Goal: Task Accomplishment & Management: Manage account settings

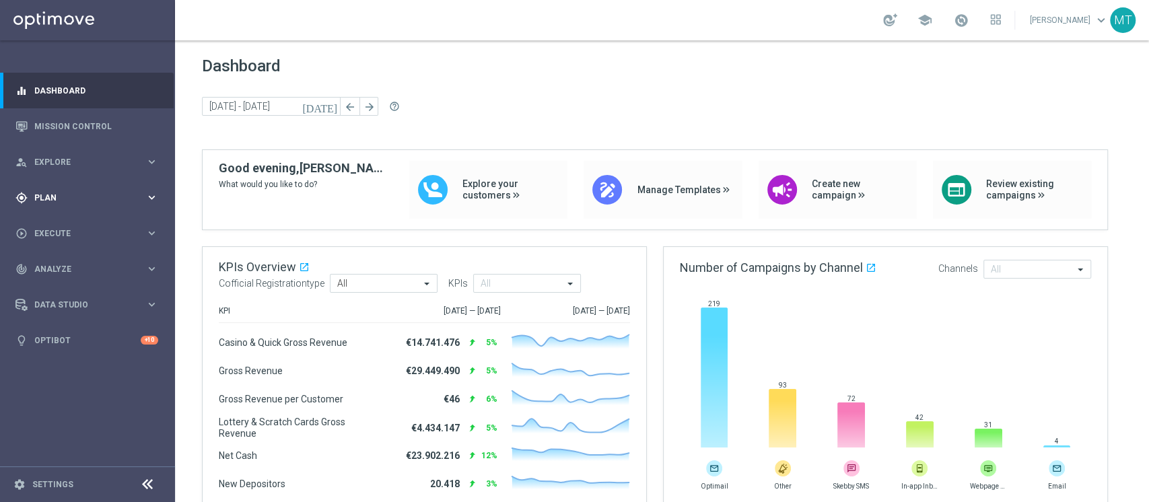
click at [104, 200] on span "Plan" at bounding box center [89, 198] width 111 height 8
click at [75, 223] on link "Target Groups" at bounding box center [87, 225] width 105 height 11
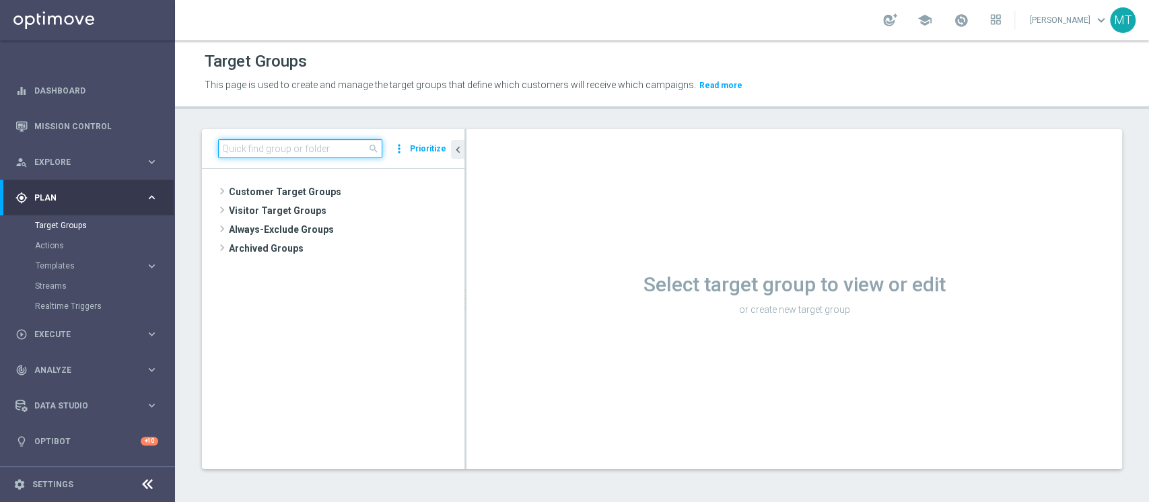
click at [341, 152] on input at bounding box center [300, 148] width 164 height 19
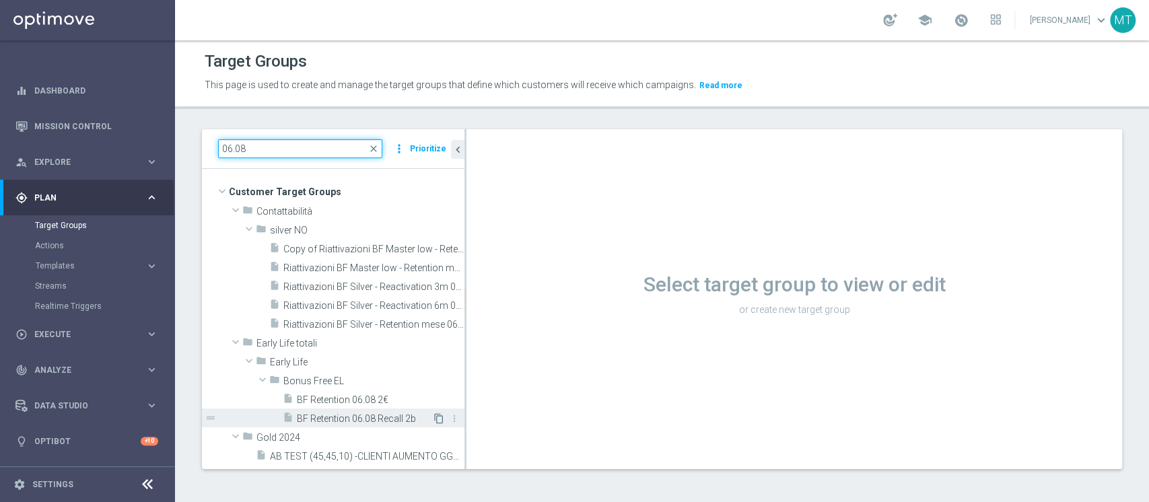
type input "06.08"
click at [434, 413] on icon "content_copy" at bounding box center [439, 418] width 11 height 11
click at [397, 417] on span "BF Retention 06.08 Recall 2b" at bounding box center [364, 418] width 135 height 11
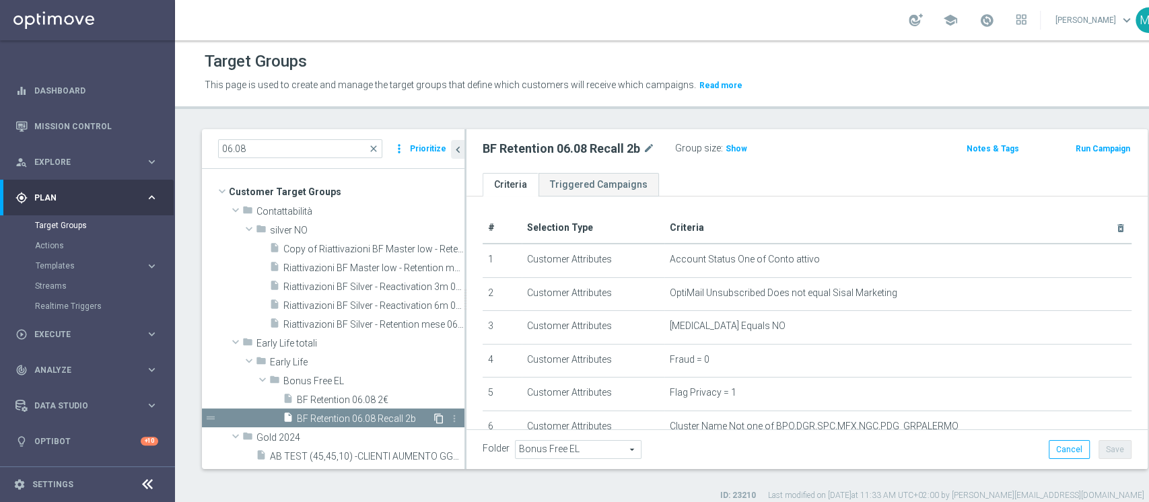
click at [434, 417] on icon "content_copy" at bounding box center [439, 418] width 11 height 11
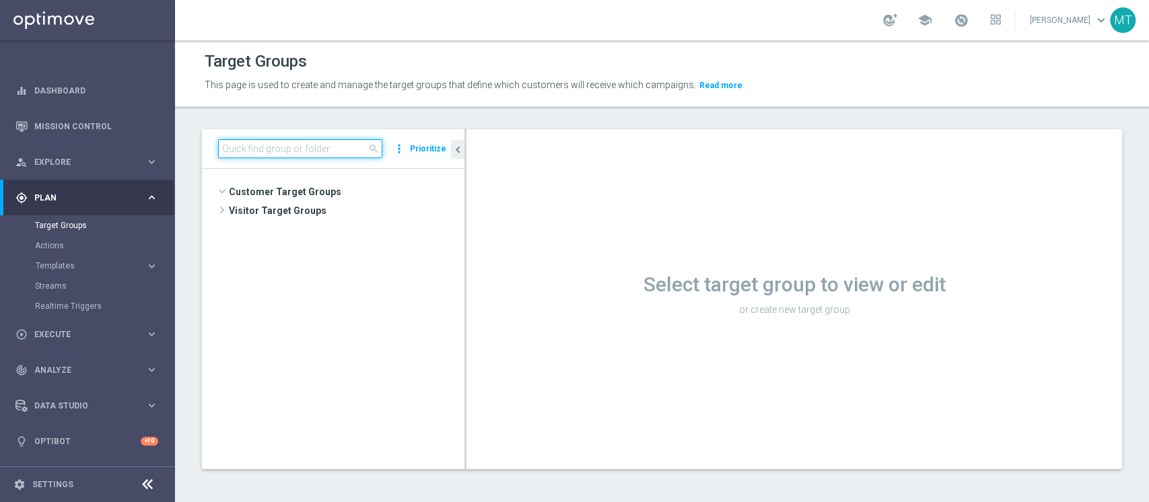
click at [349, 140] on input at bounding box center [300, 148] width 164 height 19
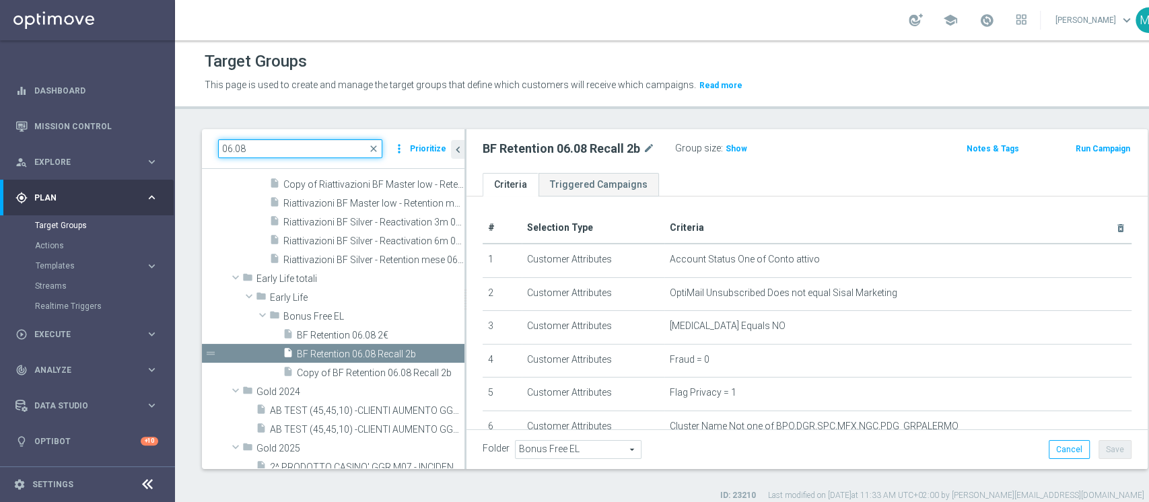
scroll to position [63, 0]
type input "06.08"
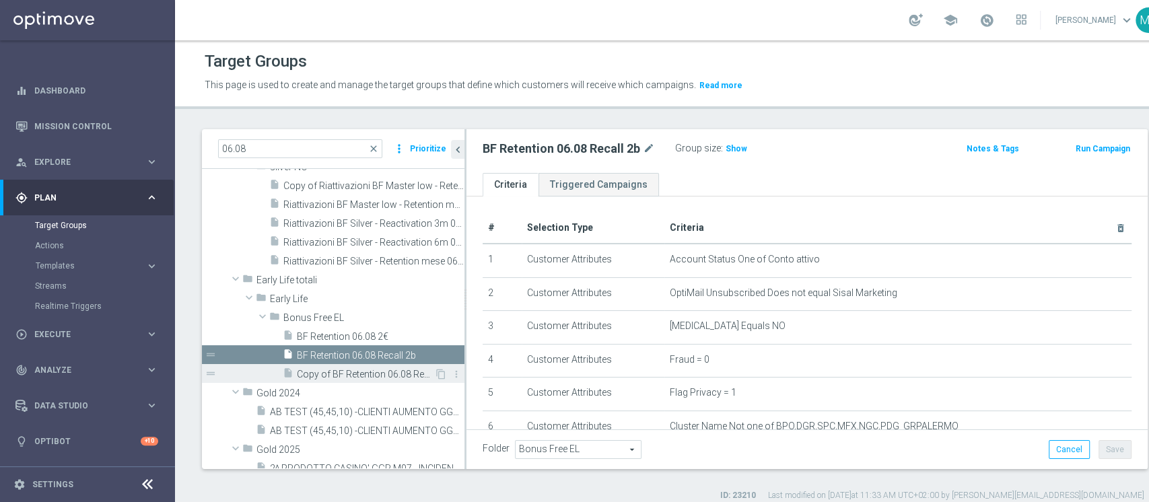
click at [354, 366] on div "insert_drive_file Copy of BF Retention 06.08 Recall 2b" at bounding box center [359, 373] width 152 height 19
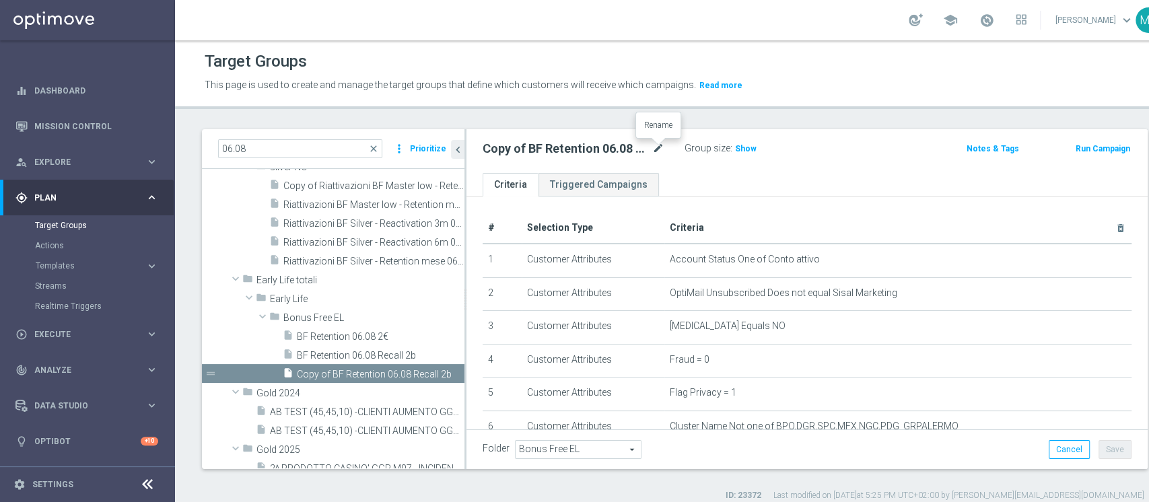
click at [657, 148] on icon "mode_edit" at bounding box center [658, 149] width 12 height 16
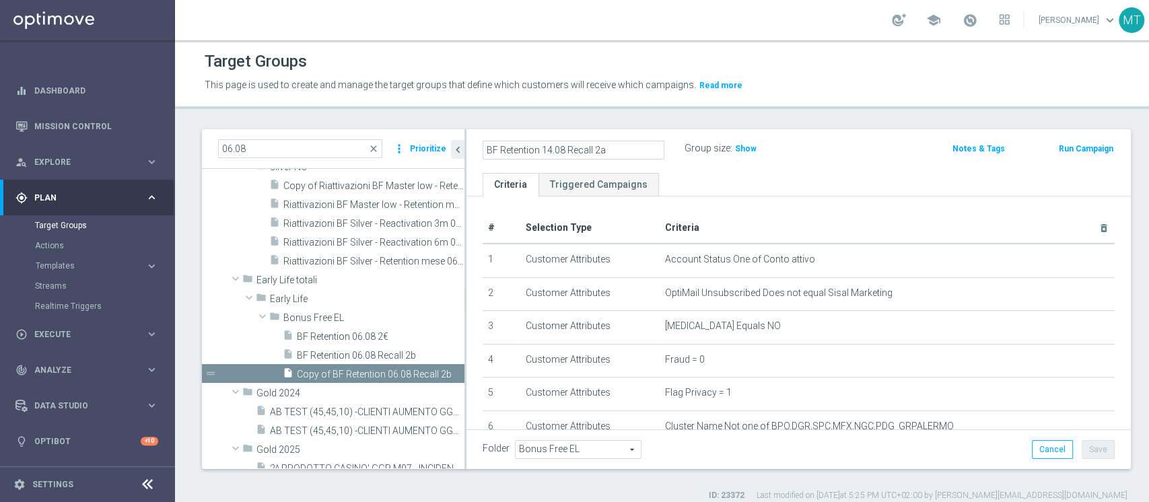
type input "BF Retention 14.08 Recall 2a"
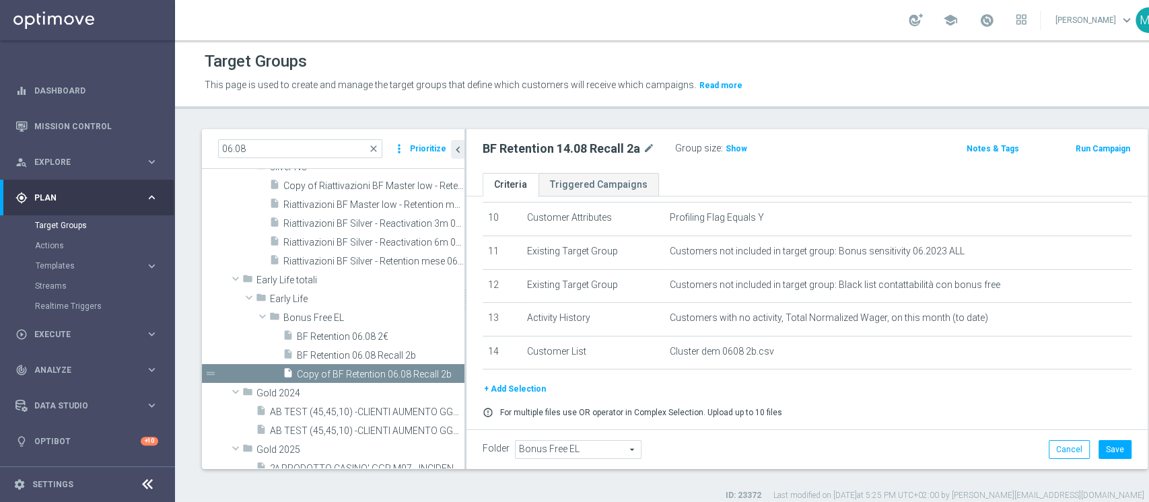
scroll to position [382, 0]
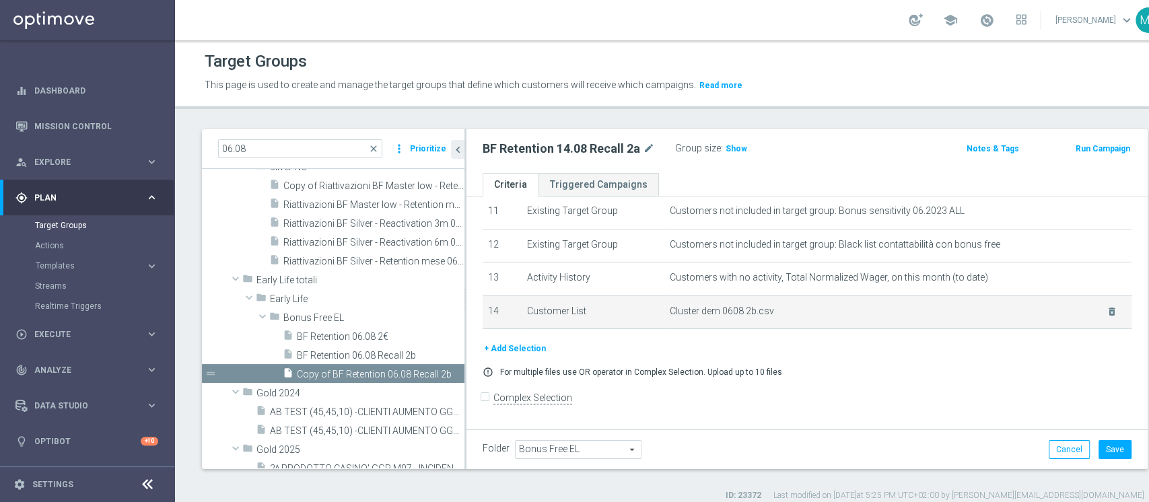
click at [1090, 315] on div "delete_forever" at bounding box center [1104, 311] width 28 height 11
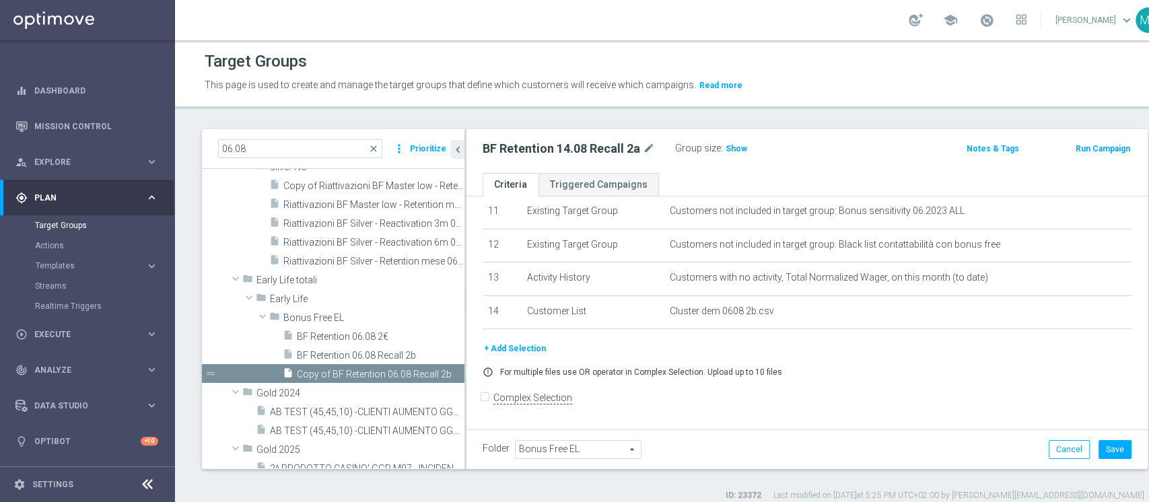
click at [521, 353] on button "+ Add Selection" at bounding box center [515, 348] width 65 height 15
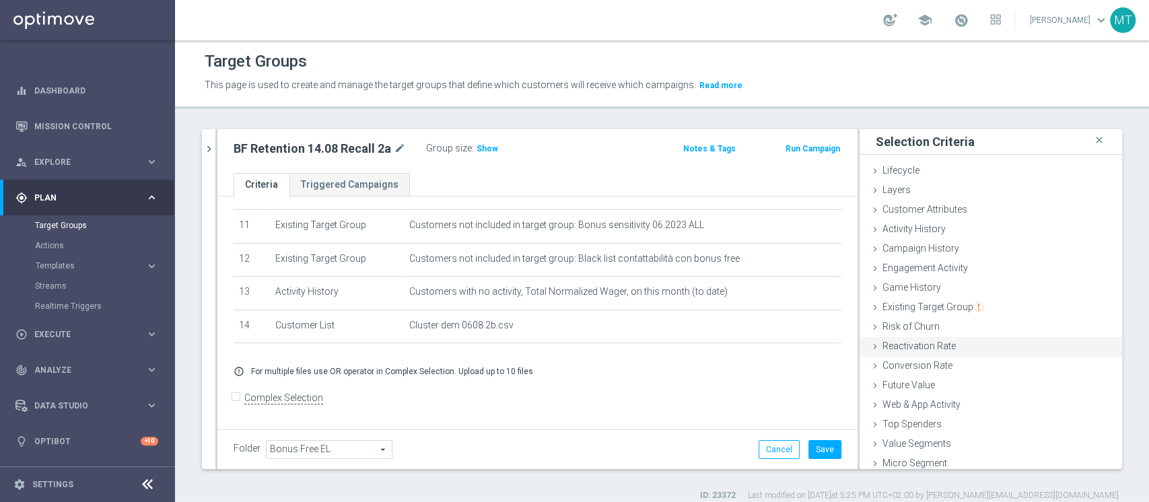
scroll to position [25, 0]
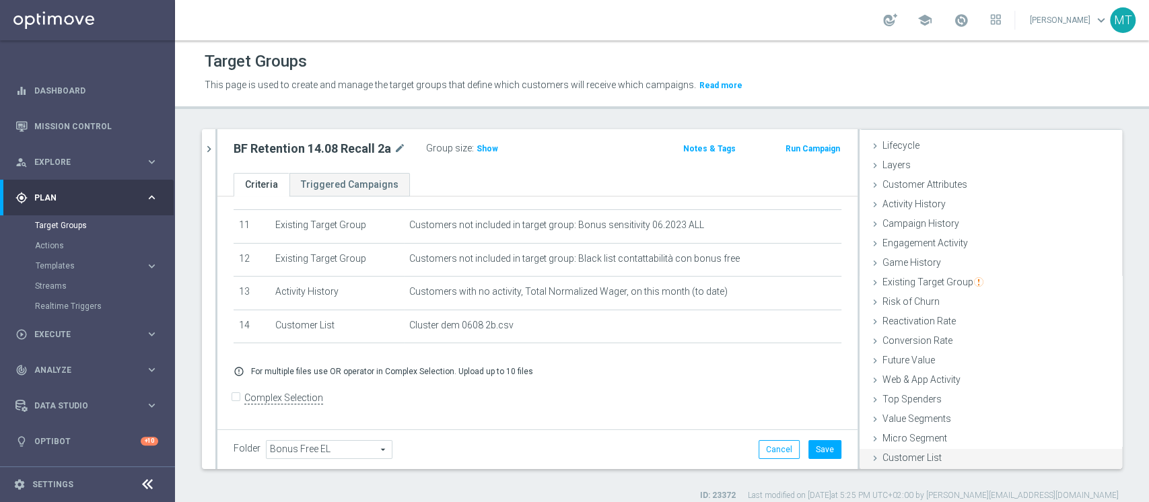
click at [934, 465] on div "Customer List done" at bounding box center [991, 459] width 263 height 20
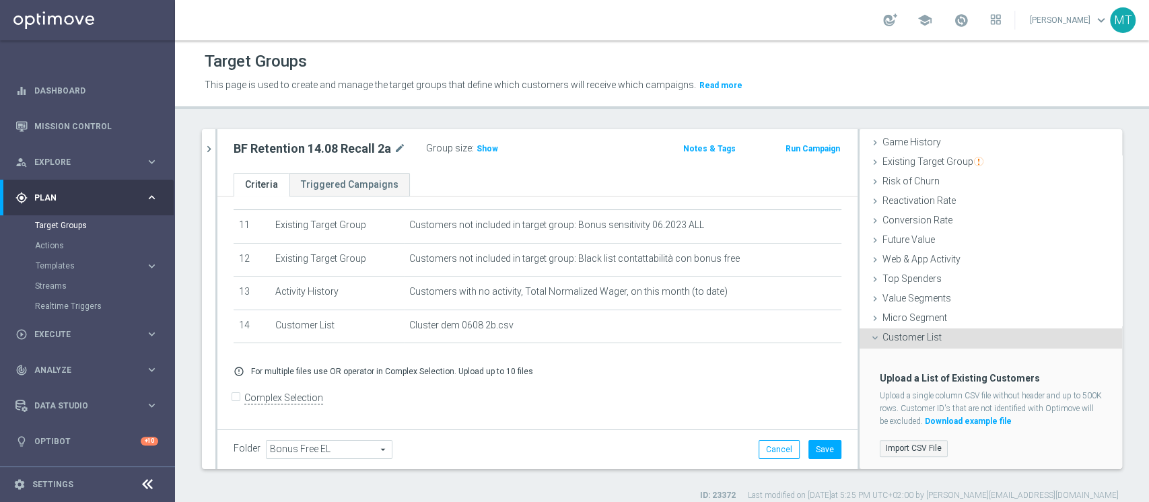
click at [894, 451] on label "Import CSV File" at bounding box center [914, 448] width 68 height 17
click at [0, 0] on input "Import CSV File" at bounding box center [0, 0] width 0 height 0
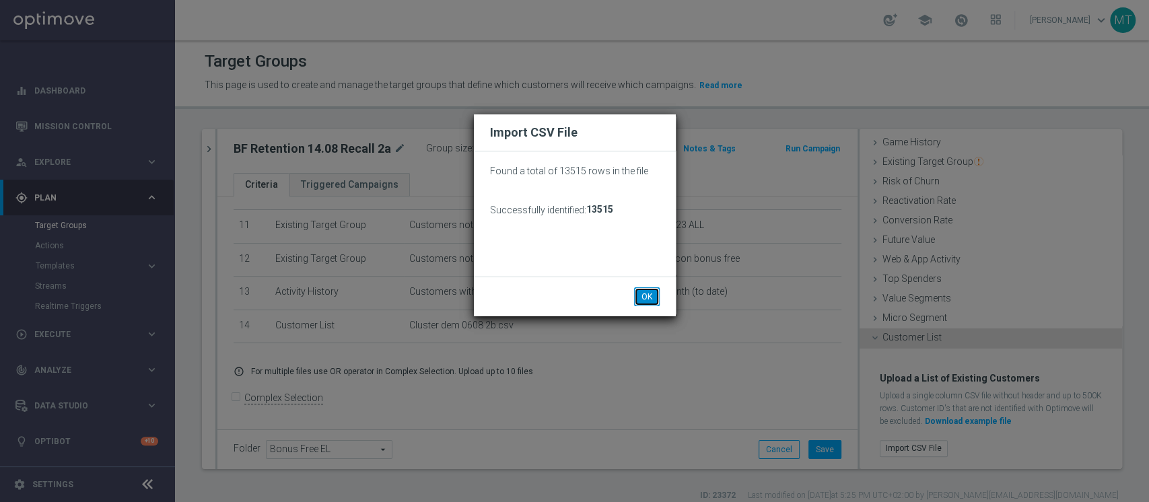
click at [644, 292] on button "OK" at bounding box center [647, 297] width 26 height 19
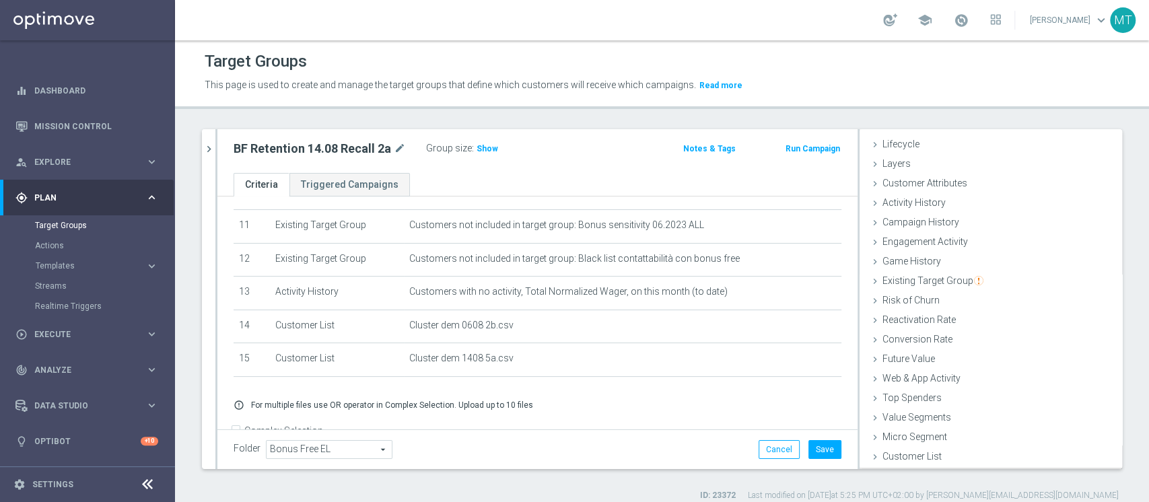
scroll to position [25, 0]
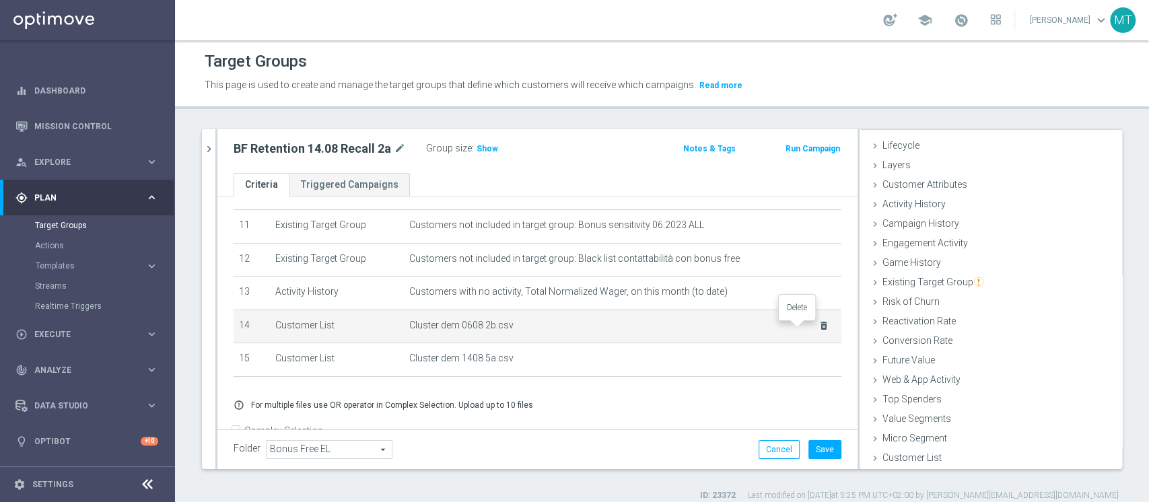
click at [819, 327] on icon "delete_forever" at bounding box center [824, 326] width 11 height 11
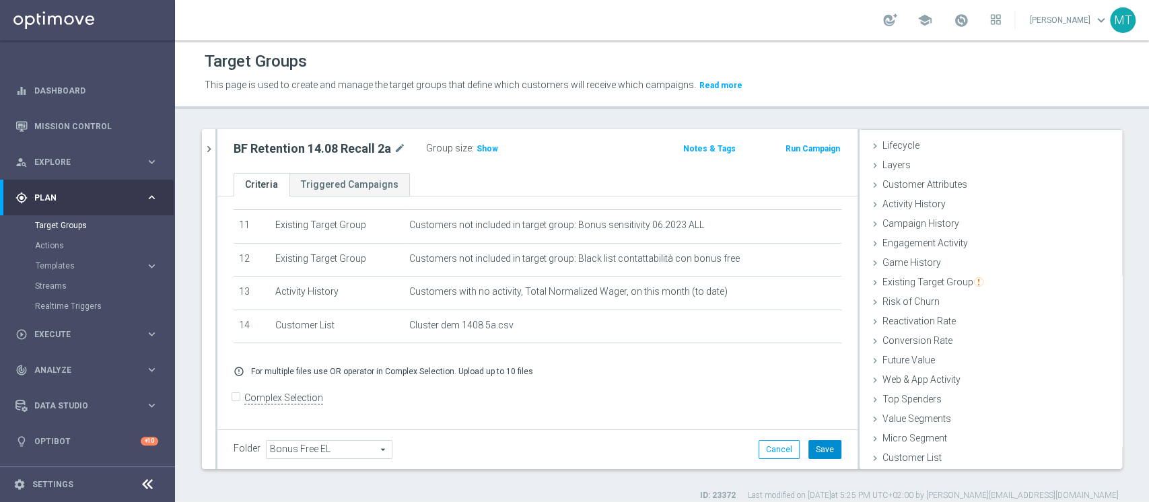
click at [809, 450] on button "Save" at bounding box center [825, 449] width 33 height 19
click at [481, 147] on span "Show" at bounding box center [488, 148] width 22 height 9
click at [319, 152] on h2 "BF Retention 14.08 Recall 2a" at bounding box center [313, 149] width 158 height 16
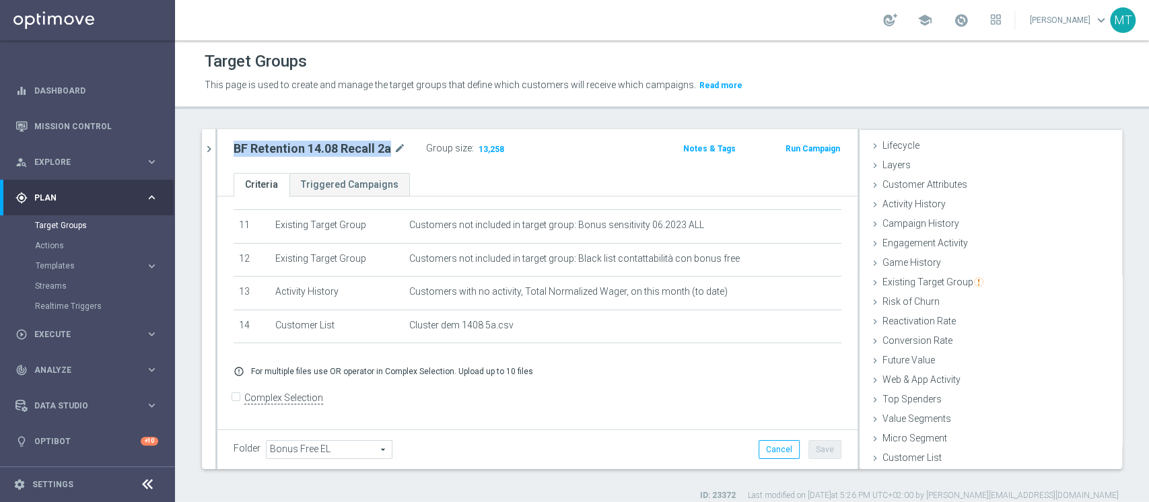
copy div "BF Retention 14.08 Recall 2a"
click at [57, 263] on span "Templates" at bounding box center [84, 266] width 96 height 8
click at [77, 290] on link "Optimail" at bounding box center [91, 286] width 98 height 11
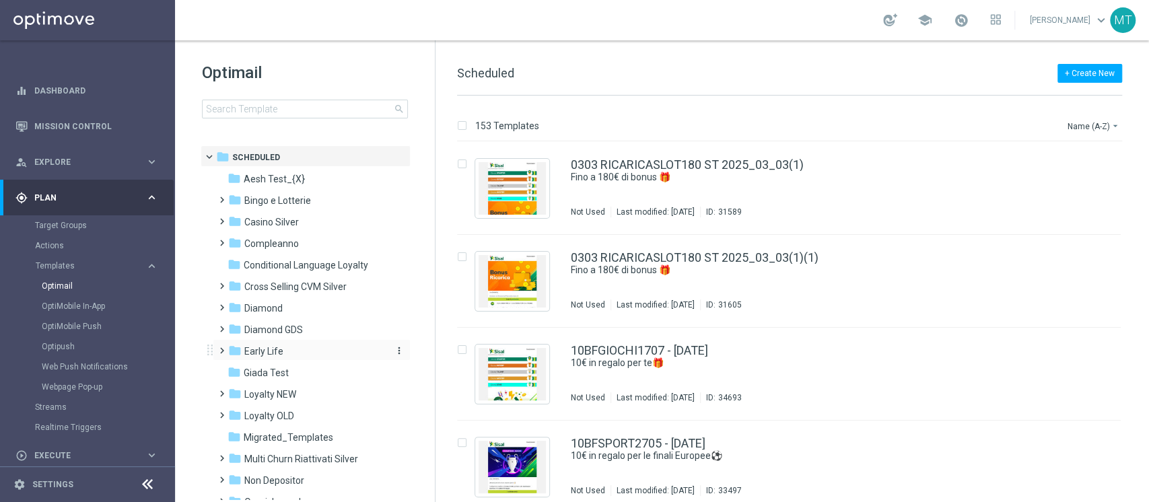
click at [269, 344] on div "folder Early Life" at bounding box center [305, 351] width 155 height 15
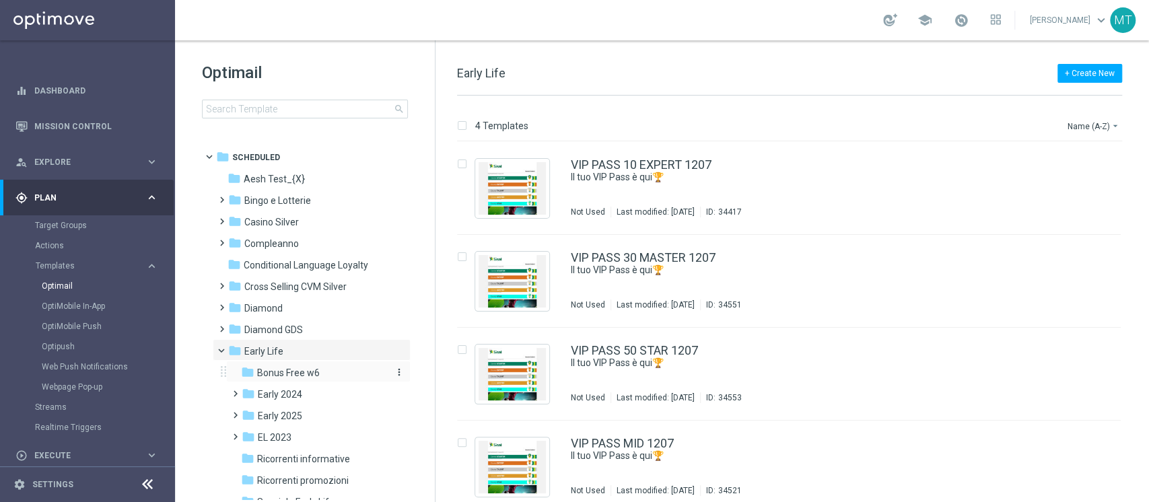
click at [298, 370] on span "Bonus Free w6" at bounding box center [288, 373] width 63 height 12
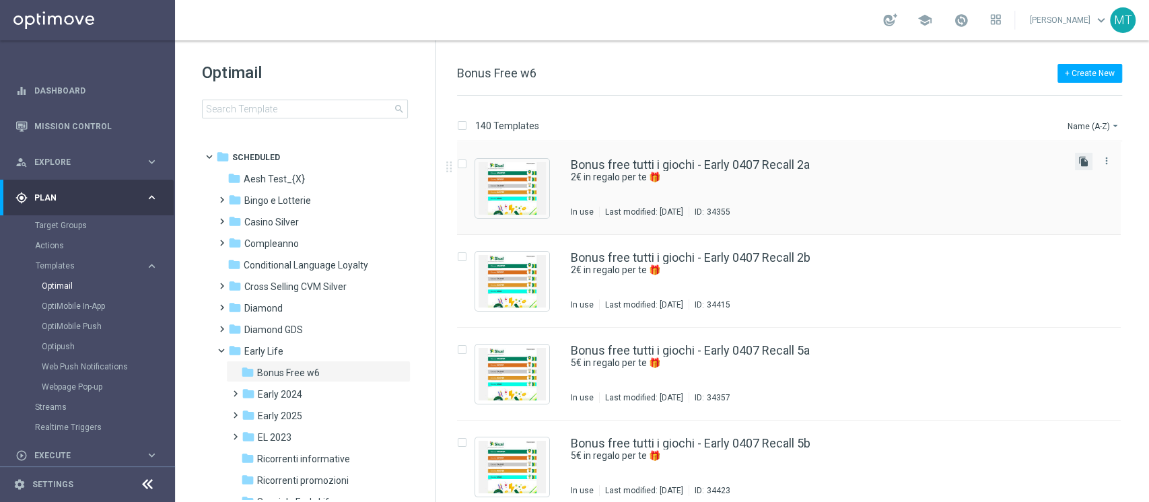
click at [1082, 164] on icon "file_copy" at bounding box center [1084, 161] width 11 height 11
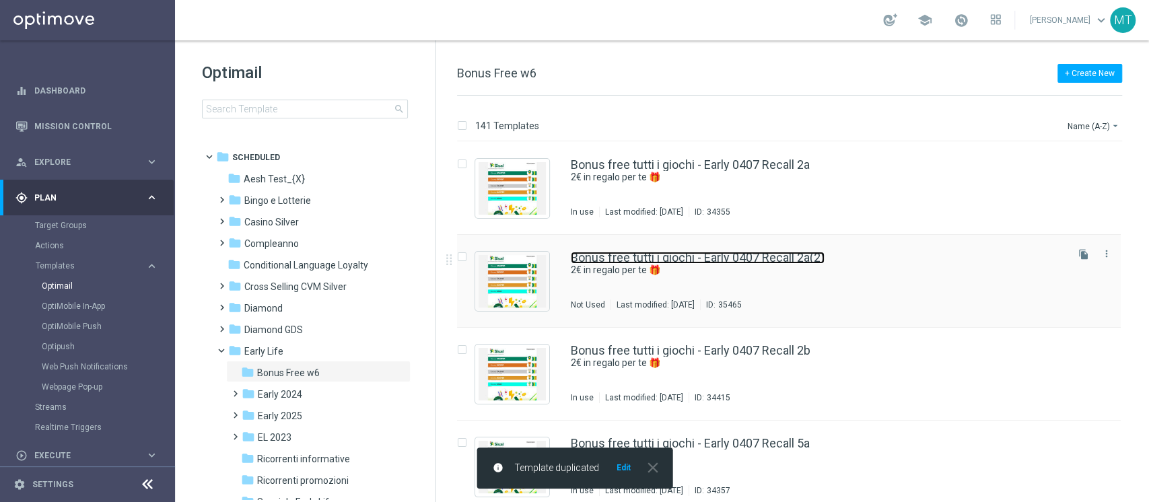
click at [772, 259] on link "Bonus free tutti i giochi - Early 0407 Recall 2a(2)" at bounding box center [698, 258] width 254 height 12
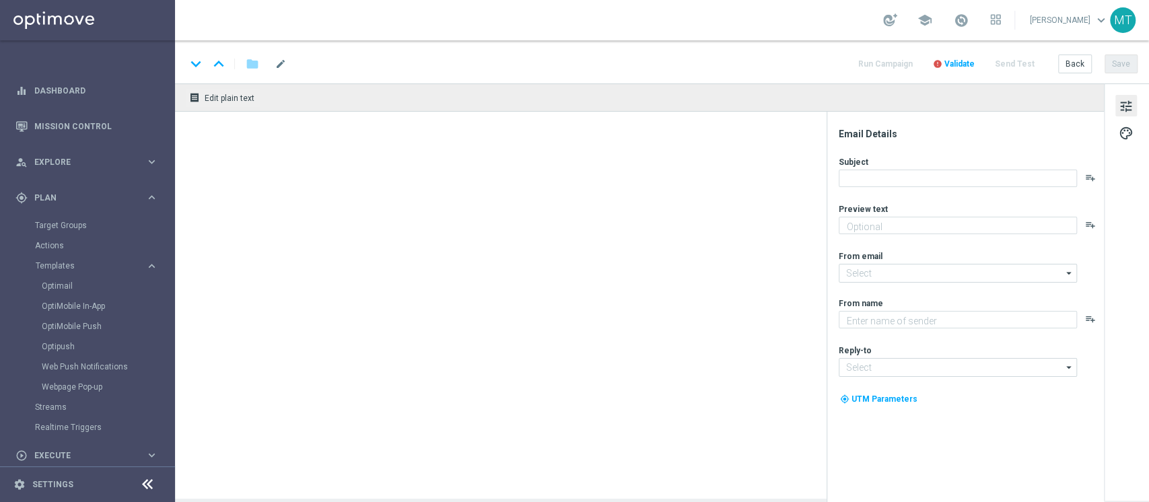
type textarea "2€ in regalo per te 🎁"
type textarea "Sisal"
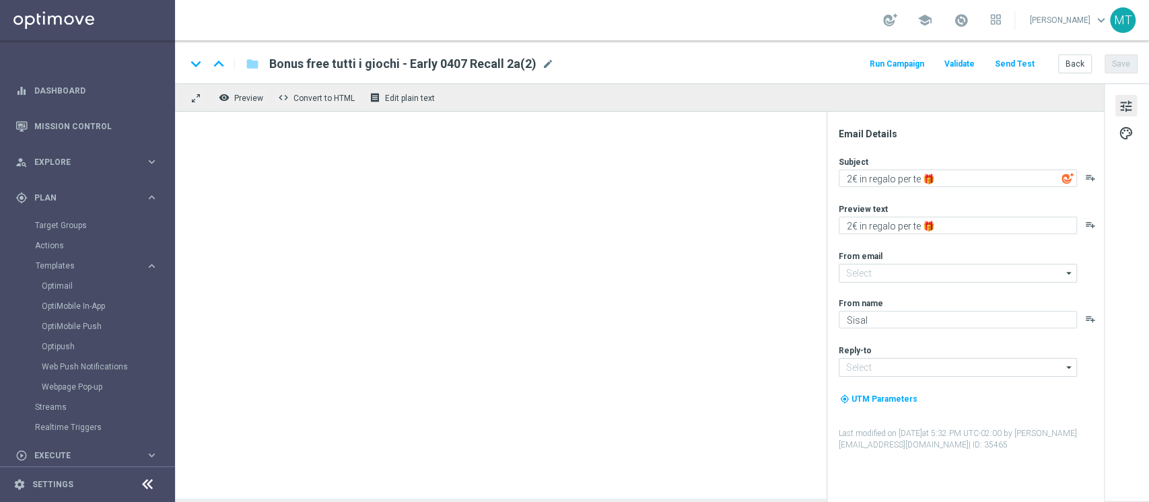
type input "[EMAIL_ADDRESS][DOMAIN_NAME]"
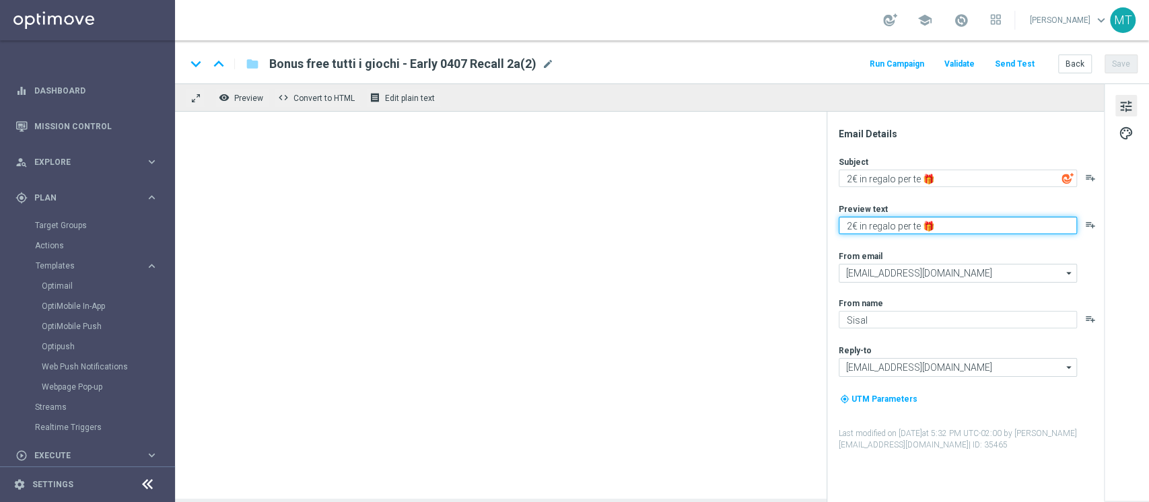
click at [852, 222] on textarea "2€ in regalo per te 🎁" at bounding box center [958, 226] width 238 height 18
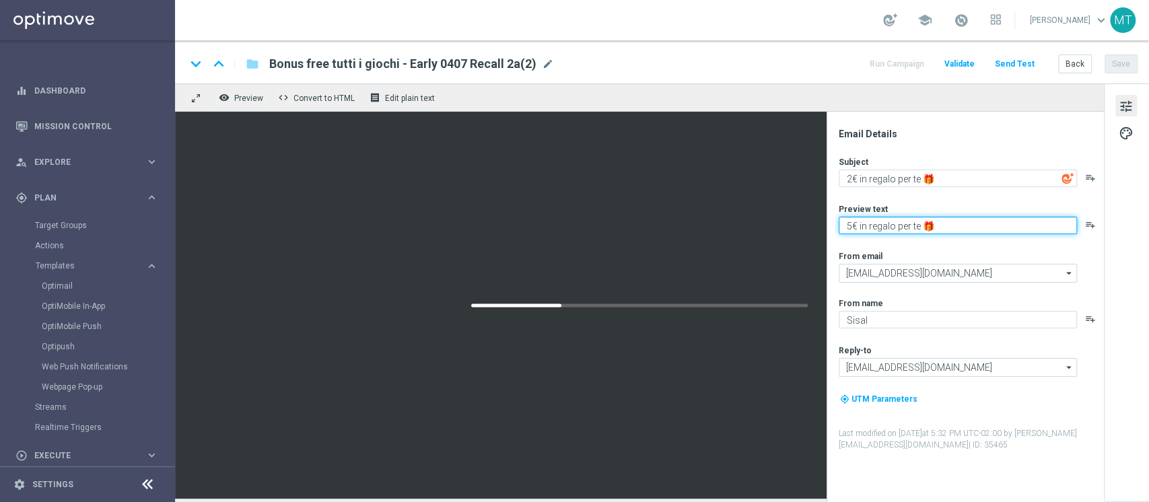
type textarea "5€ in regalo per te 🎁"
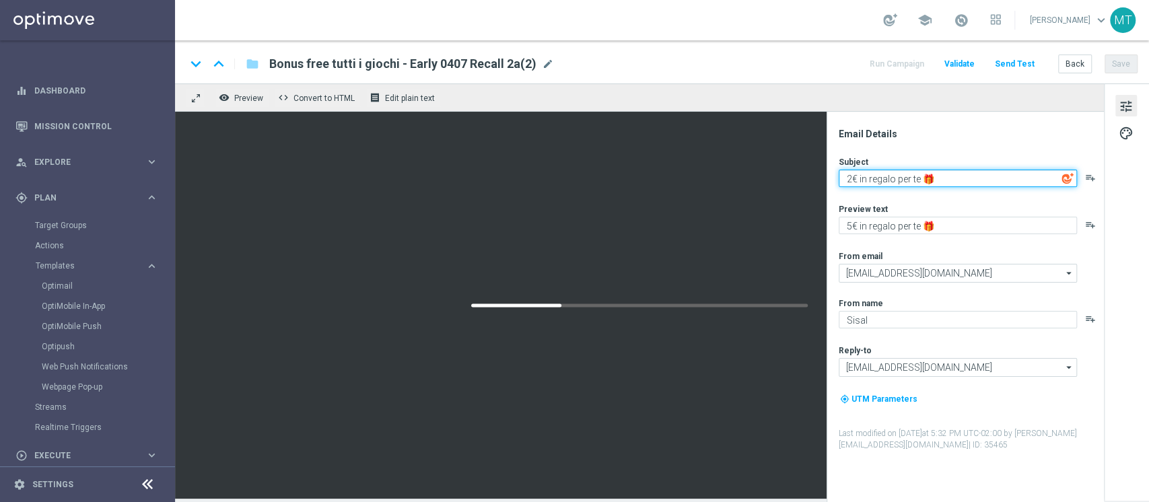
click at [850, 177] on textarea "2€ in regalo per te 🎁" at bounding box center [958, 179] width 238 height 18
type textarea "5€ in regalo per te 🎁"
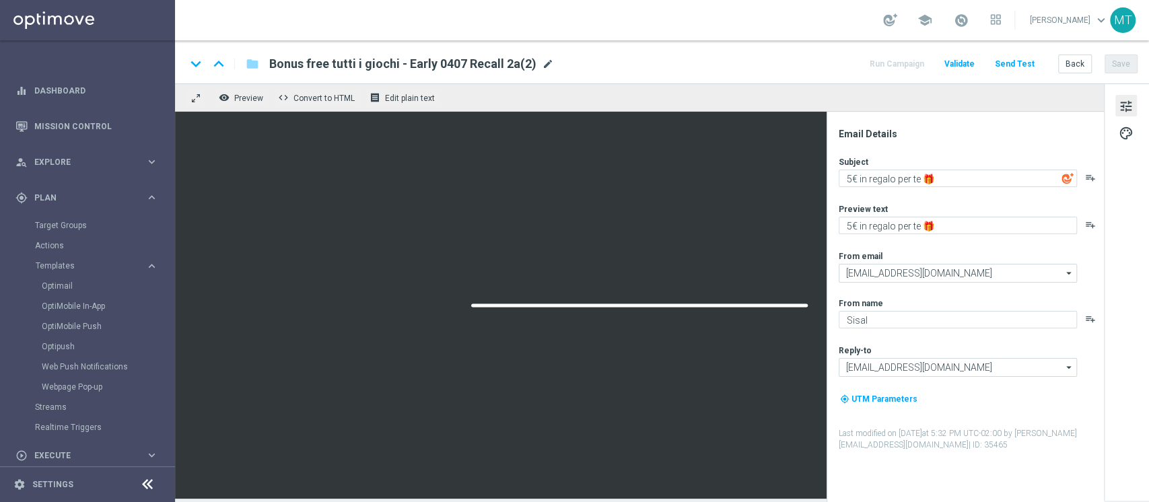
click at [542, 65] on span "mode_edit" at bounding box center [548, 64] width 12 height 12
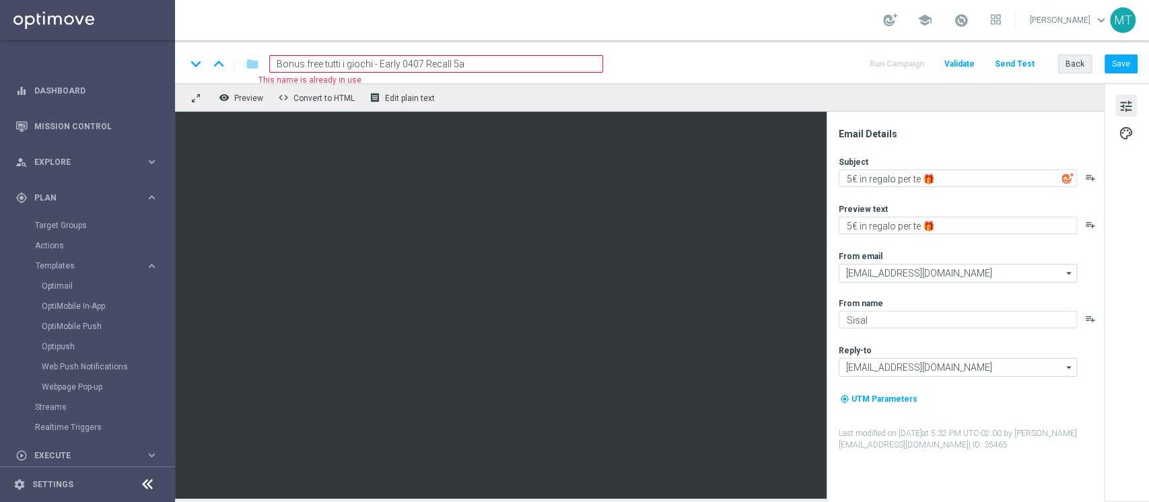
type input "Bonus free tutti i giochi - Early 0407 Recall 5a"
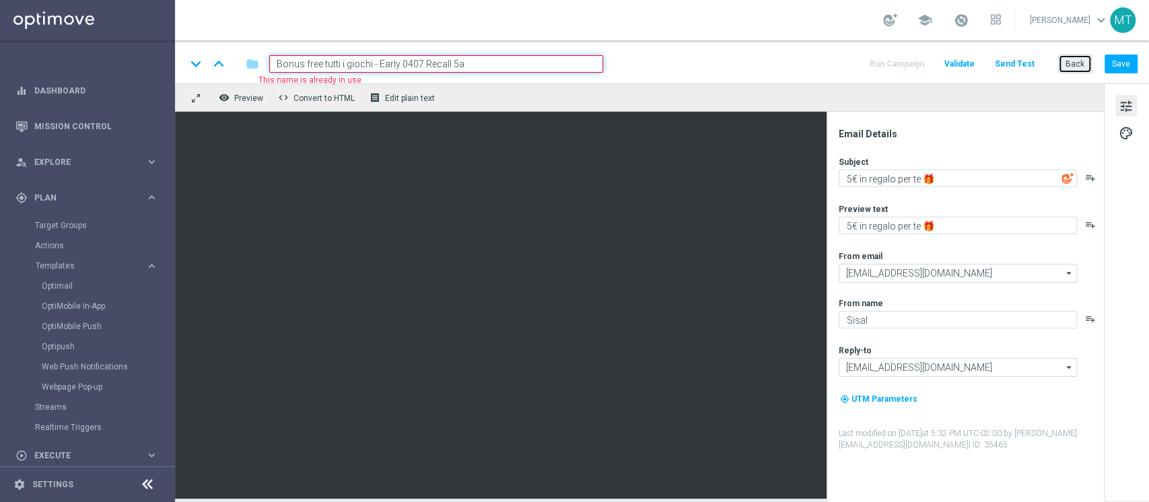
click at [1074, 63] on button "Back" at bounding box center [1076, 64] width 34 height 19
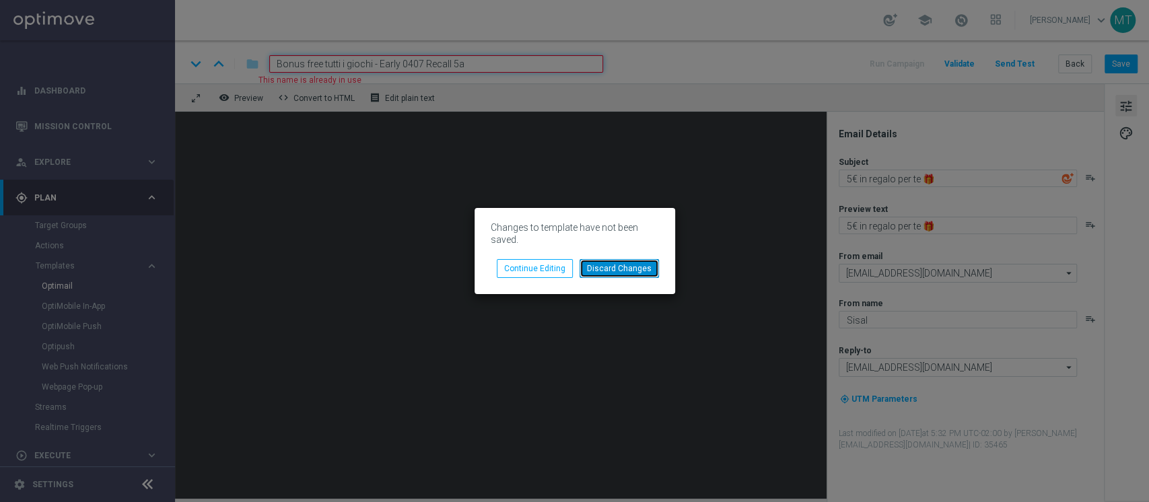
click at [597, 265] on button "Discard Changes" at bounding box center [619, 268] width 79 height 19
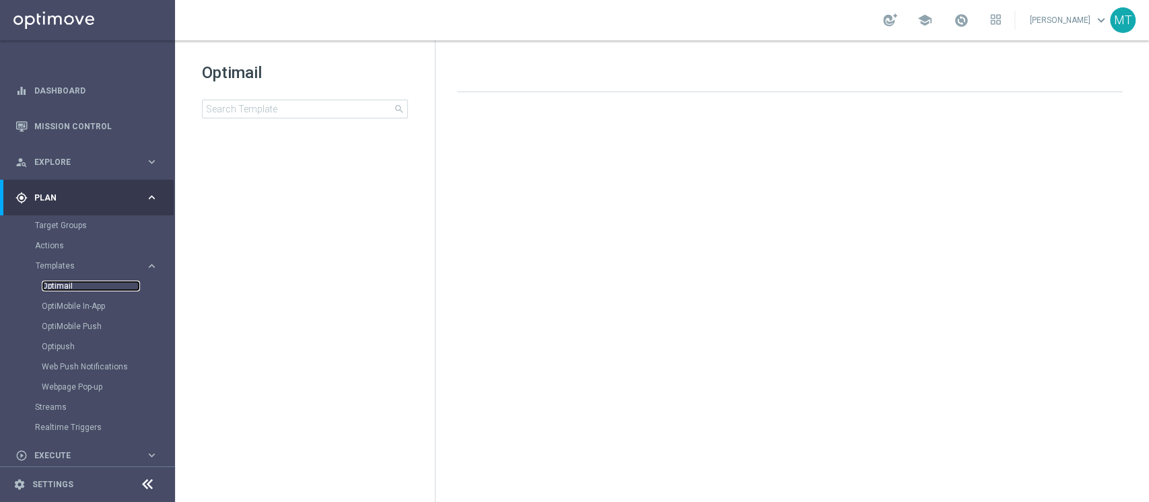
click at [69, 288] on link "Optimail" at bounding box center [91, 286] width 98 height 11
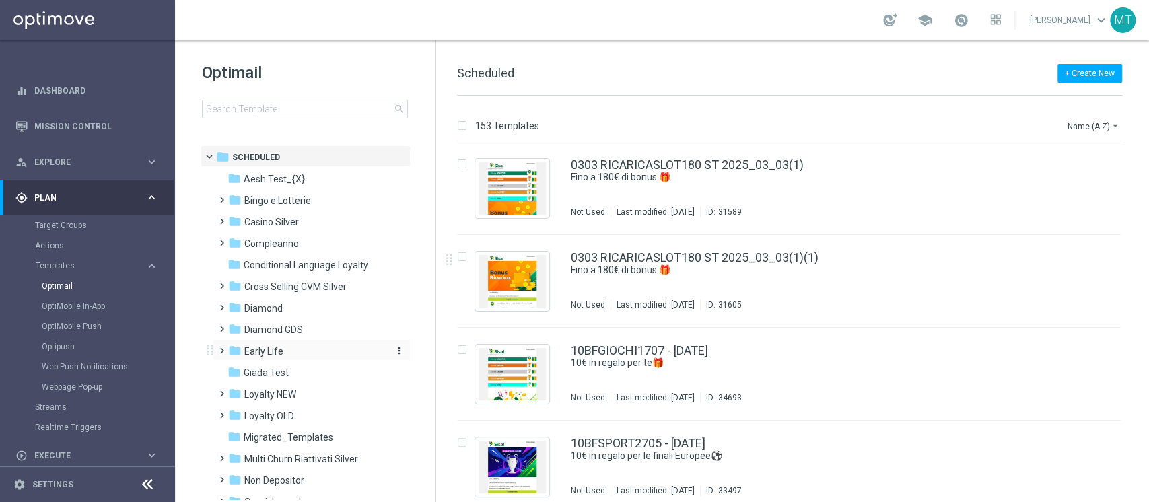
click at [279, 356] on span "Early Life" at bounding box center [263, 351] width 39 height 12
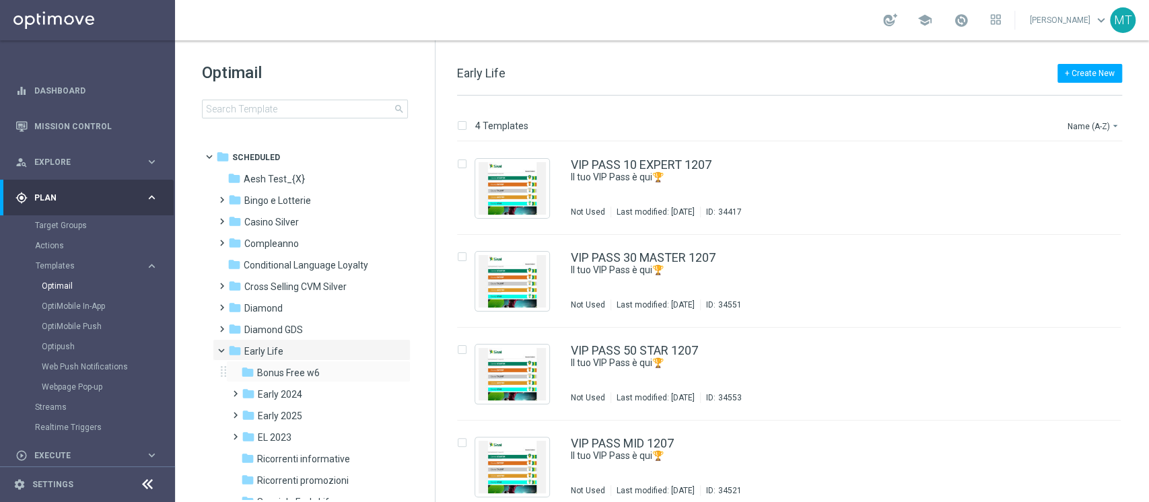
click at [296, 361] on div "folder Bonus Free w6 more_vert" at bounding box center [318, 372] width 185 height 22
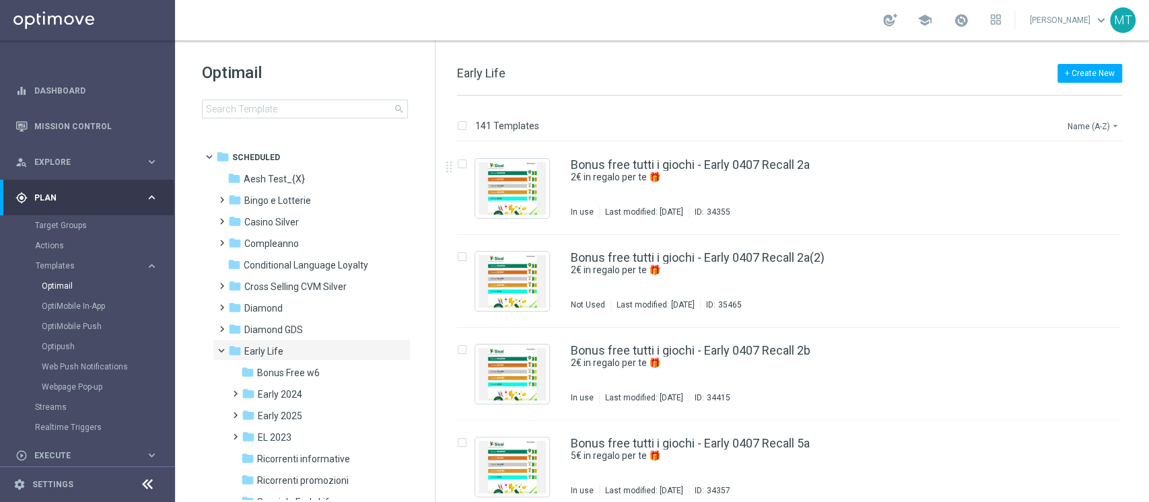
click at [1083, 119] on button "Name (A-Z) arrow_drop_down" at bounding box center [1095, 126] width 56 height 16
click at [1064, 191] on div "Date Modified (Newest)" at bounding box center [1069, 185] width 108 height 19
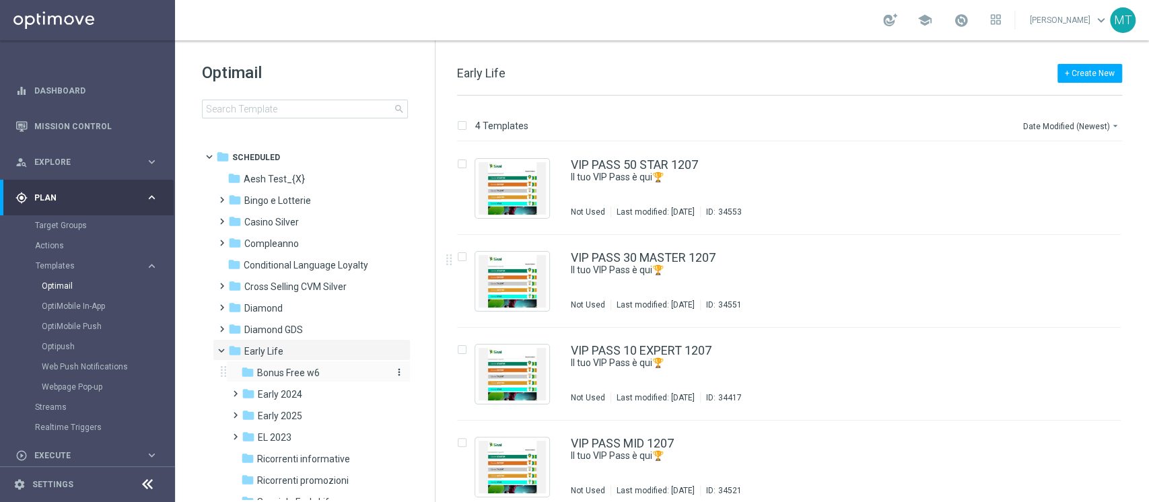
click at [271, 369] on span "Bonus Free w6" at bounding box center [288, 373] width 63 height 12
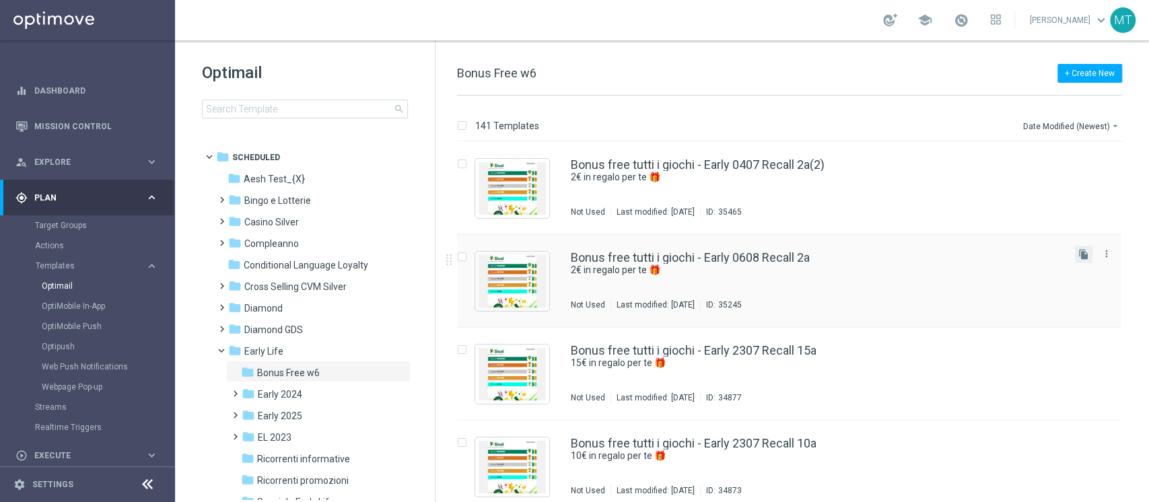
click at [1087, 252] on button "file_copy" at bounding box center [1084, 255] width 18 height 18
click at [865, 168] on div "Bonus free tutti i giochi - Early 0608 Recall 2a(1)" at bounding box center [818, 165] width 494 height 12
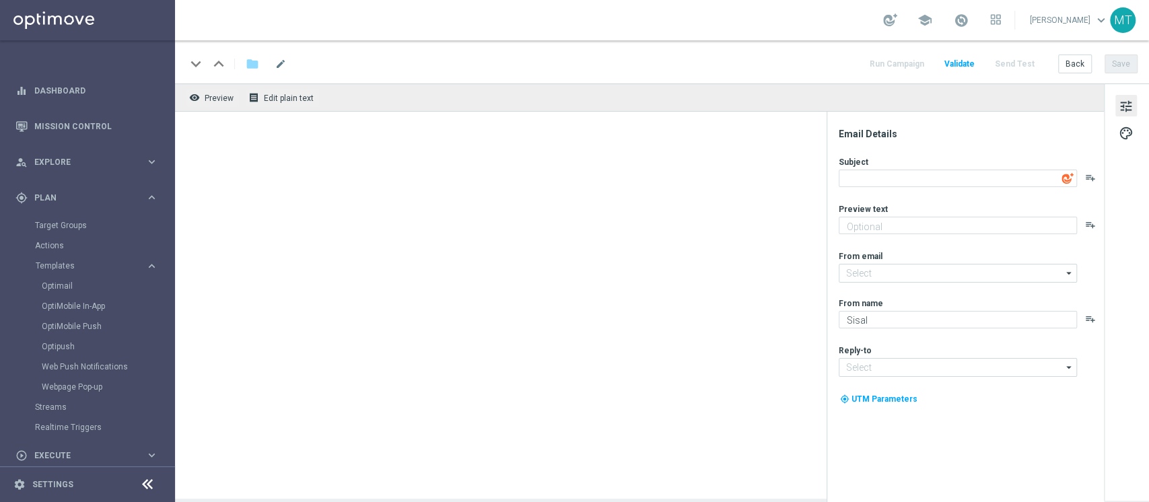
type textarea "2€ in regalo per te 🎁"
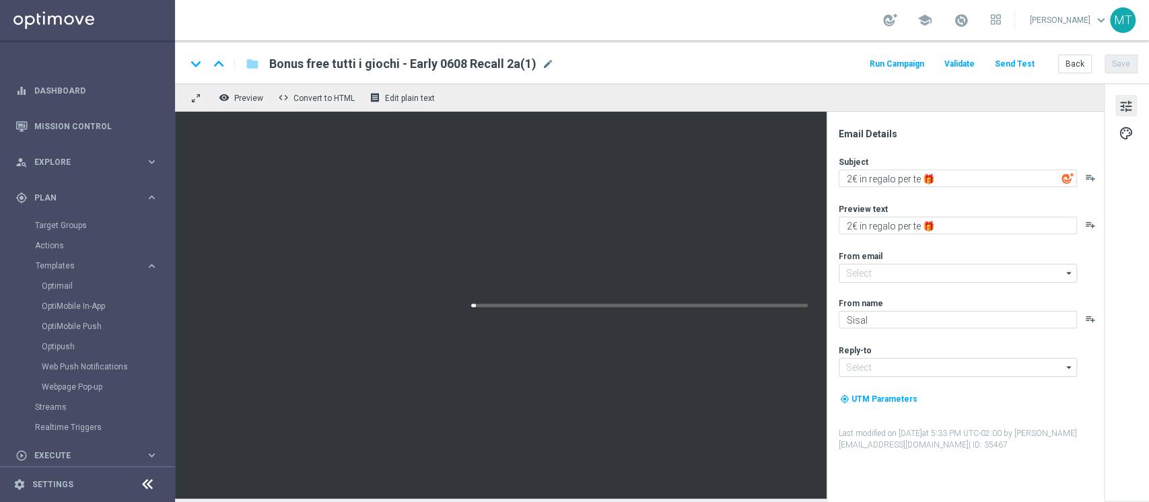
type input "[EMAIL_ADDRESS][DOMAIN_NAME]"
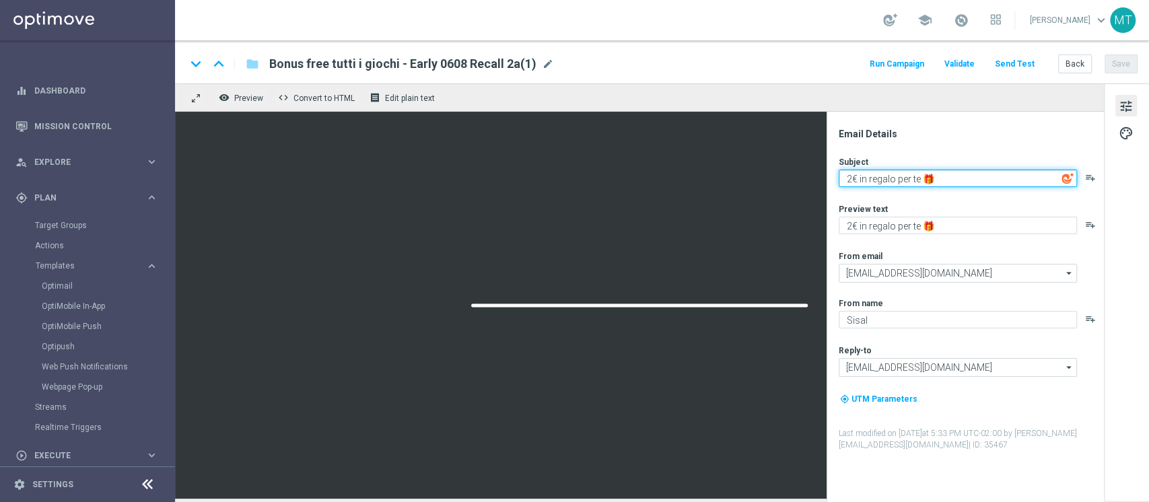
click at [852, 180] on textarea "2€ in regalo per te 🎁" at bounding box center [958, 179] width 238 height 18
type textarea "5€ in regalo per te 🎁"
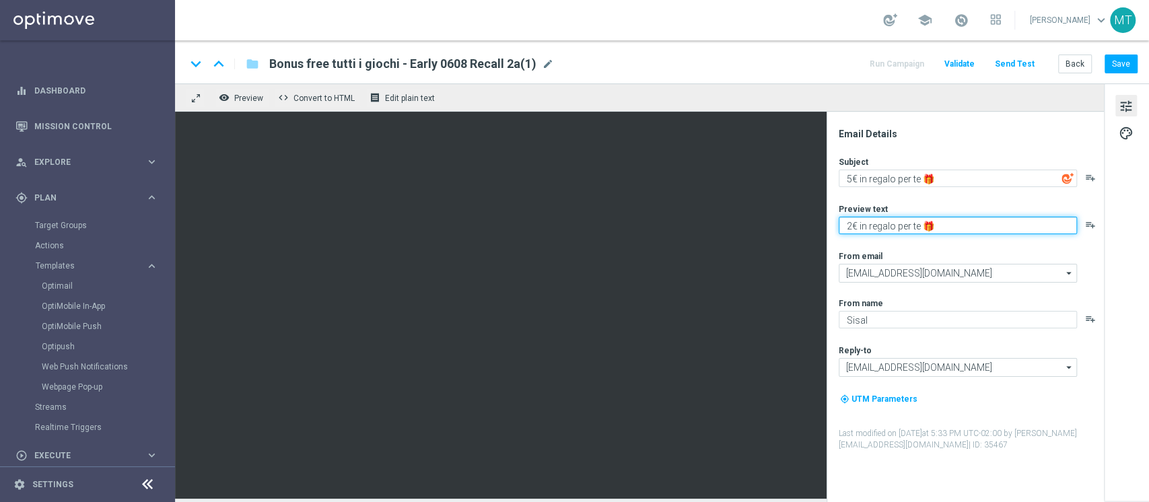
click at [852, 226] on textarea "2€ in regalo per te 🎁" at bounding box center [958, 226] width 238 height 18
type textarea "5€ in regalo per te 🎁"
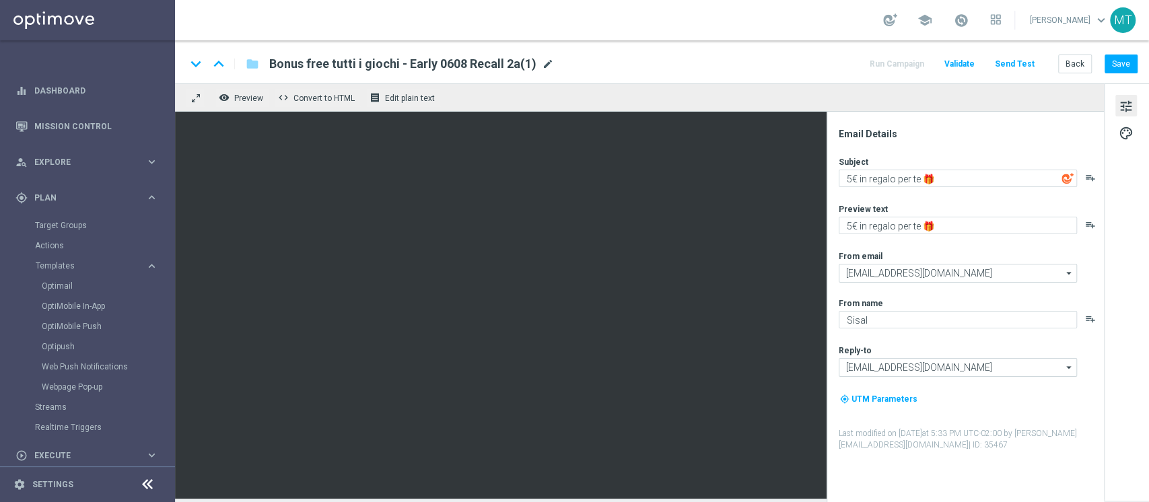
click at [544, 63] on span "mode_edit" at bounding box center [548, 64] width 12 height 12
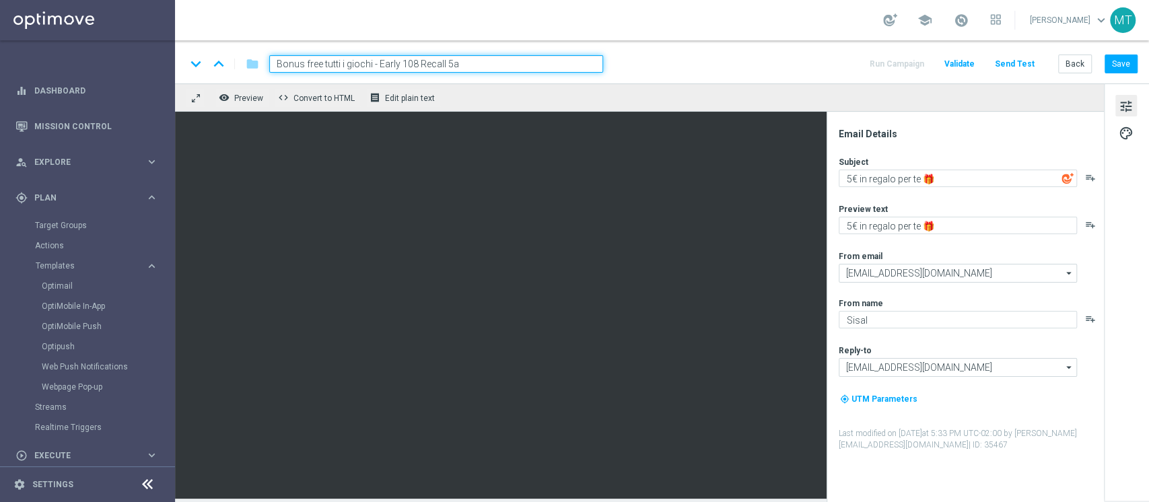
type input "Bonus free tutti i giochi - Early 1408 Recall 5a"
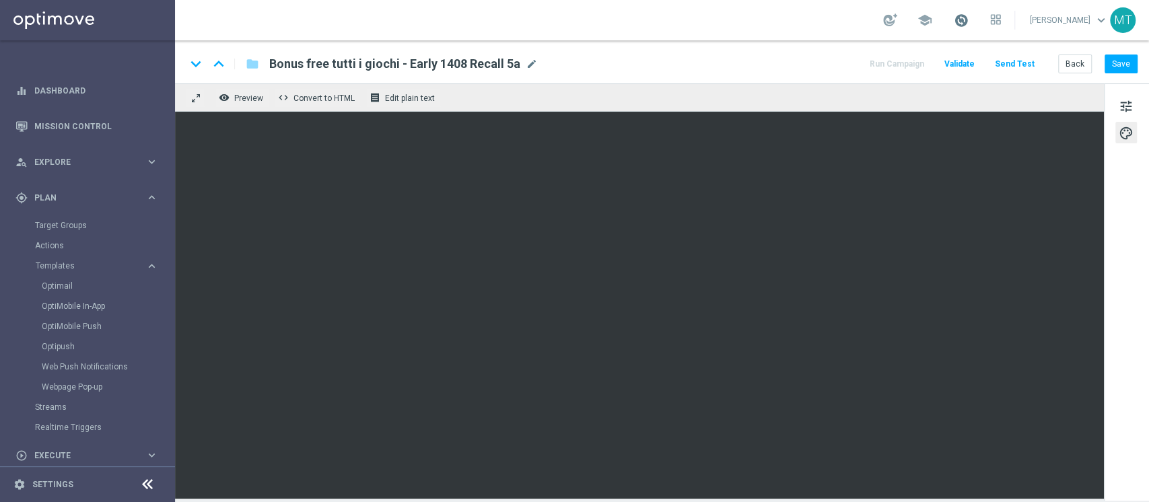
click at [969, 19] on span at bounding box center [961, 20] width 15 height 15
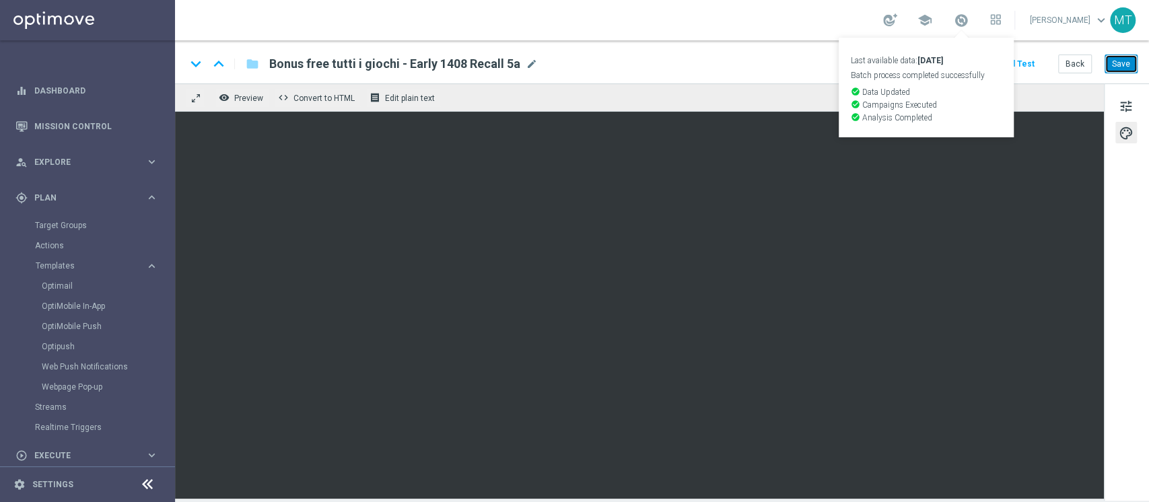
click at [1125, 63] on button "Save" at bounding box center [1121, 64] width 33 height 19
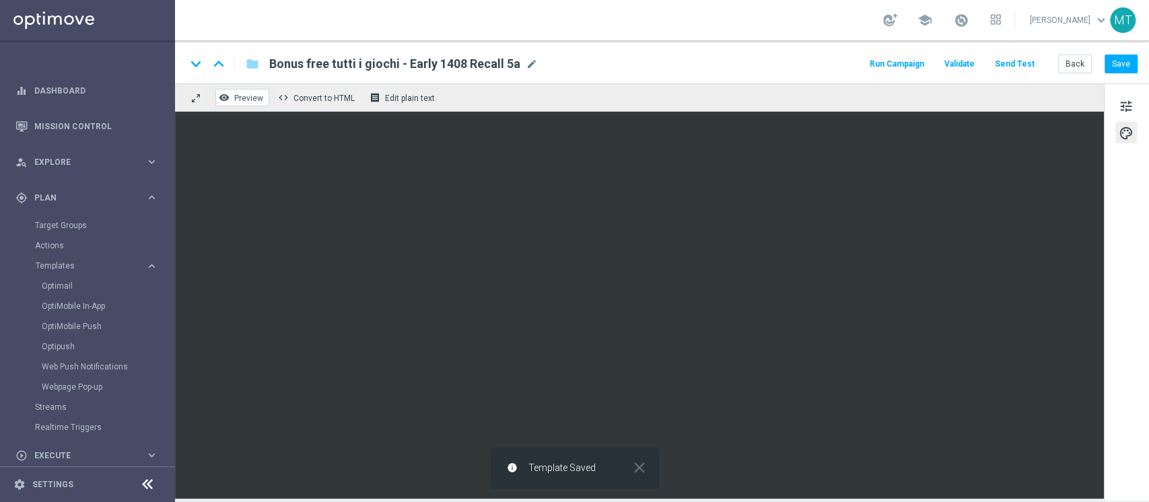
click at [261, 99] on span "Preview" at bounding box center [248, 98] width 29 height 9
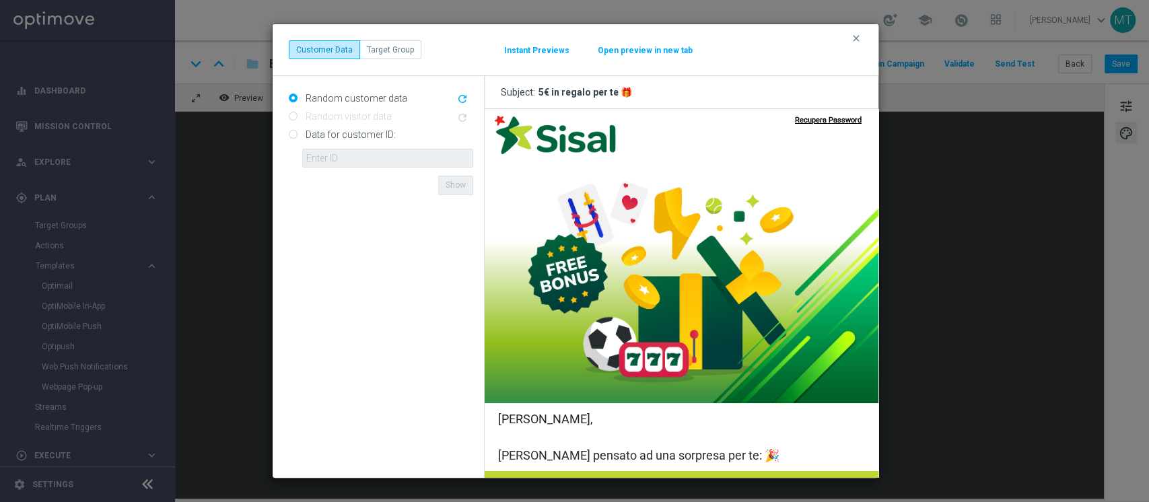
click at [597, 49] on button "Open preview in new tab" at bounding box center [645, 50] width 96 height 11
click at [860, 39] on icon "clear" at bounding box center [856, 38] width 11 height 11
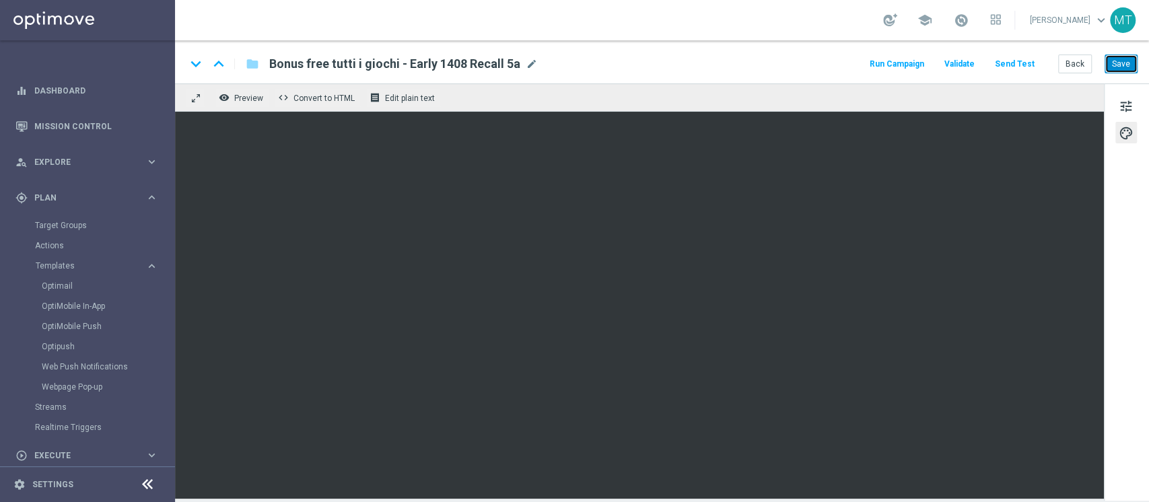
click at [1120, 64] on button "Save" at bounding box center [1121, 64] width 33 height 19
click at [910, 63] on button "Run Campaign" at bounding box center [897, 64] width 59 height 18
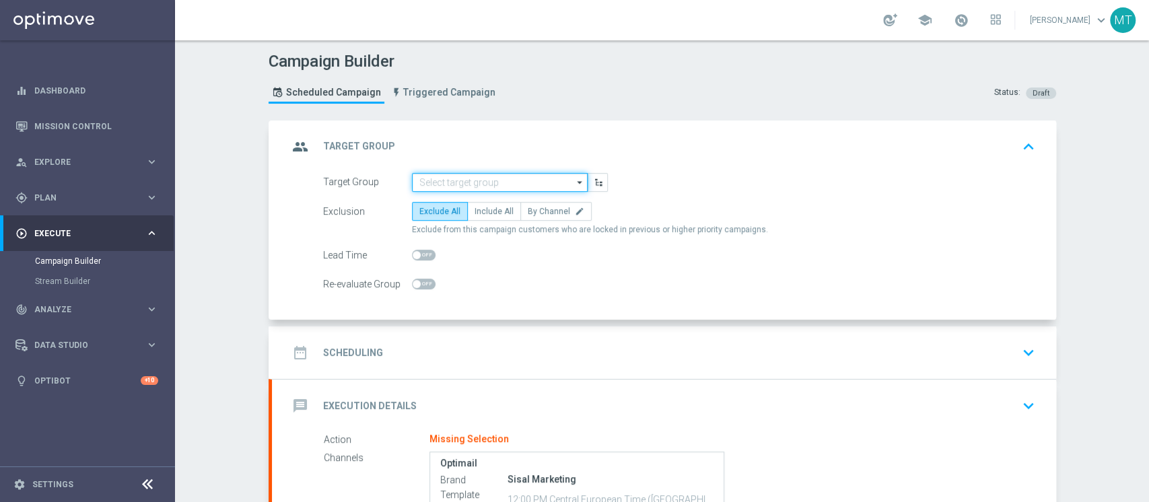
click at [546, 187] on input at bounding box center [500, 182] width 176 height 19
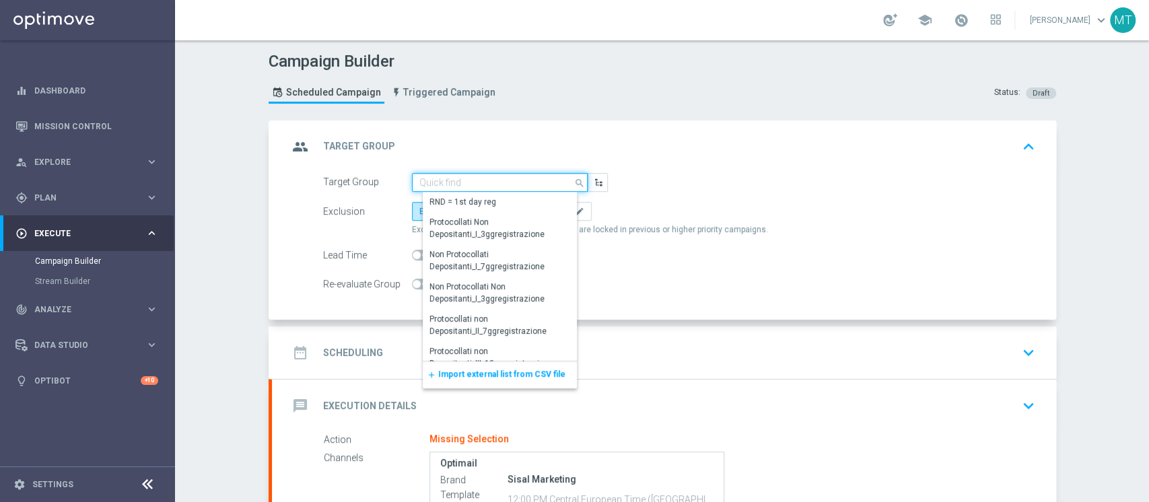
paste input "BF Retention 14.08 Recall 2a"
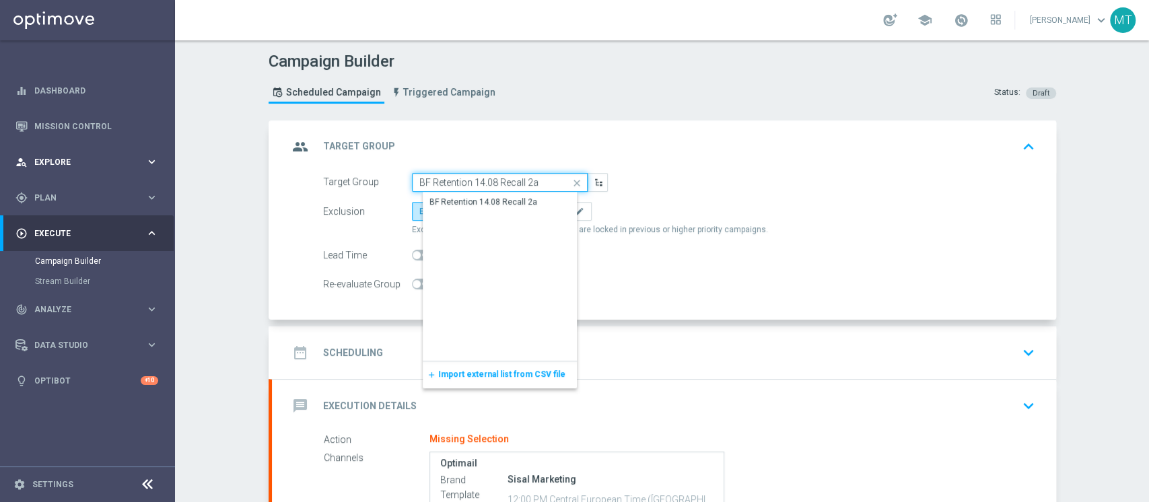
type input "BF Retention 14.08 Recall 2a"
click at [57, 160] on span "Explore" at bounding box center [89, 162] width 111 height 8
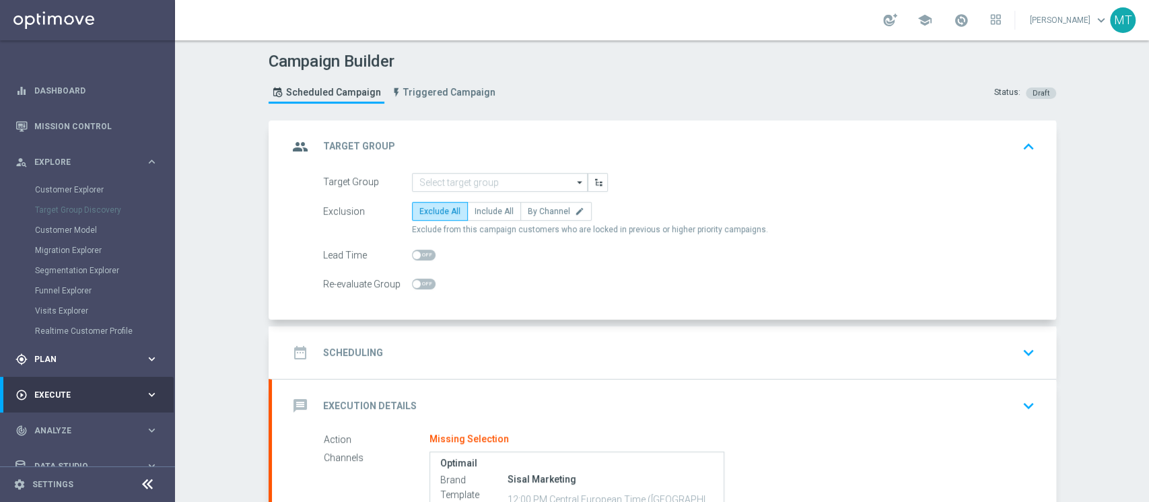
click at [81, 362] on span "Plan" at bounding box center [89, 360] width 111 height 8
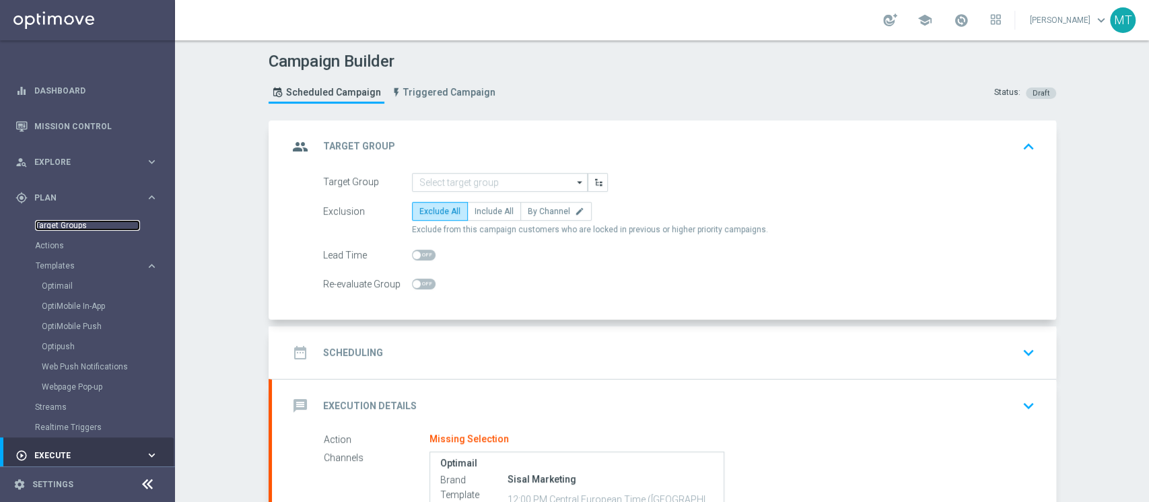
click at [79, 228] on link "Target Groups" at bounding box center [87, 225] width 105 height 11
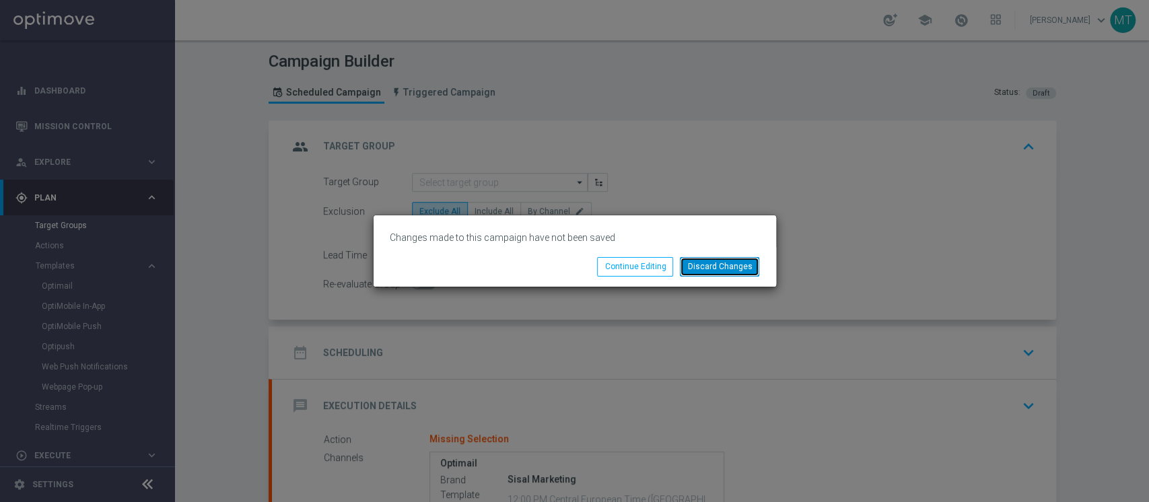
click at [723, 258] on button "Discard Changes" at bounding box center [719, 266] width 79 height 19
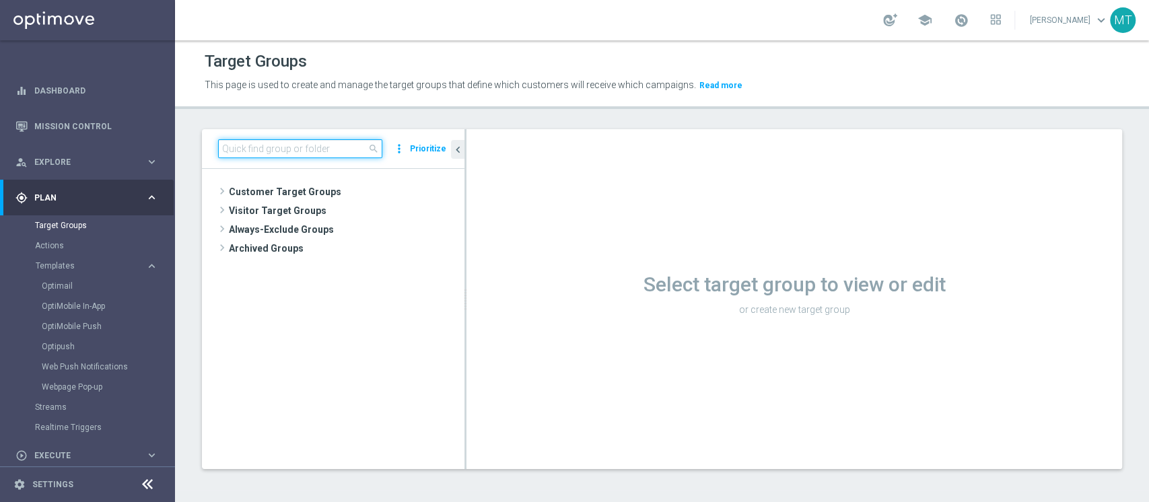
click at [299, 154] on input at bounding box center [300, 148] width 164 height 19
paste input "BF Retention 14.08 Recall 2a"
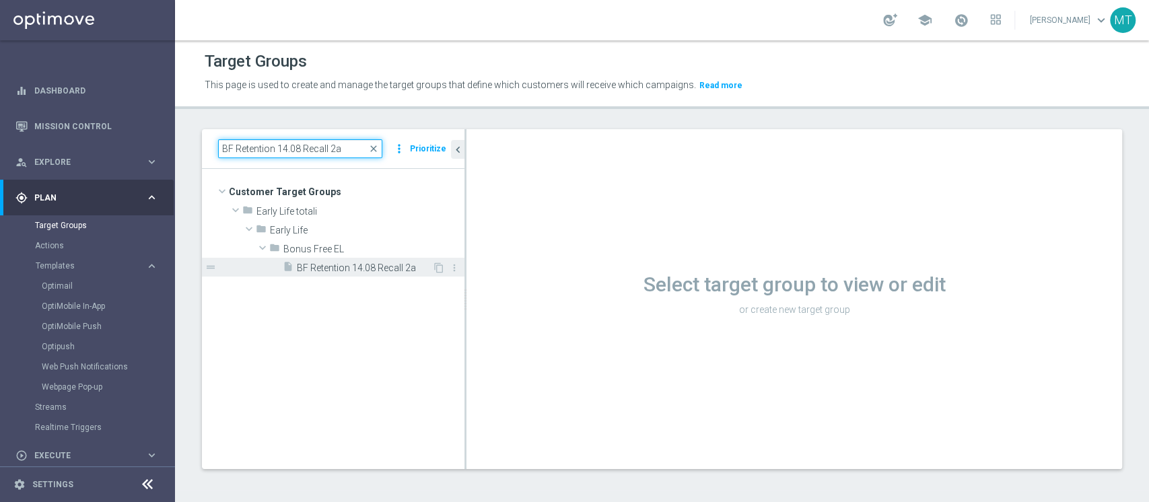
type input "BF Retention 14.08 Recall 2a"
click at [365, 259] on div "insert_drive_file BF Retention 14.08 Recall 2a" at bounding box center [357, 267] width 149 height 19
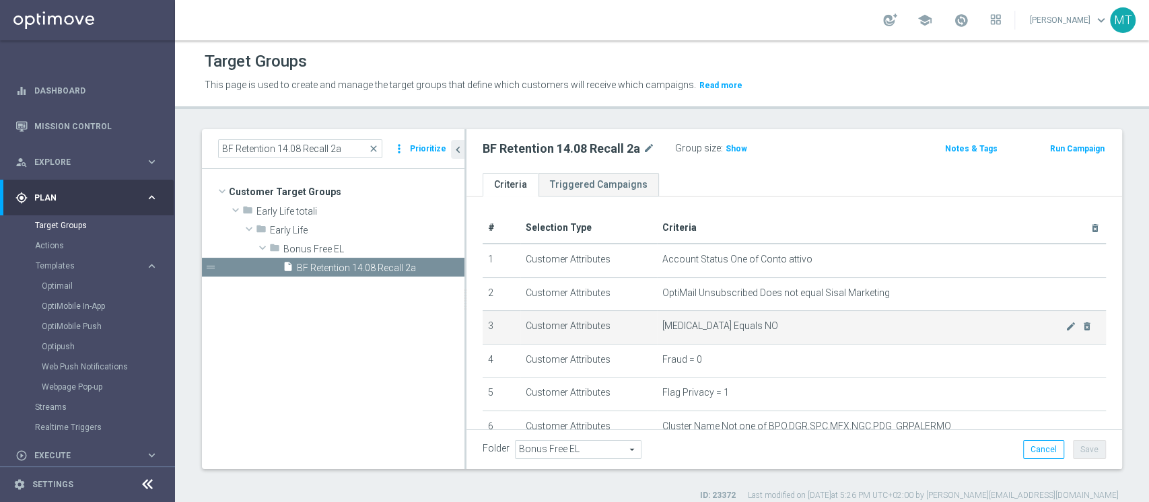
scroll to position [382, 0]
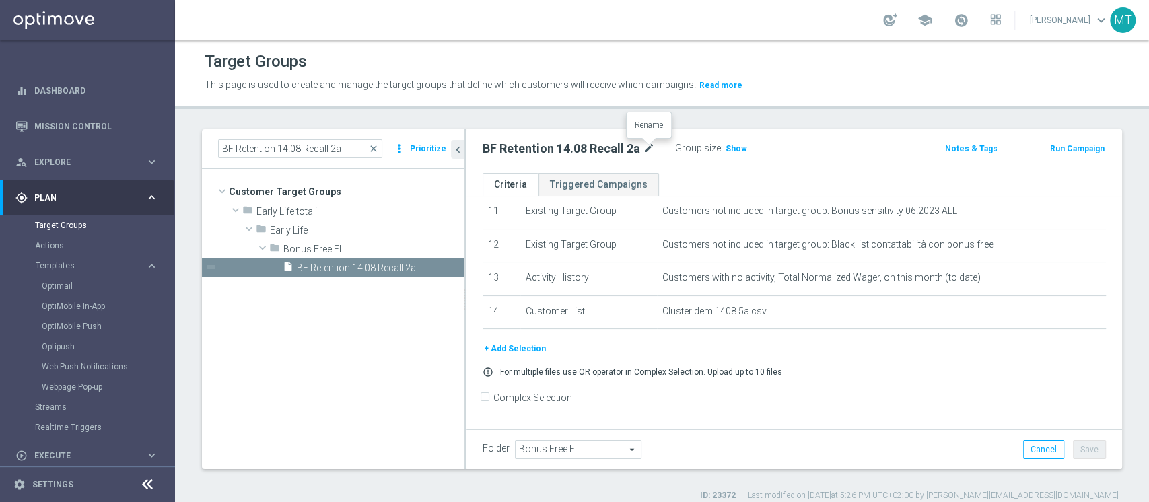
click at [648, 143] on icon "mode_edit" at bounding box center [649, 149] width 12 height 16
type input "BF Retention 14.08 Recall 5a"
click at [1074, 449] on button "Save" at bounding box center [1089, 449] width 33 height 19
click at [69, 282] on link "Optimail" at bounding box center [91, 286] width 98 height 11
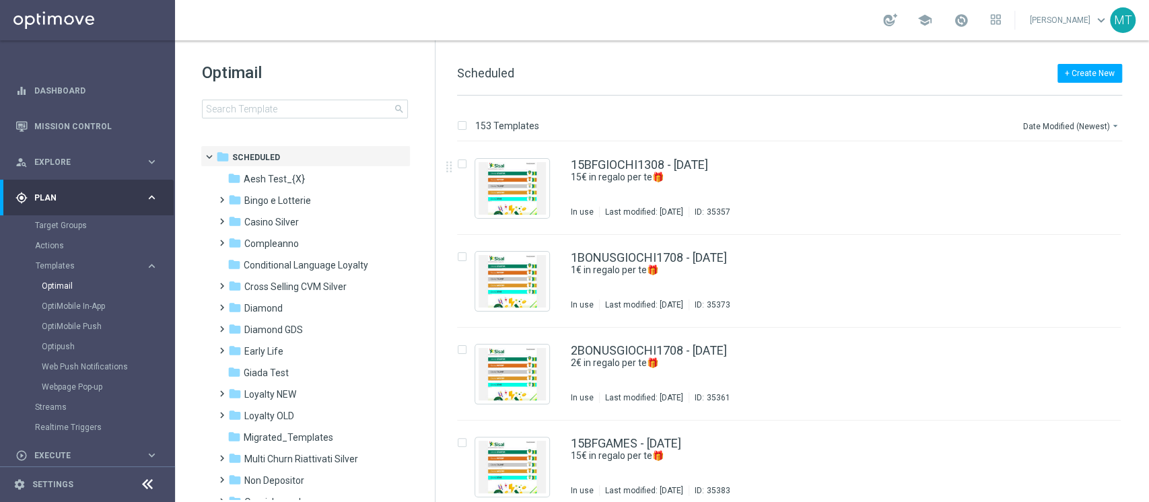
click at [686, 111] on div "153 Templates Date Modified (Newest) arrow_drop_down Drag here to set row group…" at bounding box center [793, 299] width 714 height 407
click at [269, 348] on span "Early Life" at bounding box center [263, 351] width 39 height 12
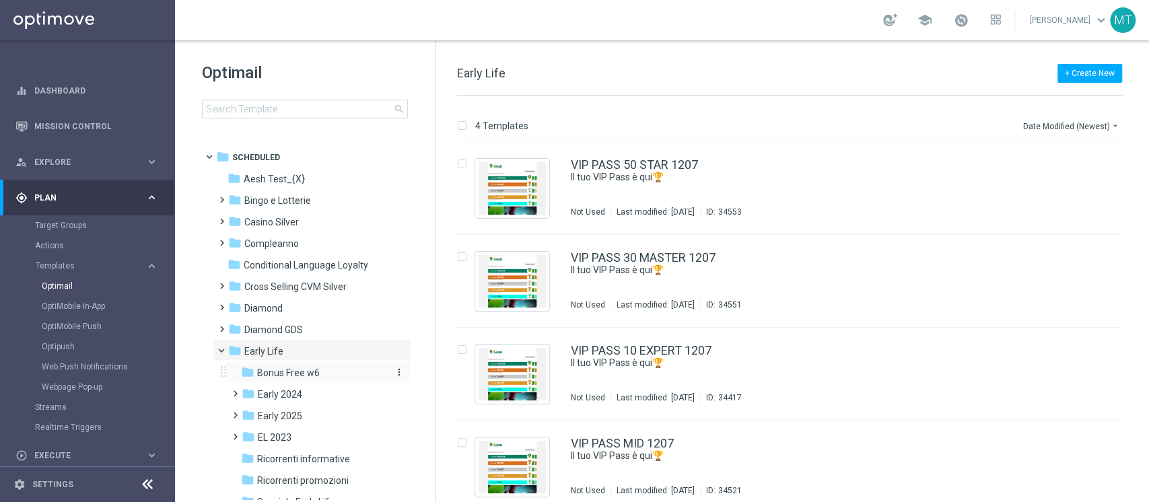
click at [287, 373] on span "Bonus Free w6" at bounding box center [288, 373] width 63 height 12
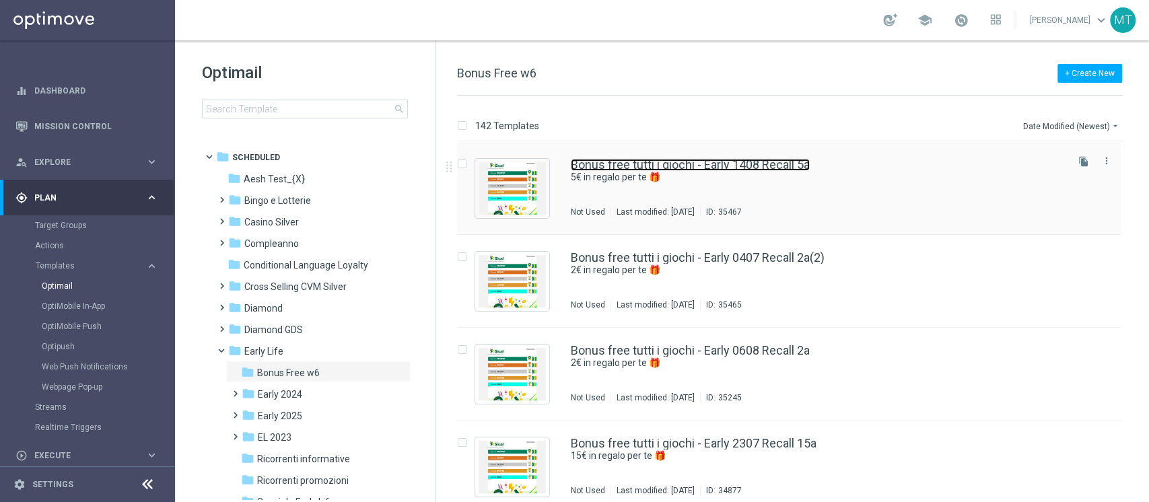
click at [758, 160] on link "Bonus free tutti i giochi - Early 1408 Recall 5a" at bounding box center [690, 165] width 239 height 12
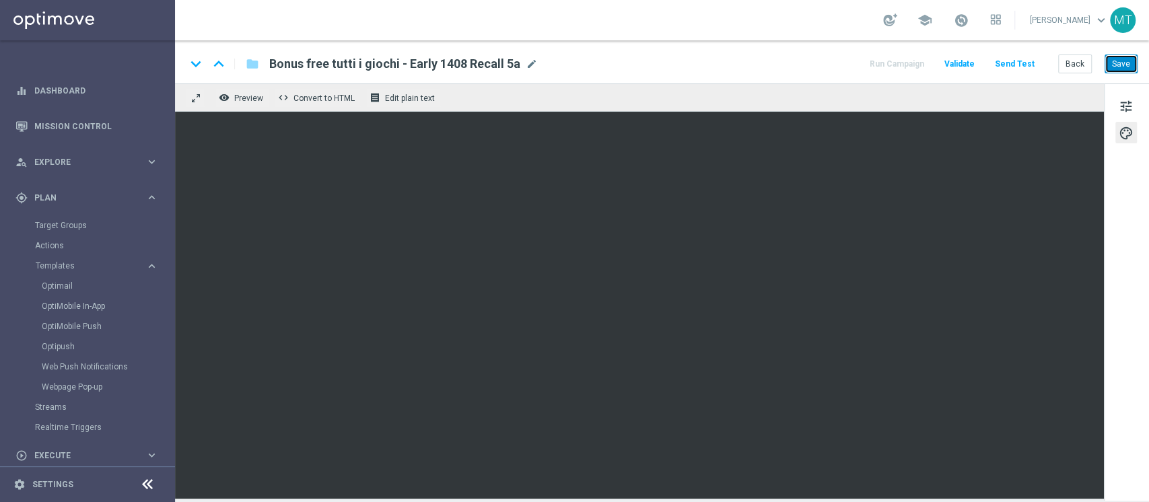
click at [1110, 66] on button "Save" at bounding box center [1121, 64] width 33 height 19
click at [908, 62] on button "Run Campaign" at bounding box center [897, 64] width 59 height 18
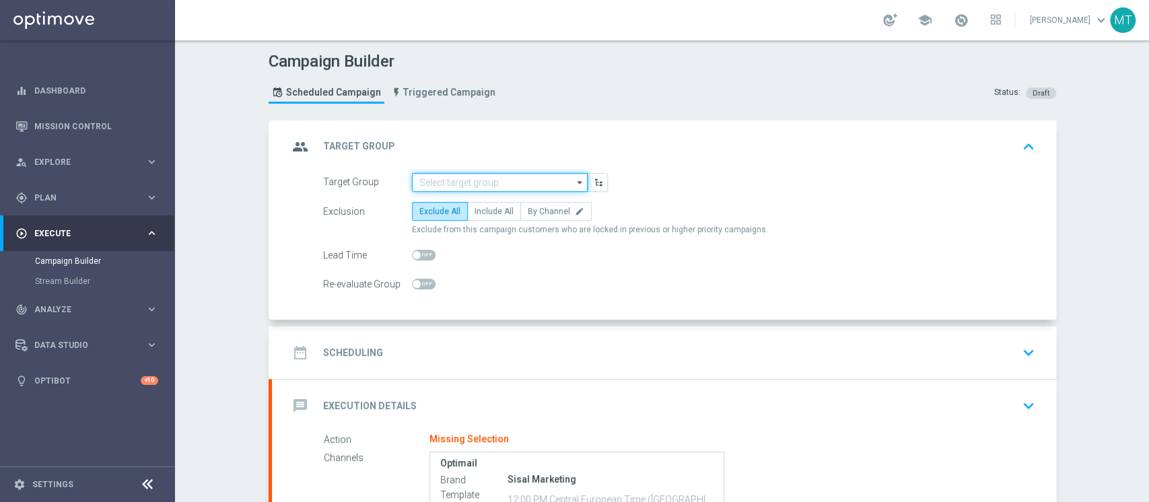
click at [473, 180] on input at bounding box center [500, 182] width 176 height 19
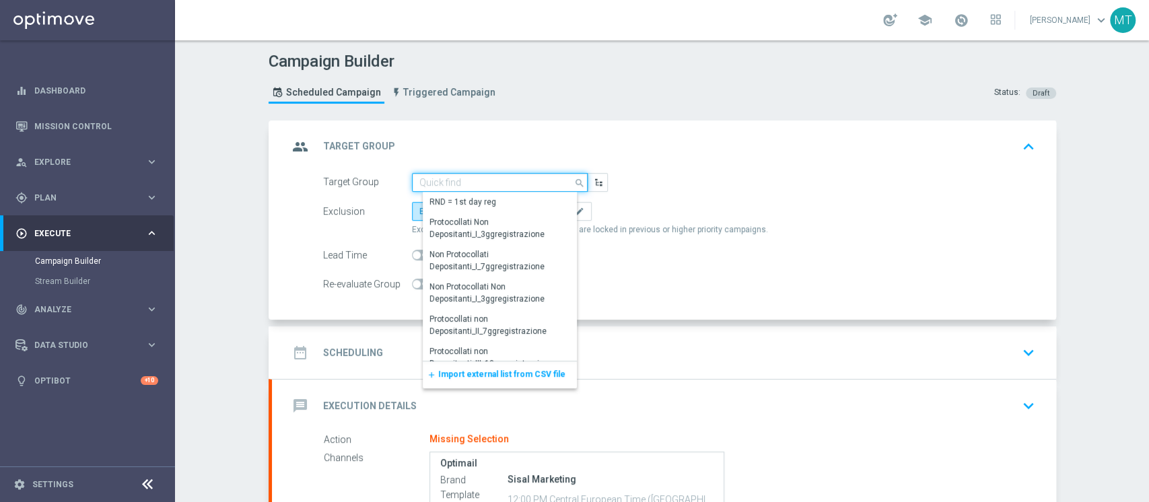
paste input "BF Retention 14.08 Recall 5a"
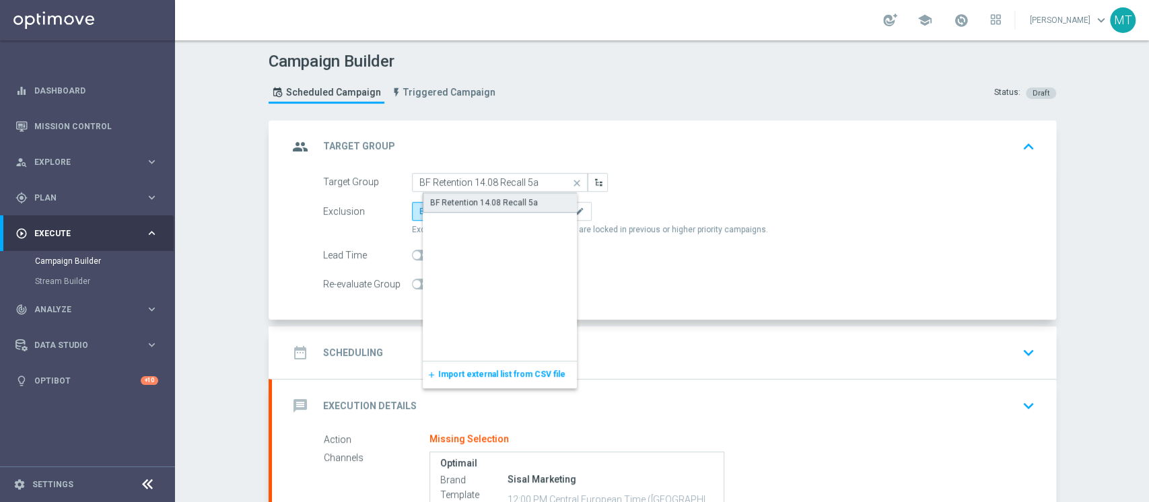
click at [470, 197] on div "BF Retention 14.08 Recall 5a" at bounding box center [484, 203] width 108 height 12
type input "BF Retention 14.08 Recall 5a"
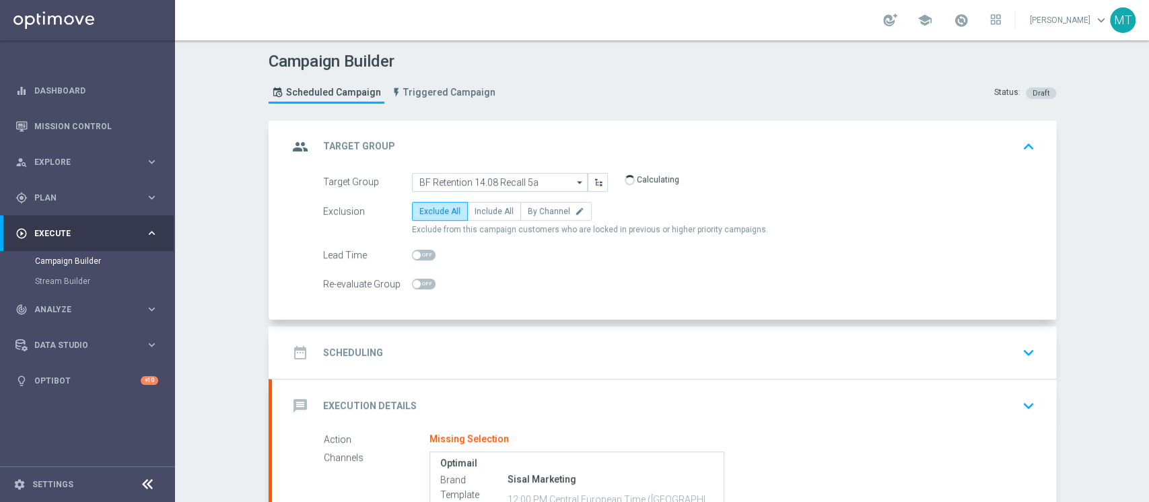
click at [512, 368] on div "date_range Scheduling keyboard_arrow_down" at bounding box center [664, 353] width 784 height 53
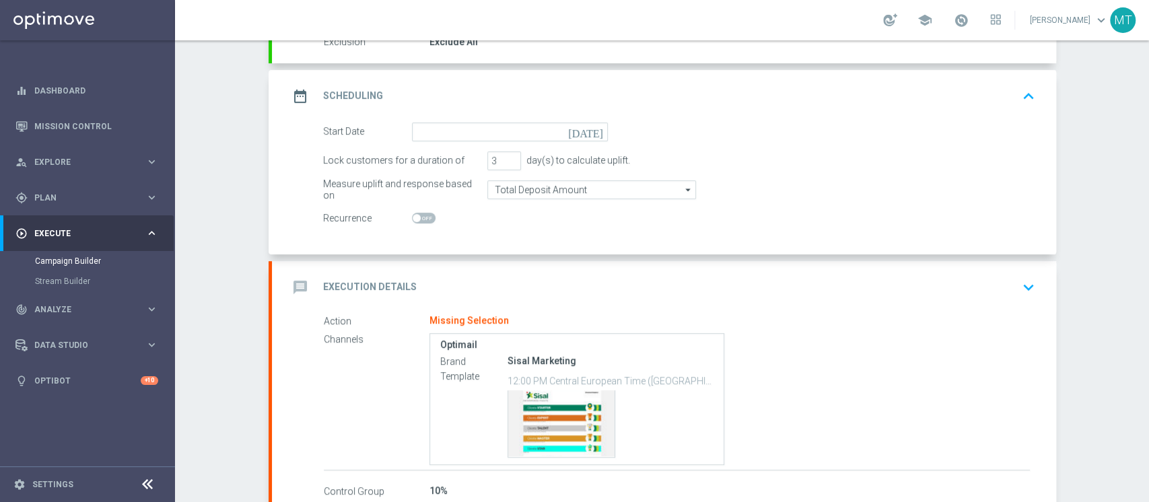
scroll to position [178, 0]
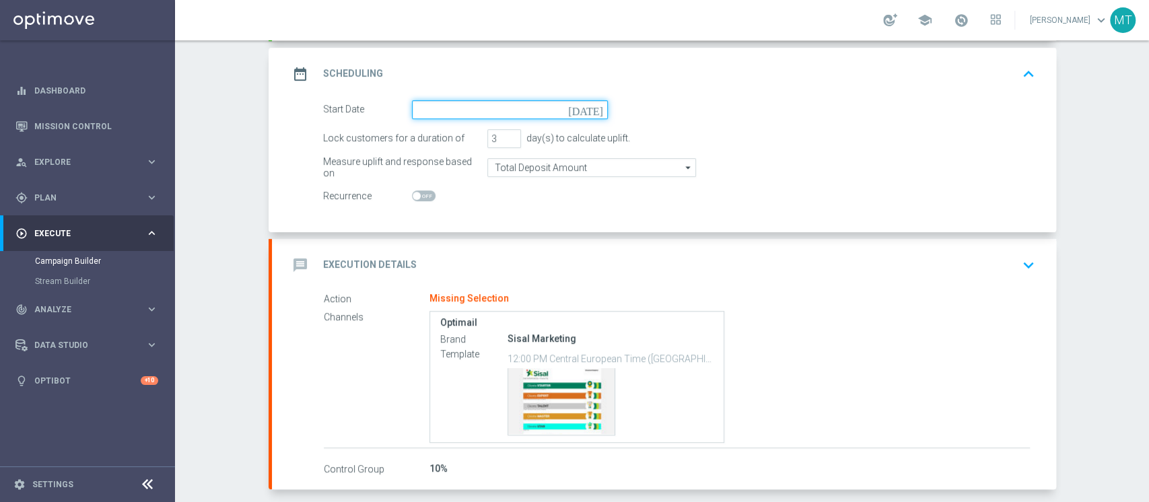
click at [453, 108] on input at bounding box center [510, 109] width 196 height 19
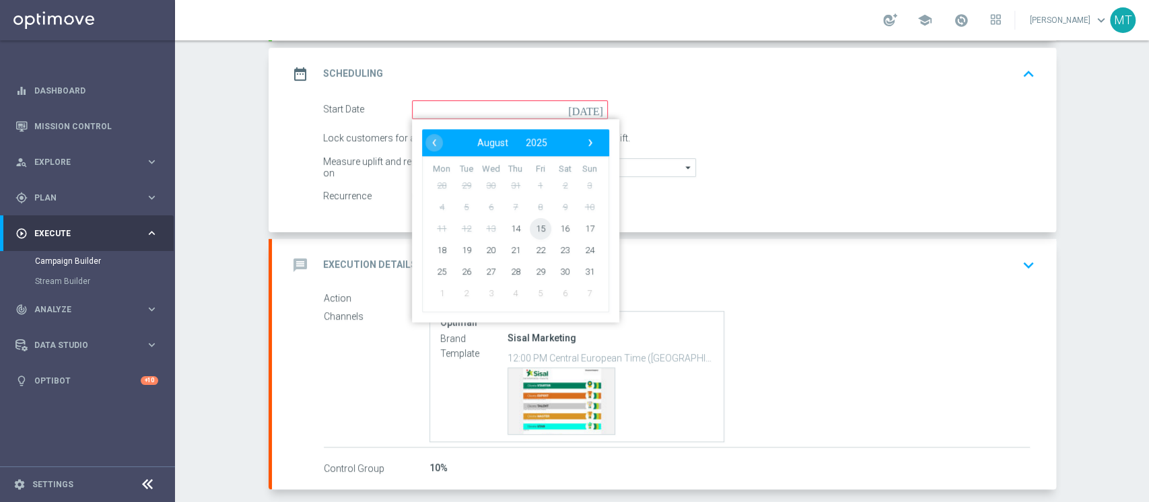
click at [529, 227] on span "15" at bounding box center [540, 228] width 22 height 22
type input "[DATE]"
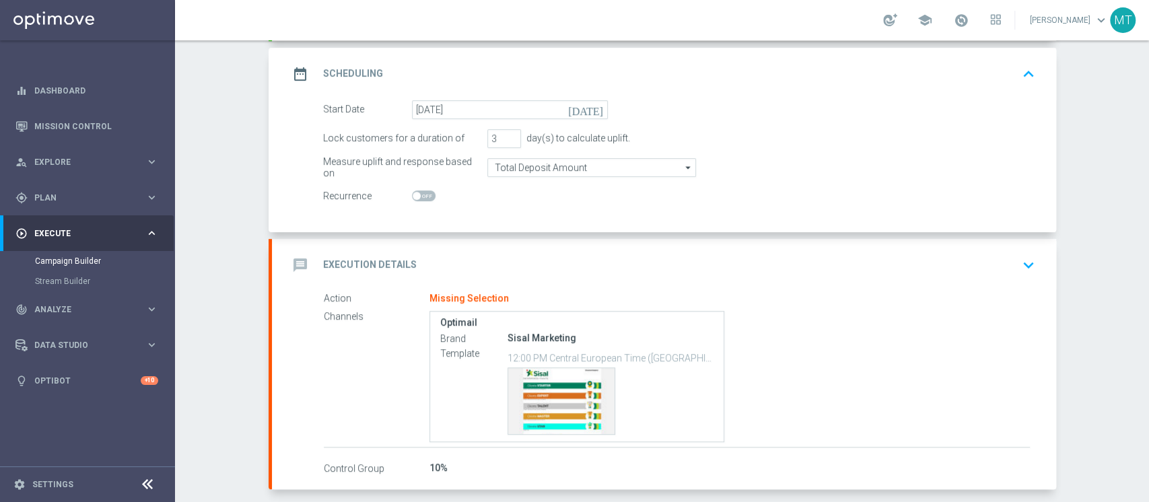
click at [427, 253] on div "message Execution Details keyboard_arrow_down" at bounding box center [664, 266] width 752 height 26
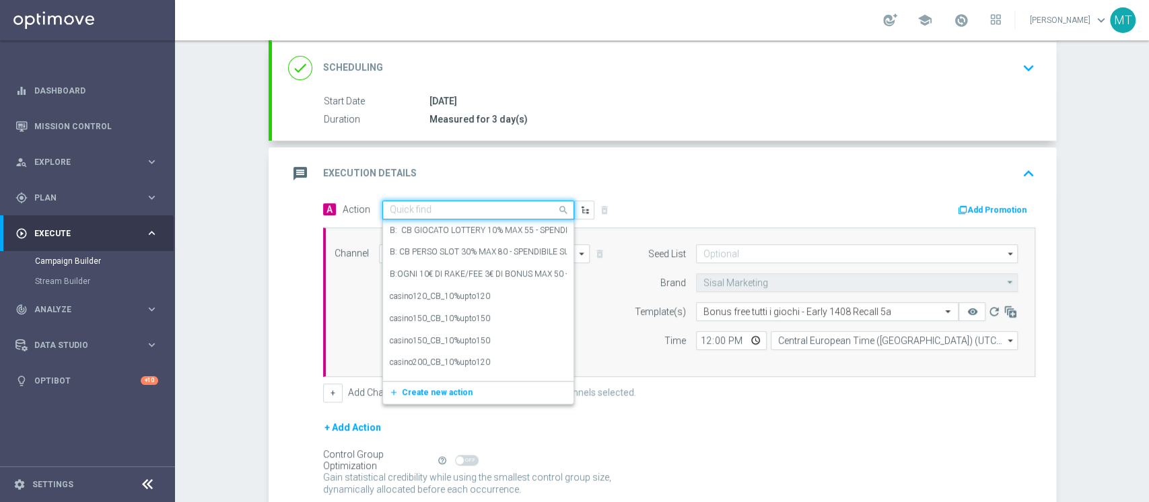
click at [442, 211] on input "text" at bounding box center [465, 210] width 150 height 11
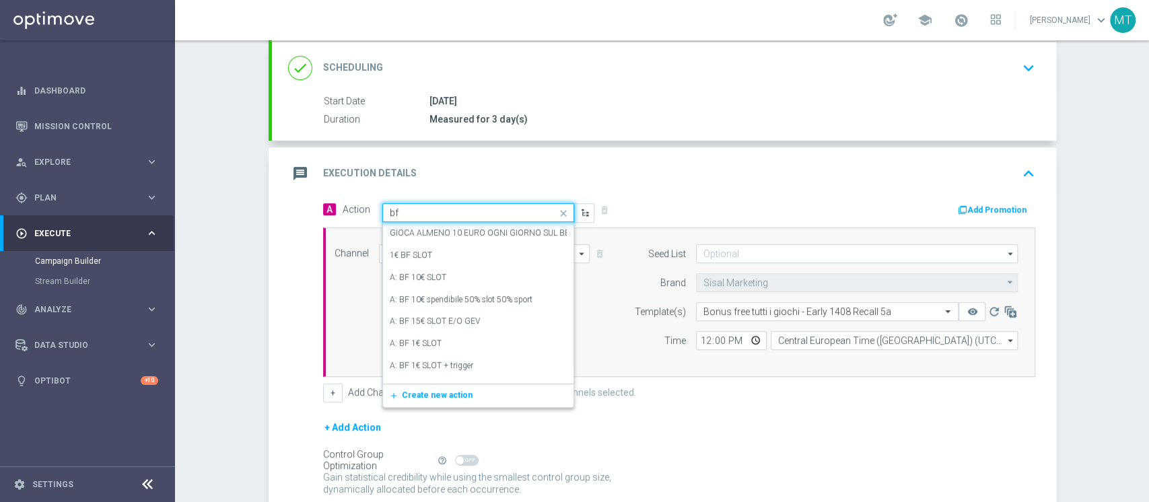
type input "bf e"
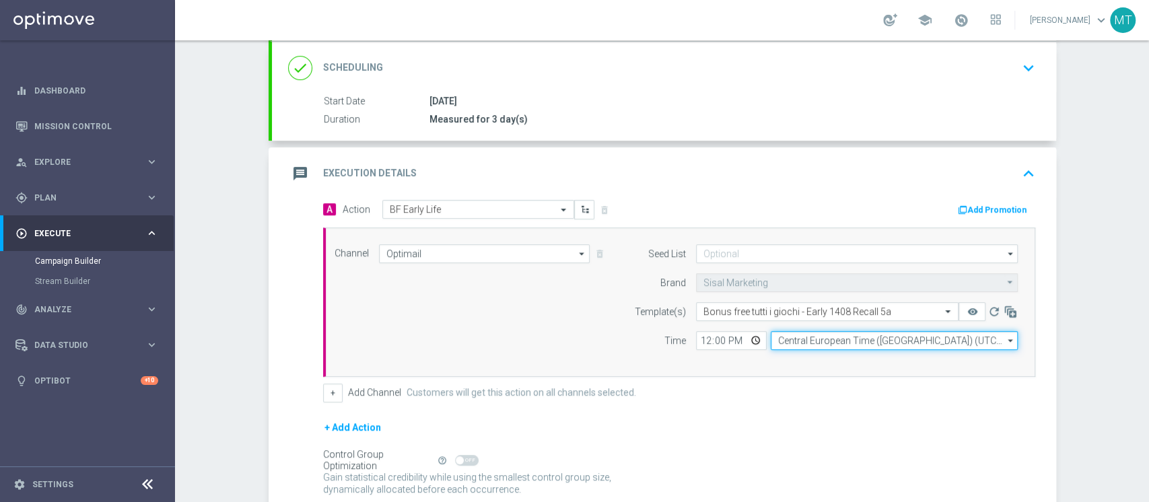
click at [778, 339] on input "Central European Time ([GEOGRAPHIC_DATA]) (UTC +02:00)" at bounding box center [894, 340] width 247 height 19
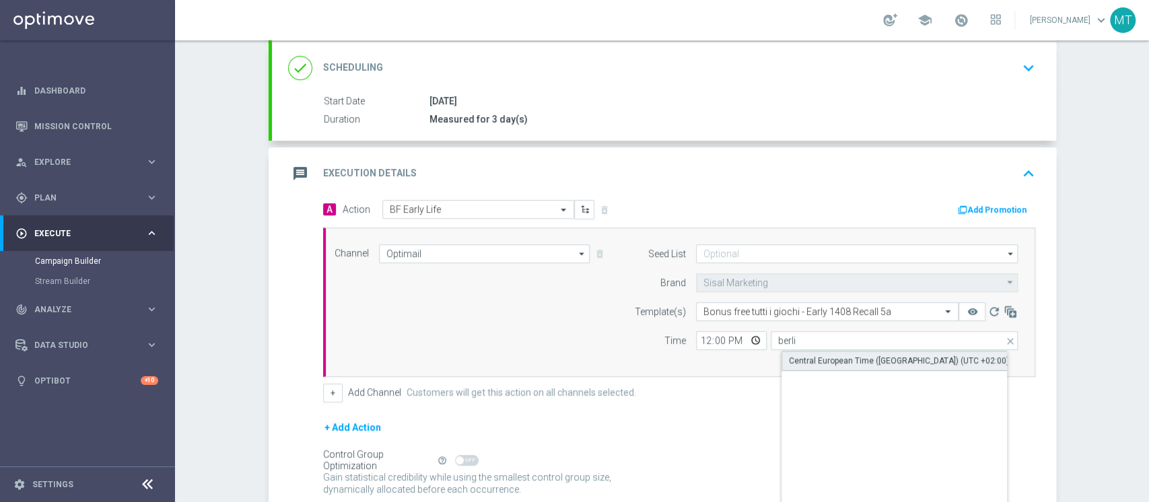
click at [796, 356] on div "Central European Time ([GEOGRAPHIC_DATA]) (UTC +02:00)" at bounding box center [899, 361] width 220 height 12
type input "Central European Time ([GEOGRAPHIC_DATA]) (UTC +02:00)"
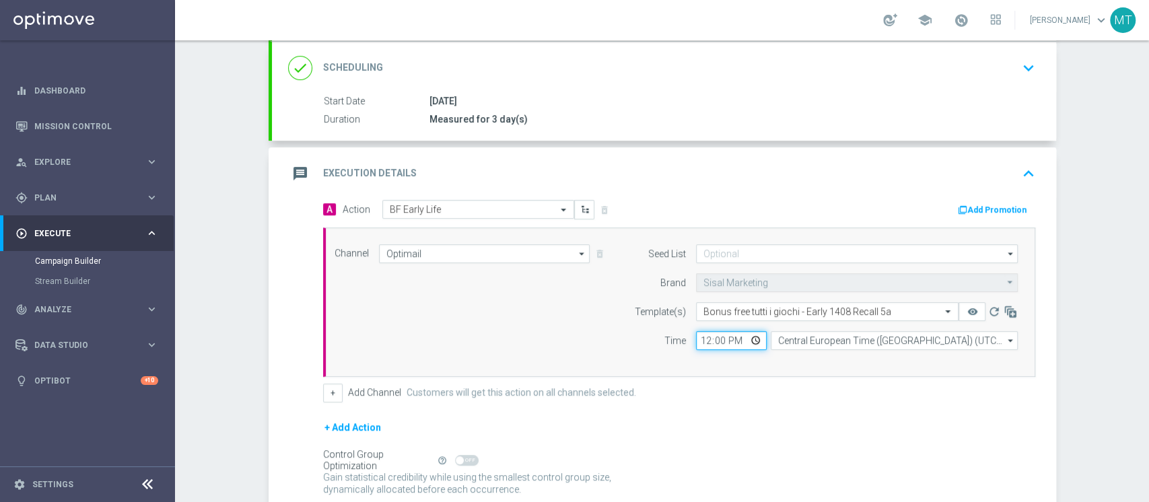
click at [697, 337] on input "12:00" at bounding box center [731, 340] width 71 height 19
type input "11:00"
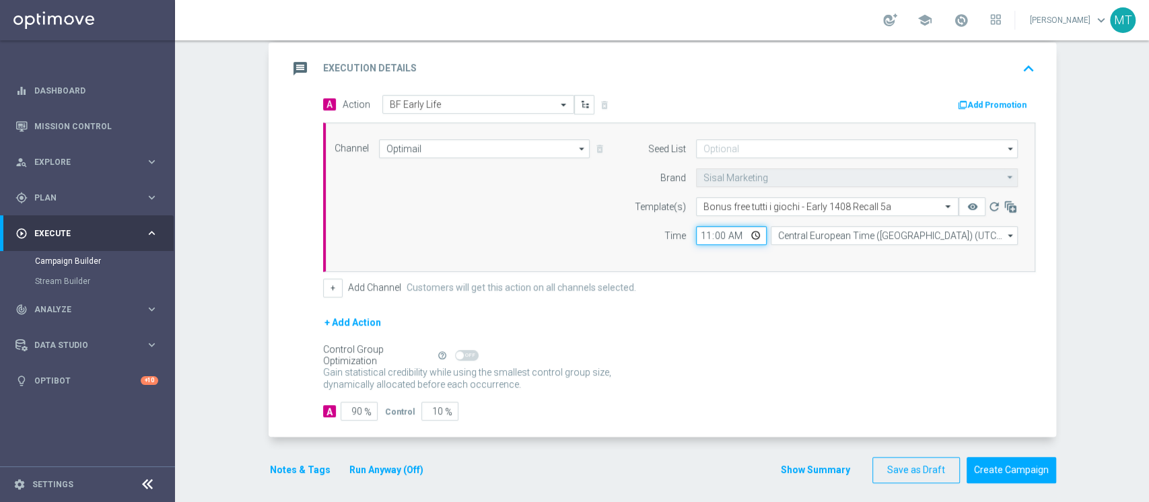
scroll to position [290, 0]
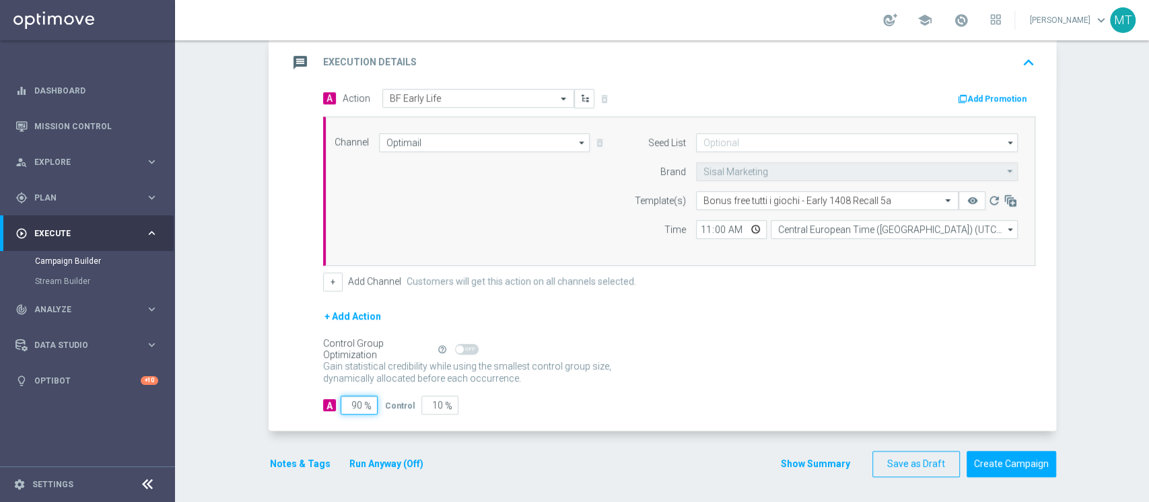
click at [352, 403] on input "90" at bounding box center [359, 405] width 37 height 19
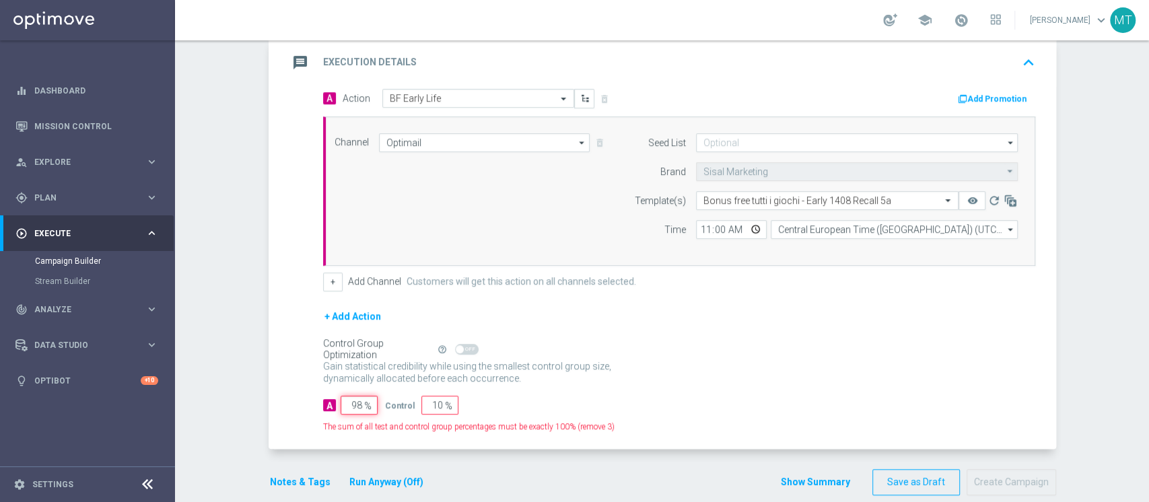
type input "99"
type input "1"
type input "100"
type input "0"
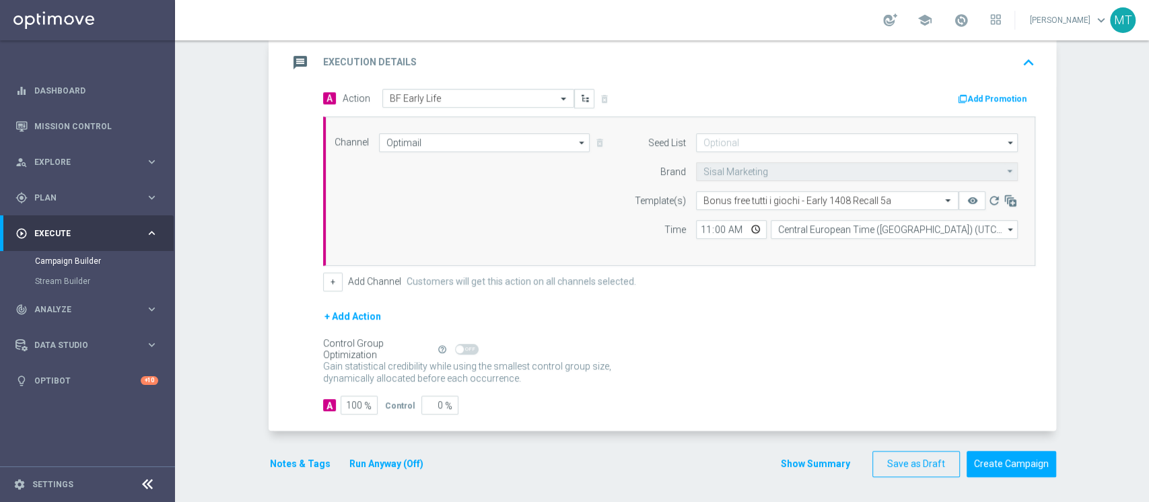
click at [365, 463] on button "Run Anyway (Off)" at bounding box center [386, 464] width 77 height 17
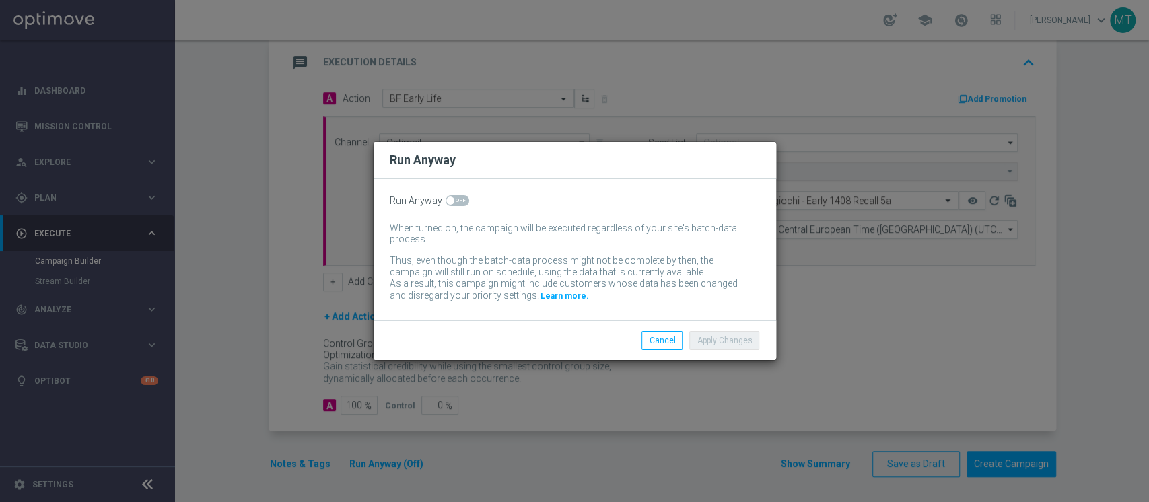
click at [447, 199] on span at bounding box center [450, 201] width 8 height 8
click at [447, 199] on input "checkbox" at bounding box center [458, 200] width 24 height 11
checkbox input "true"
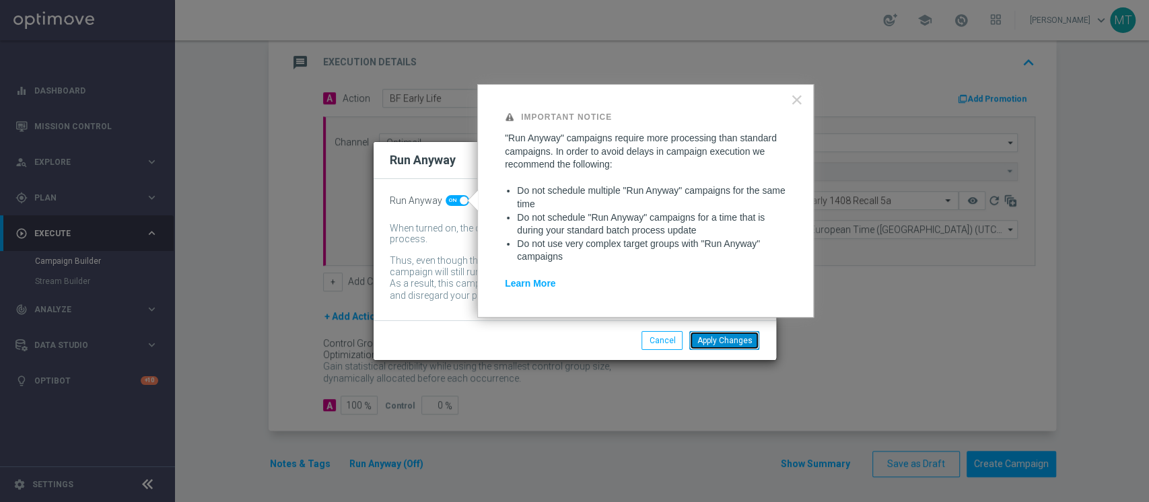
click at [704, 331] on button "Apply Changes" at bounding box center [725, 340] width 70 height 19
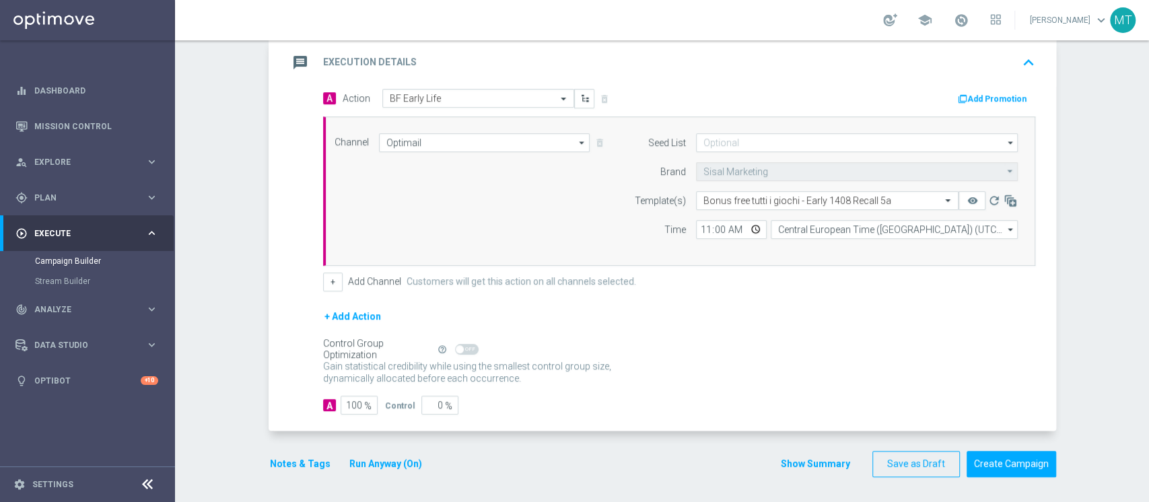
click at [302, 459] on button "Notes & Tags" at bounding box center [300, 464] width 63 height 17
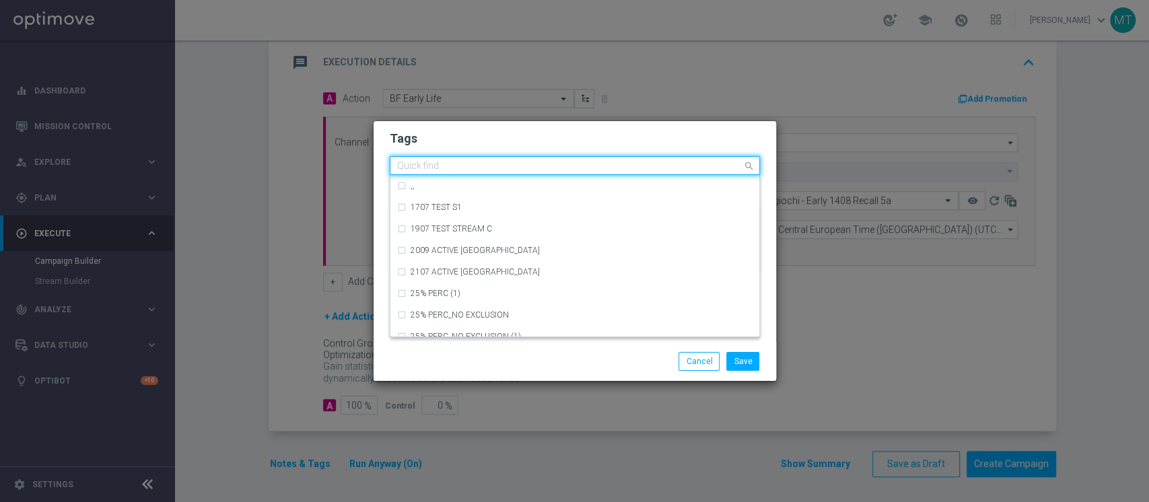
click at [430, 164] on input "text" at bounding box center [569, 166] width 345 height 11
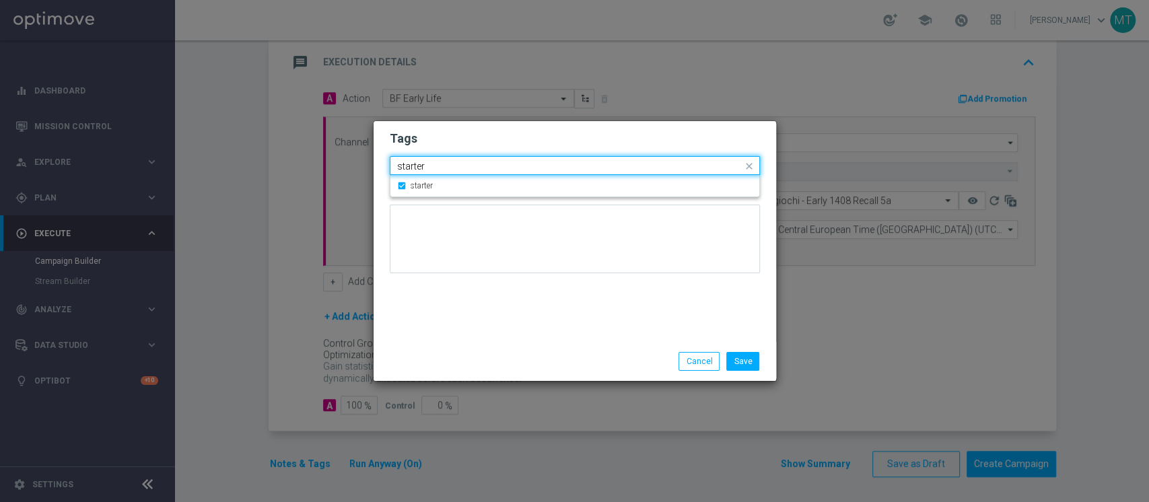
click at [430, 164] on input "starter" at bounding box center [569, 166] width 345 height 11
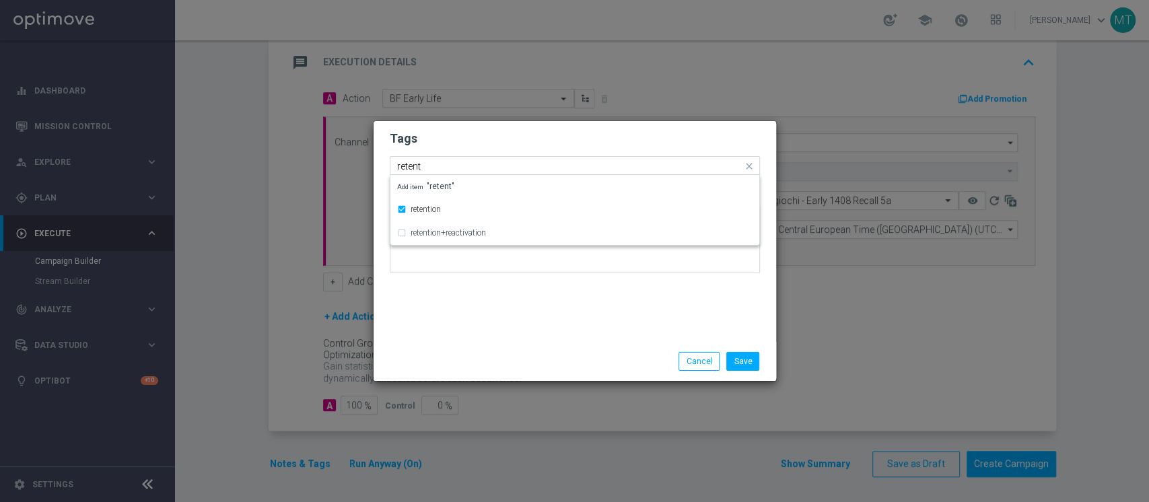
click at [426, 164] on input "retent" at bounding box center [569, 166] width 345 height 11
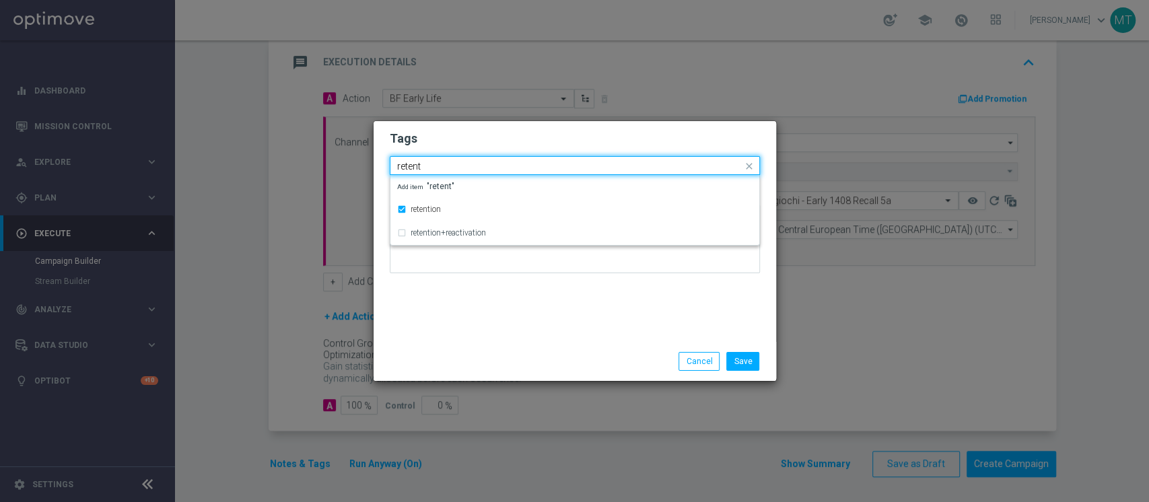
click at [426, 164] on input "retent" at bounding box center [569, 166] width 345 height 11
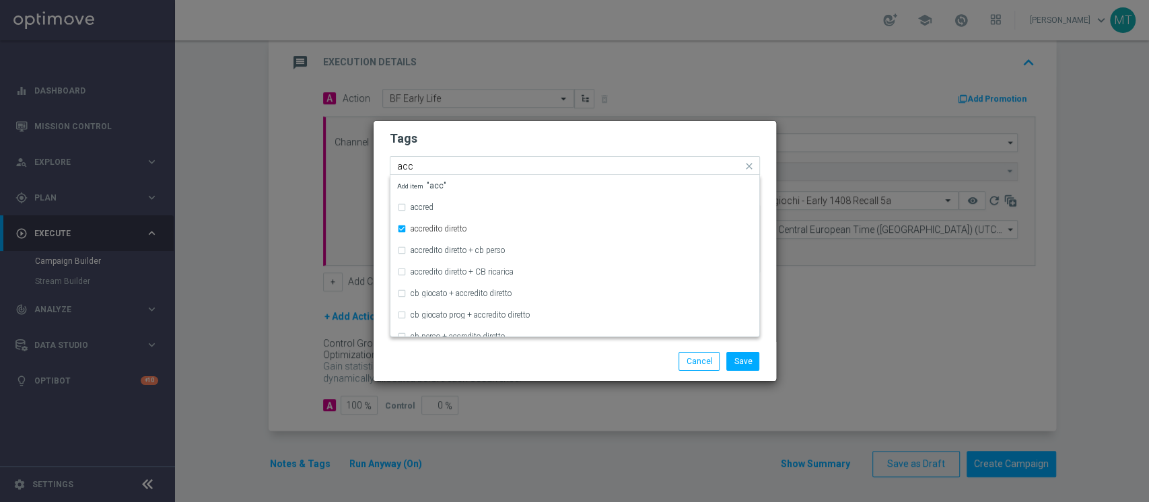
click at [426, 164] on input "acc" at bounding box center [569, 166] width 345 height 11
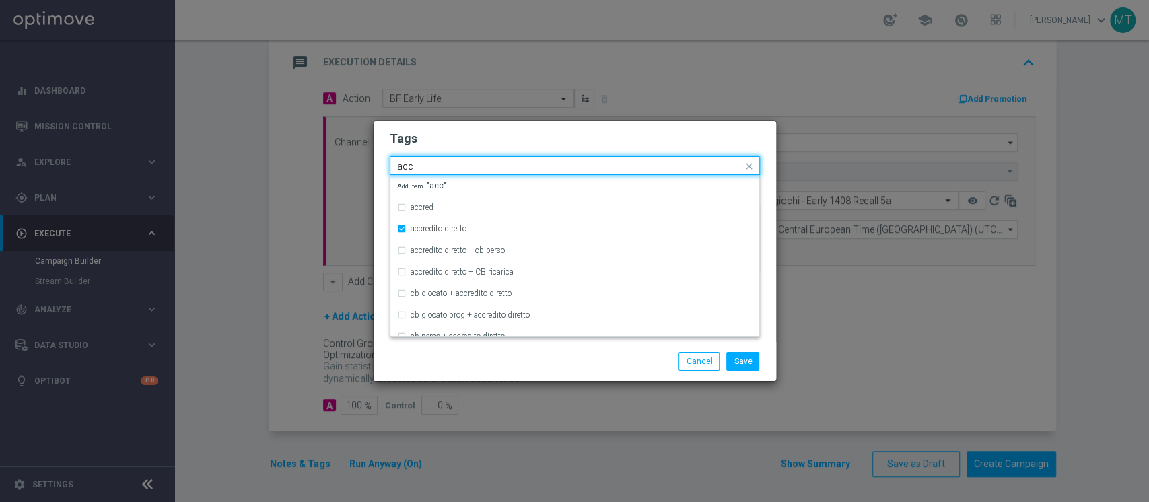
click at [426, 164] on input "acc" at bounding box center [569, 166] width 345 height 11
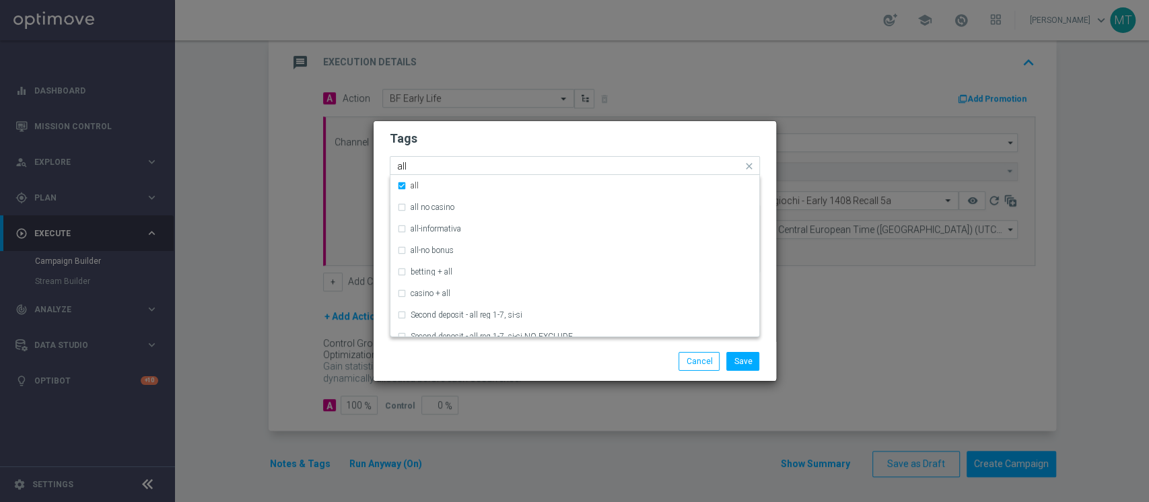
click at [426, 164] on input "all" at bounding box center [569, 166] width 345 height 11
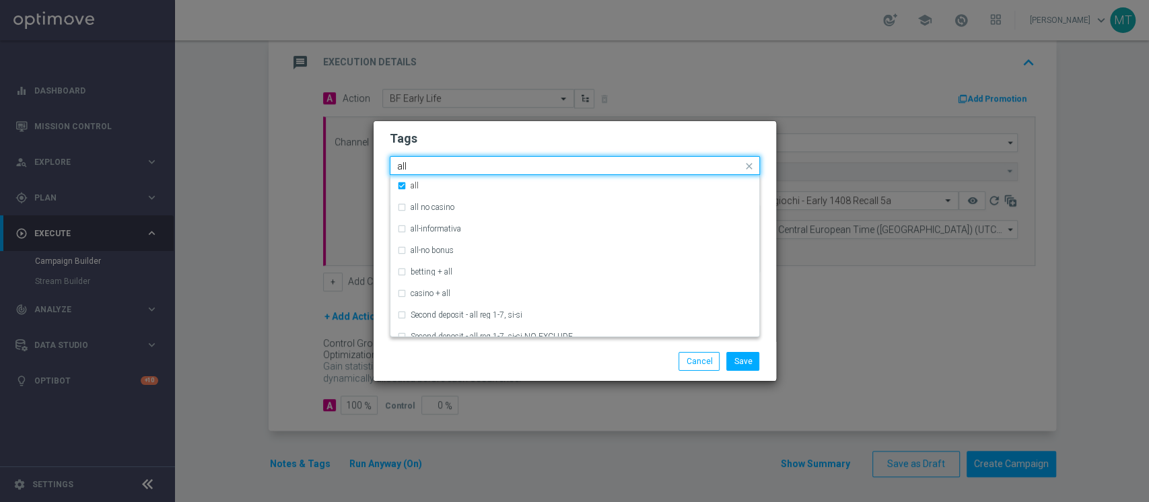
click at [426, 164] on input "all" at bounding box center [569, 166] width 345 height 11
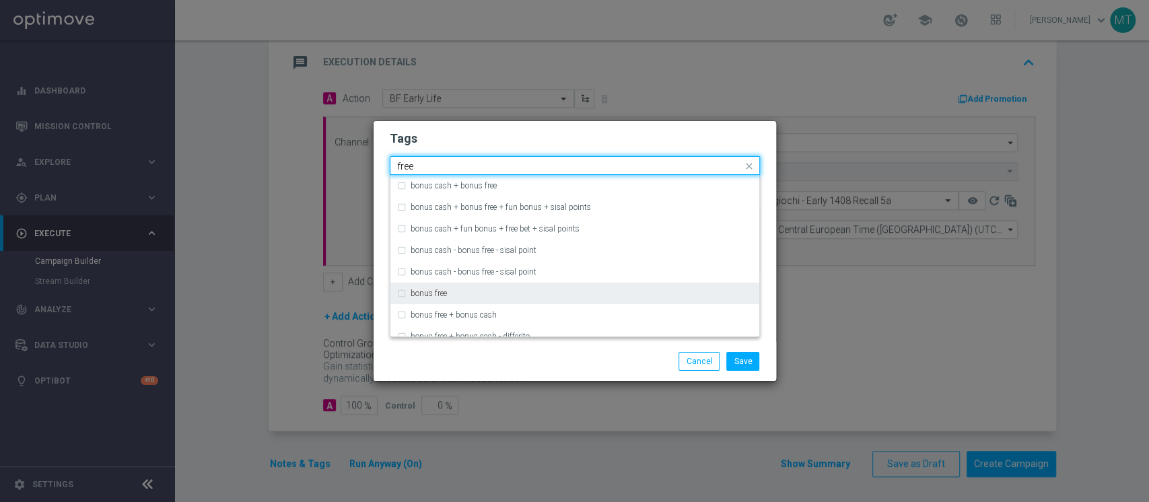
click at [471, 299] on div "bonus free" at bounding box center [575, 294] width 356 height 22
type input "free"
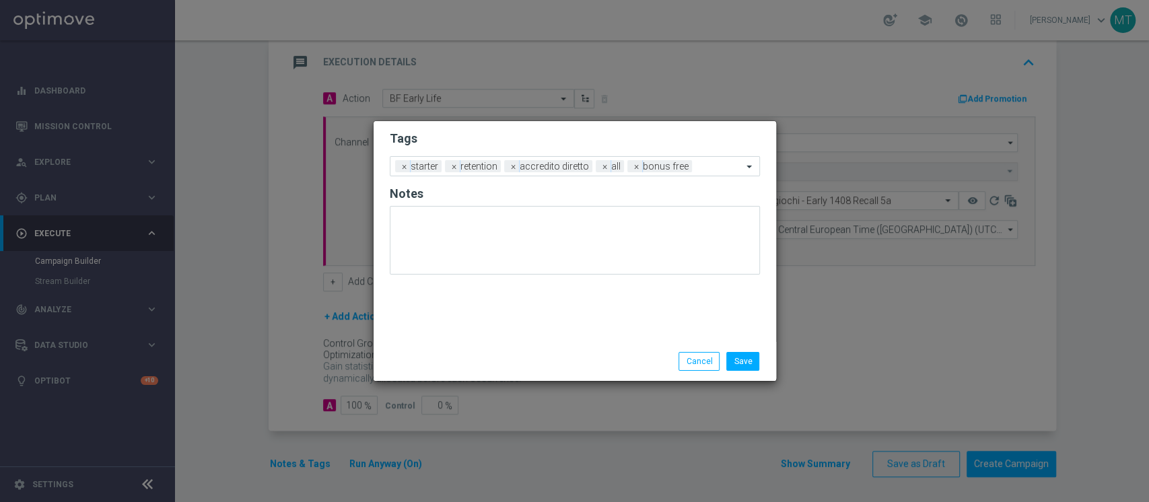
click at [609, 354] on div "Save Cancel" at bounding box center [640, 361] width 261 height 19
click at [745, 362] on button "Save" at bounding box center [743, 361] width 33 height 19
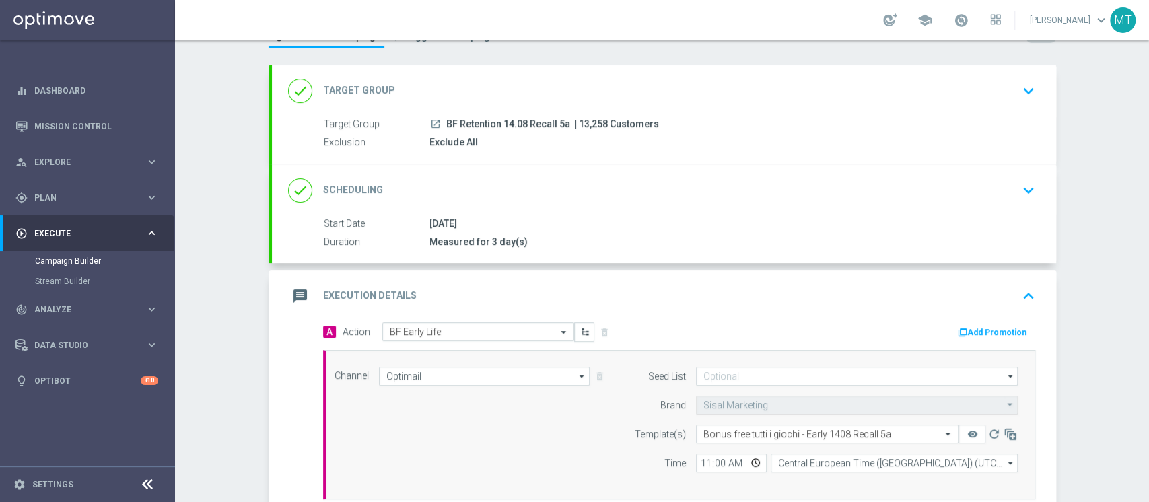
scroll to position [53, 0]
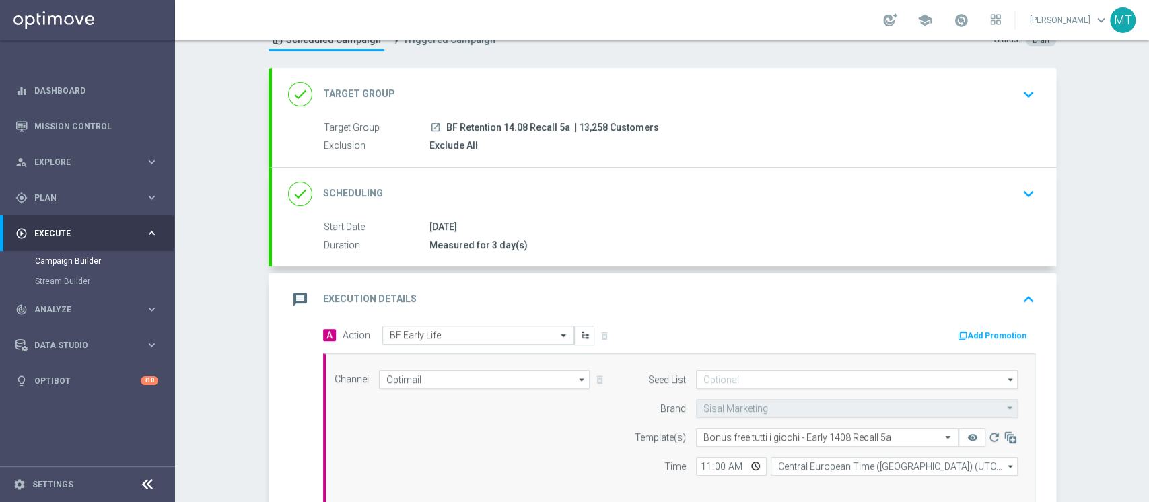
click at [518, 195] on div "done Scheduling keyboard_arrow_down" at bounding box center [664, 194] width 752 height 26
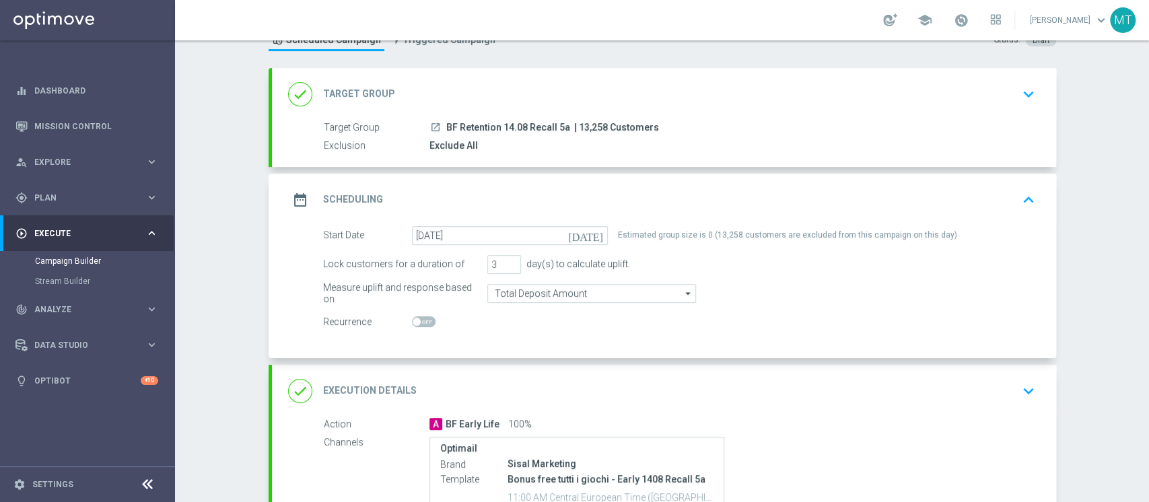
click at [523, 79] on div "done Target Group keyboard_arrow_down" at bounding box center [664, 94] width 784 height 53
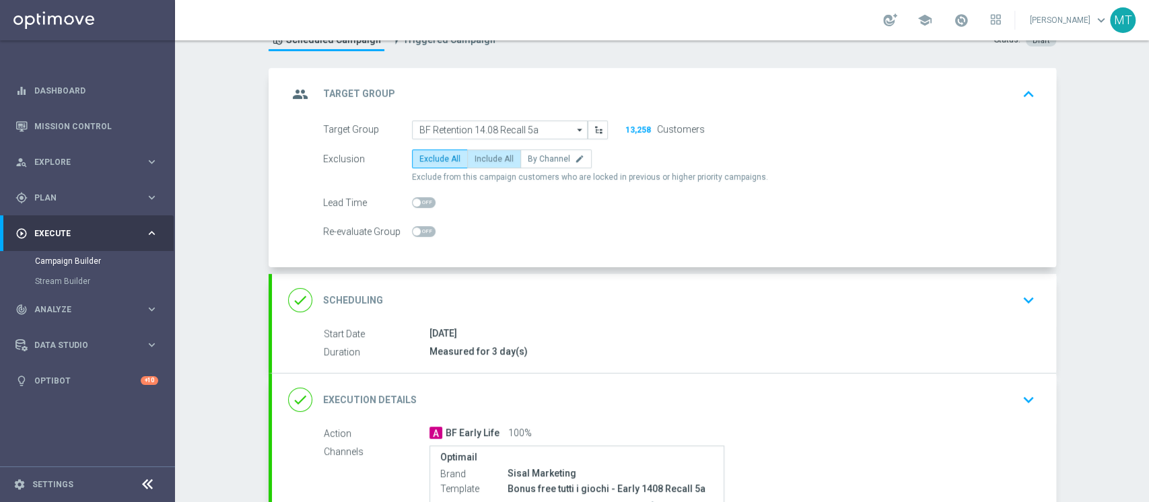
click at [479, 154] on span "Include All" at bounding box center [494, 158] width 39 height 9
click at [479, 157] on input "Include All" at bounding box center [479, 161] width 9 height 9
radio input "true"
click at [506, 94] on div "group Target Group keyboard_arrow_up" at bounding box center [664, 94] width 752 height 26
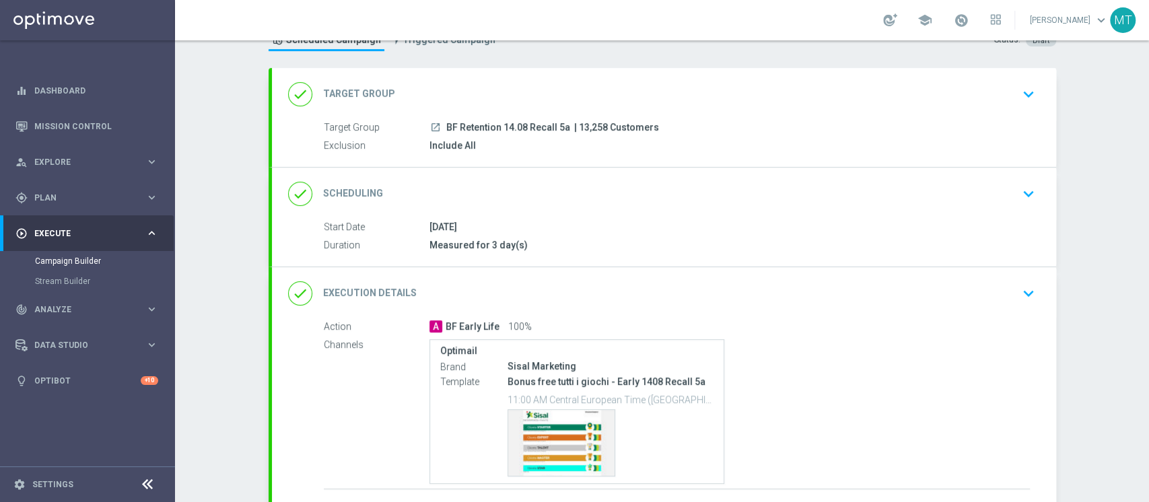
click at [571, 116] on div "done Target Group keyboard_arrow_down" at bounding box center [664, 94] width 784 height 53
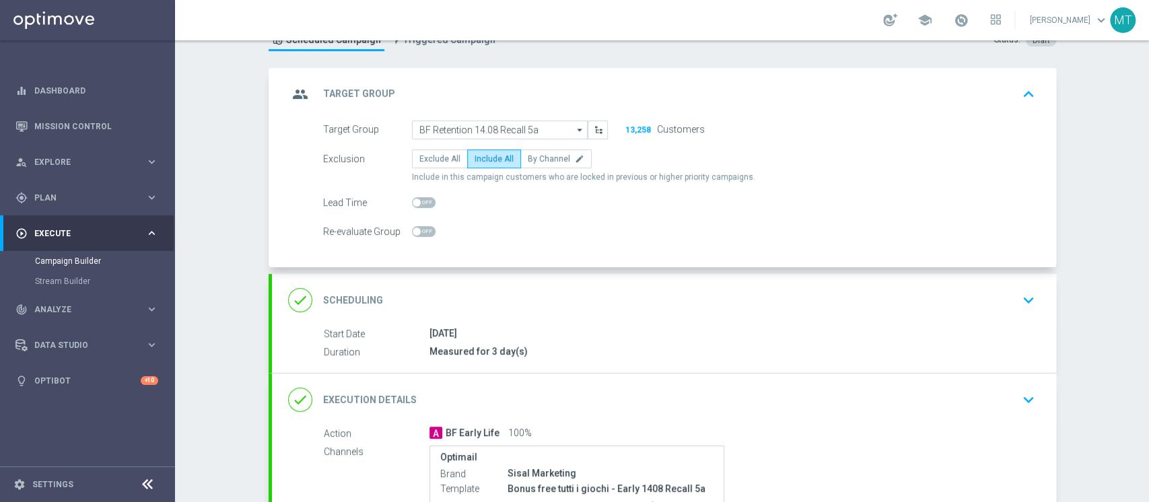
click at [549, 102] on div "group Target Group keyboard_arrow_up" at bounding box center [664, 94] width 752 height 26
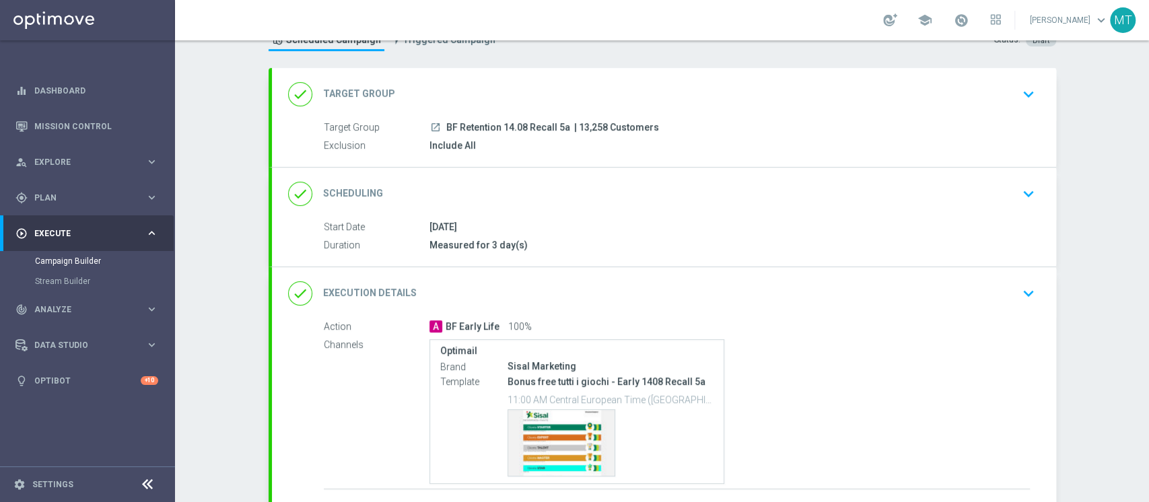
click at [575, 212] on div "done Scheduling keyboard_arrow_down" at bounding box center [664, 194] width 784 height 53
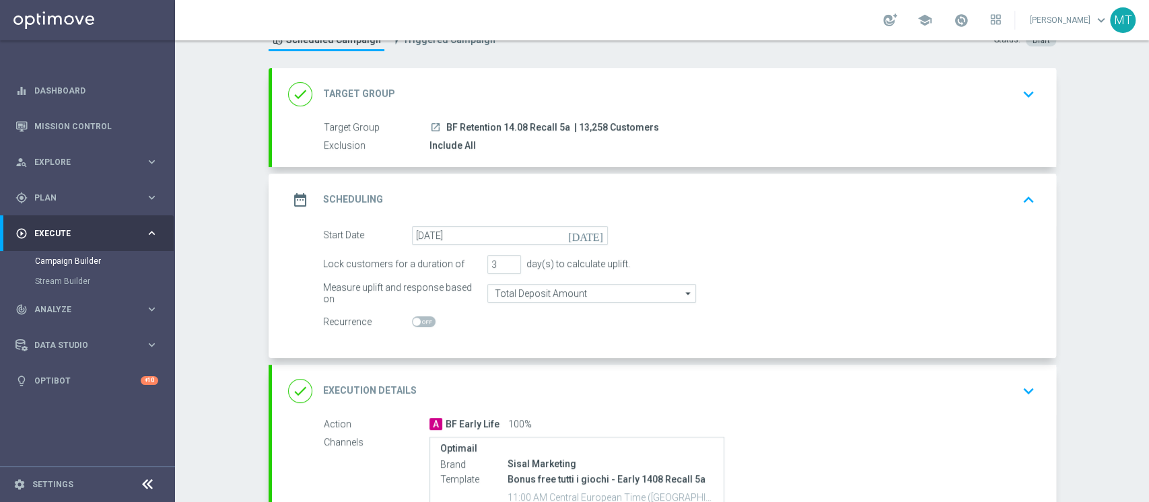
click at [599, 205] on div "date_range Scheduling keyboard_arrow_up" at bounding box center [664, 200] width 752 height 26
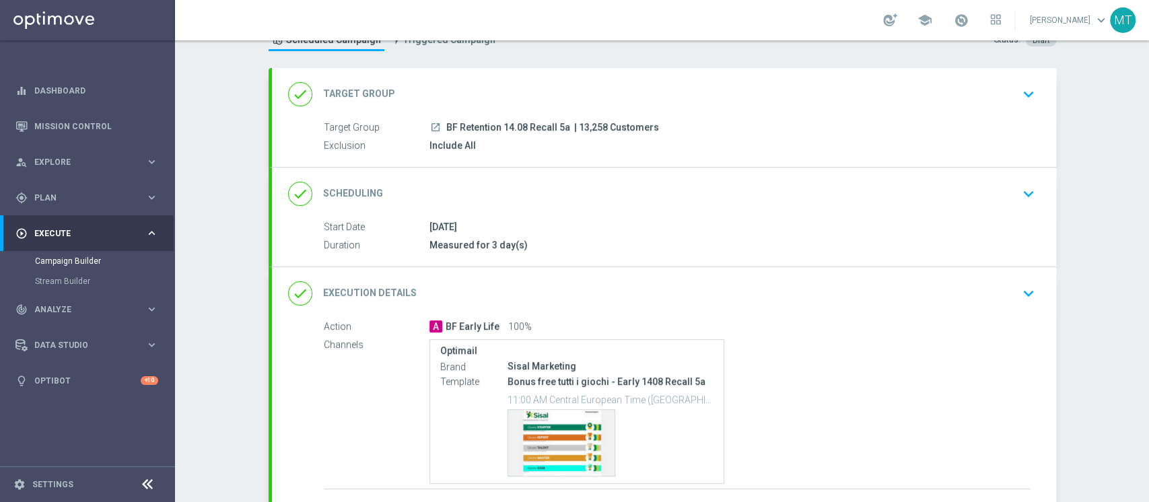
click at [599, 205] on div "done Scheduling keyboard_arrow_down" at bounding box center [664, 194] width 784 height 53
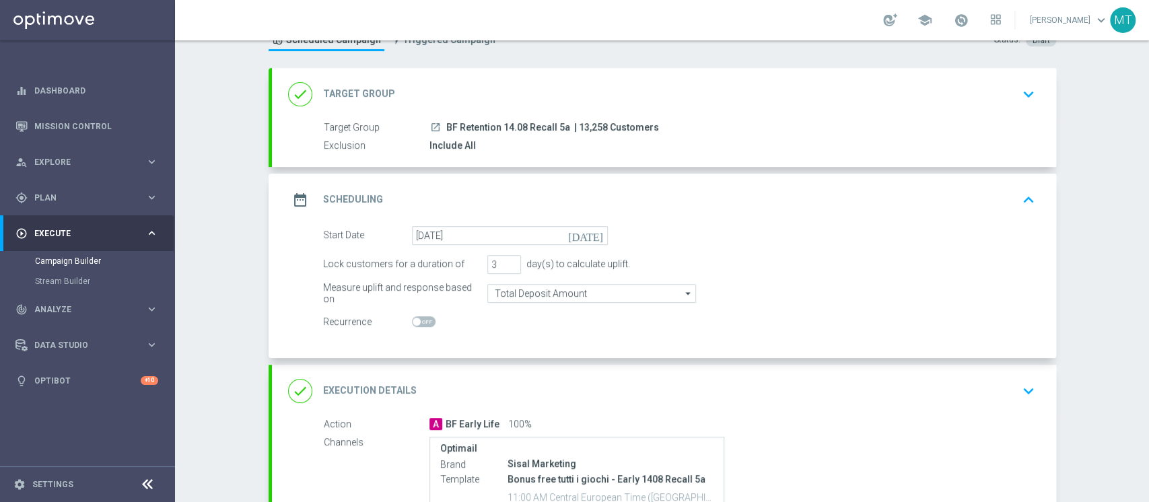
click at [599, 205] on div "date_range Scheduling keyboard_arrow_up" at bounding box center [664, 200] width 752 height 26
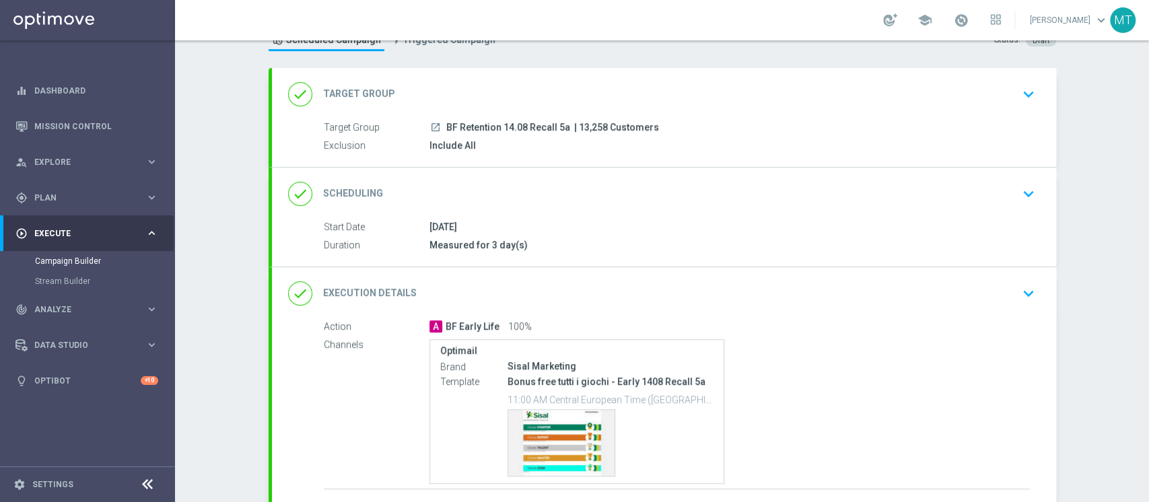
scroll to position [153, 0]
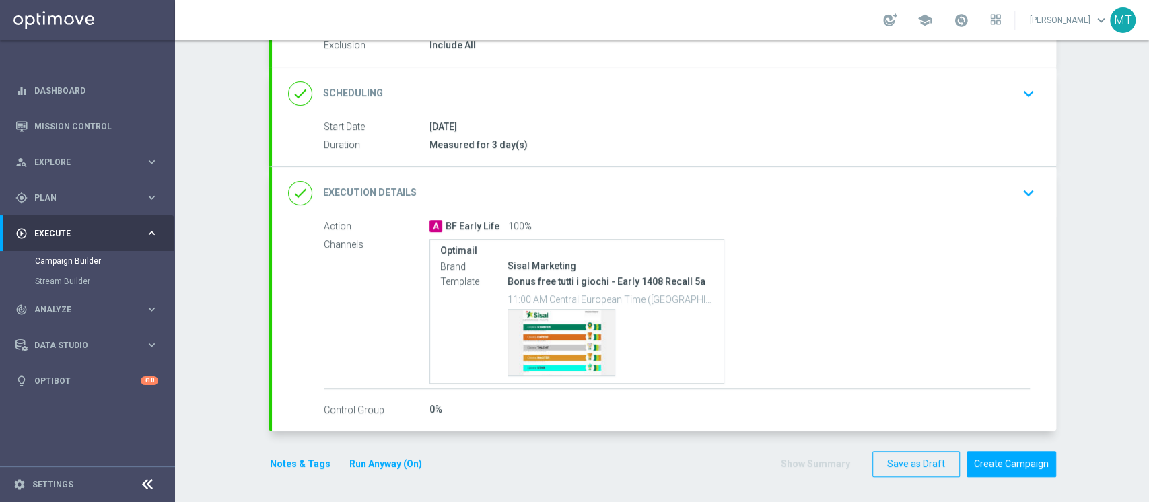
click at [307, 467] on button "Notes & Tags" at bounding box center [300, 464] width 63 height 17
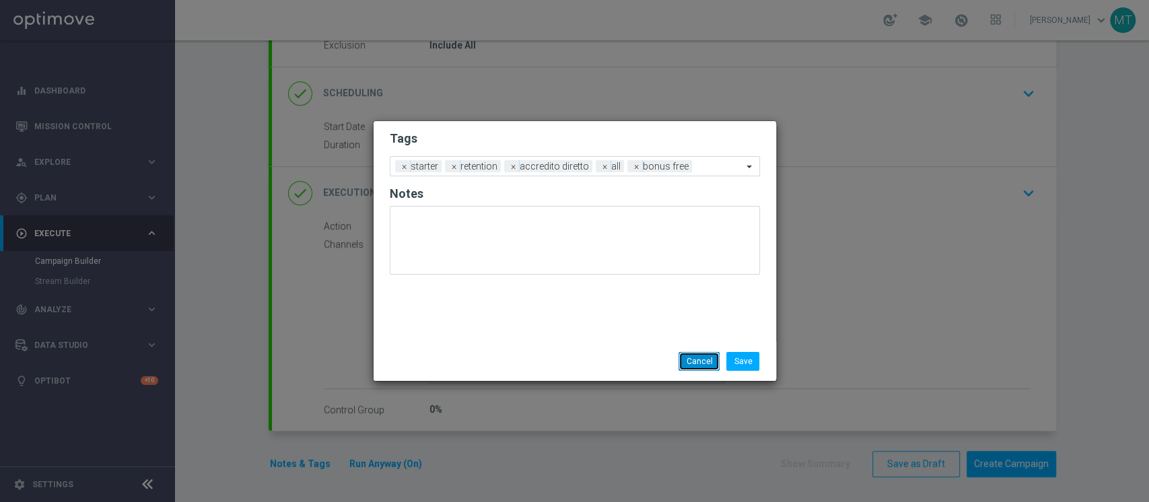
click at [700, 362] on button "Cancel" at bounding box center [699, 361] width 41 height 19
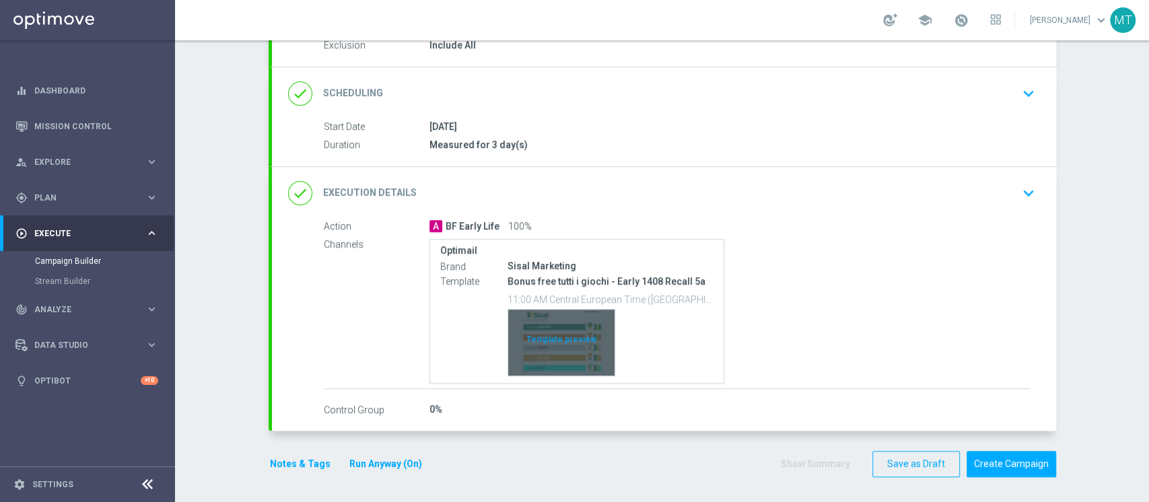
click at [582, 337] on div "Template preview" at bounding box center [561, 343] width 106 height 66
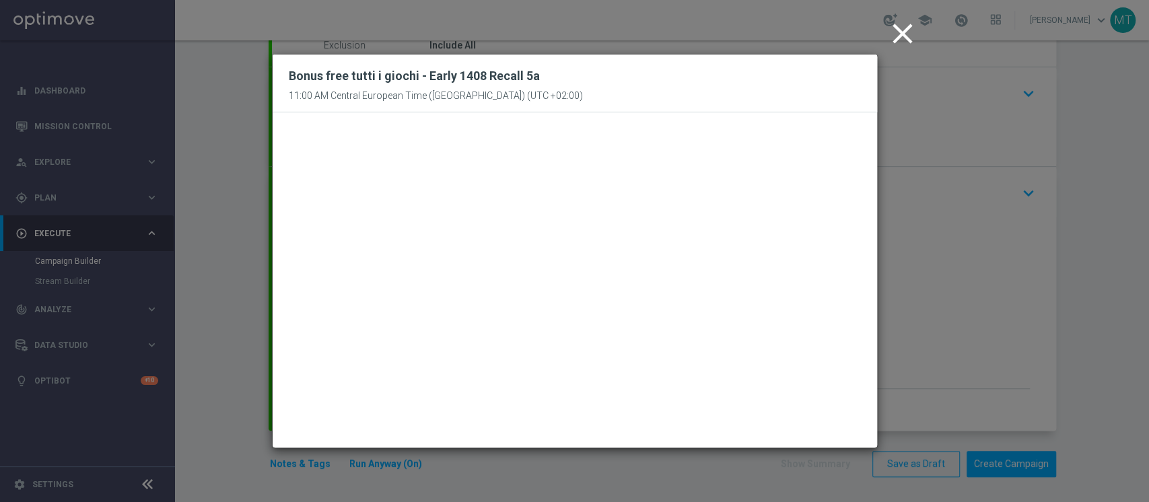
click at [897, 34] on icon "close" at bounding box center [903, 34] width 34 height 34
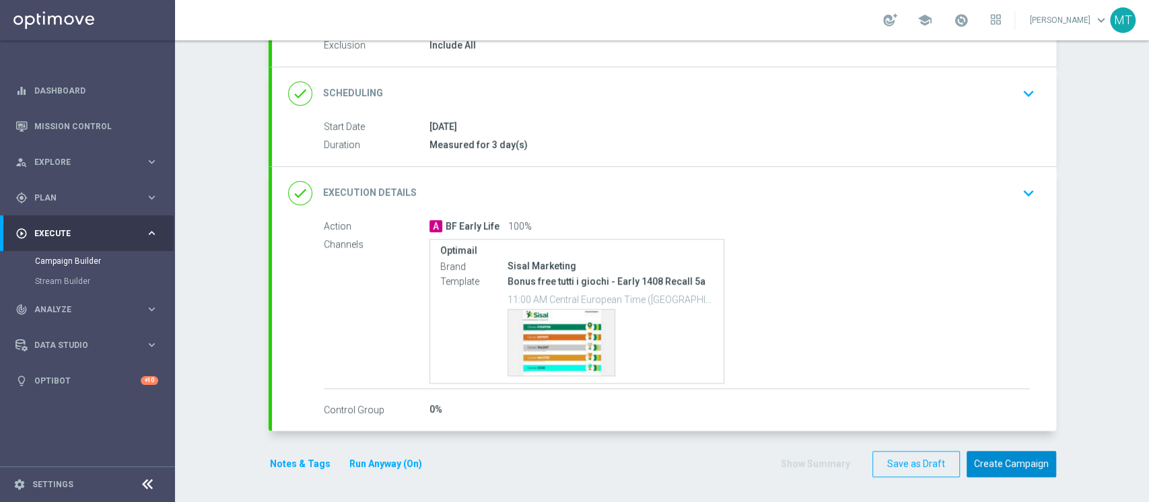
click at [1000, 454] on button "Create Campaign" at bounding box center [1012, 464] width 90 height 26
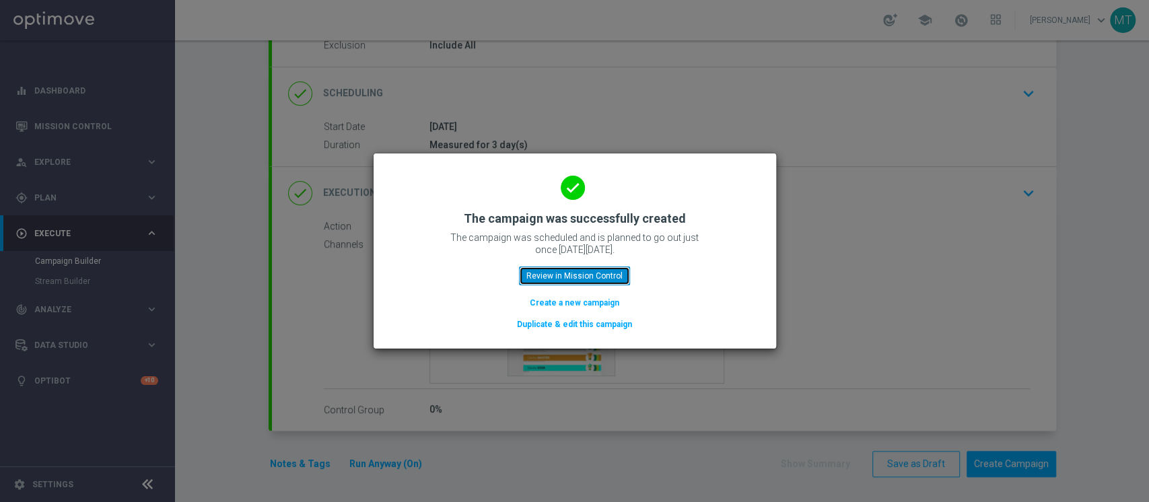
click at [582, 281] on button "Review in Mission Control" at bounding box center [574, 276] width 111 height 19
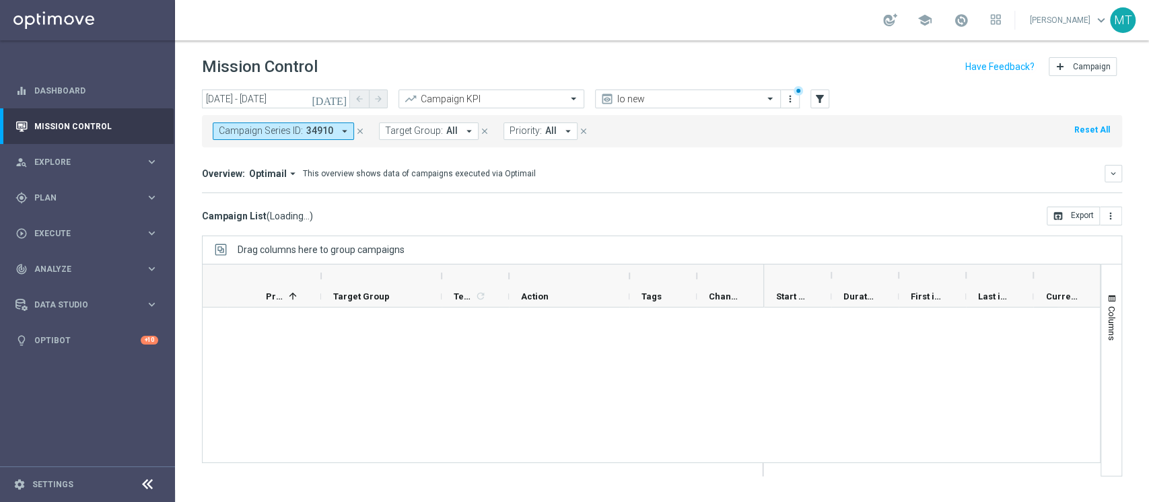
click at [1148, 151] on div "[DATE] [DATE] - [DATE] arrow_back arrow_forward Campaign KPI trending_up Io new…" at bounding box center [662, 290] width 974 height 401
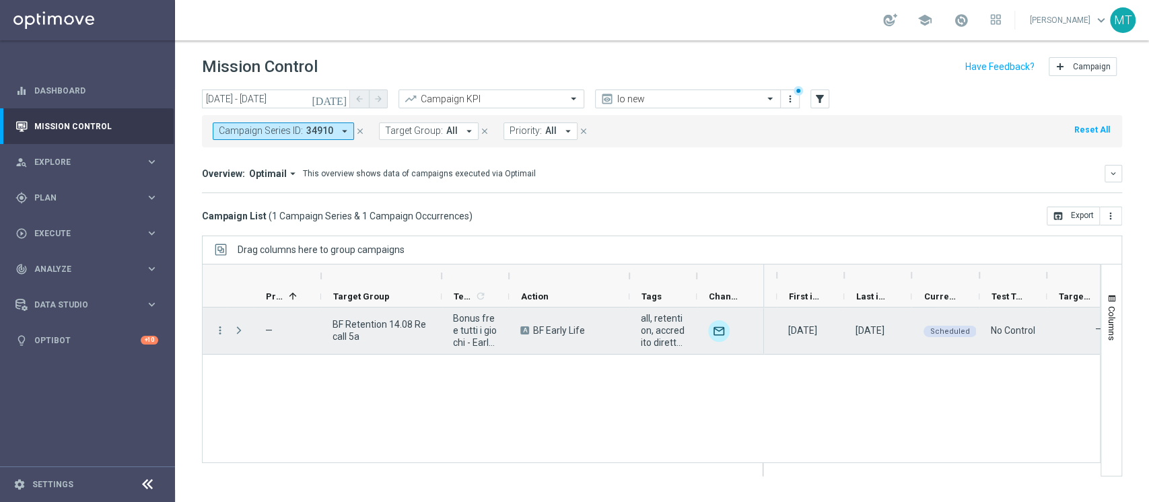
scroll to position [0, 133]
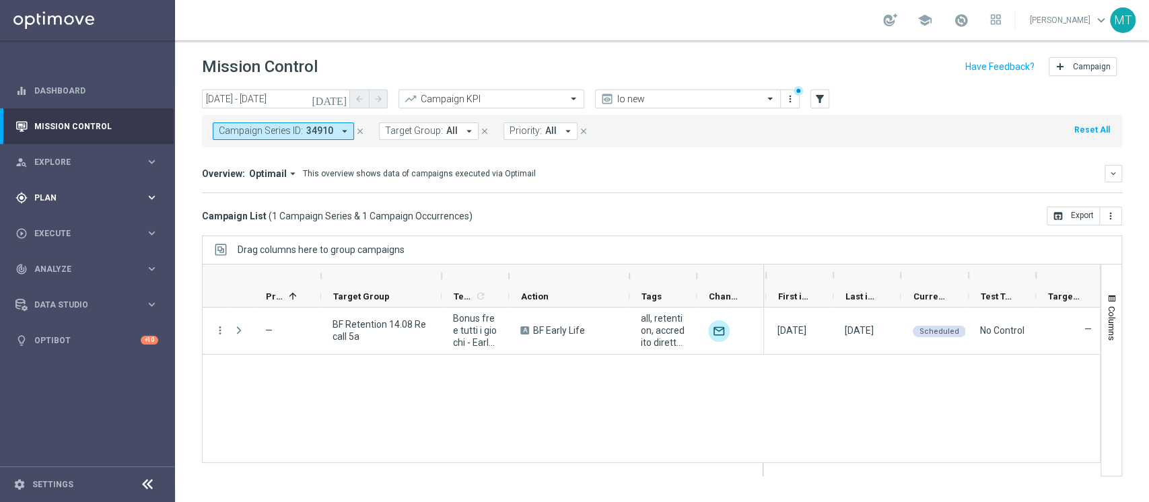
click at [36, 189] on div "gps_fixed Plan keyboard_arrow_right" at bounding box center [87, 198] width 174 height 36
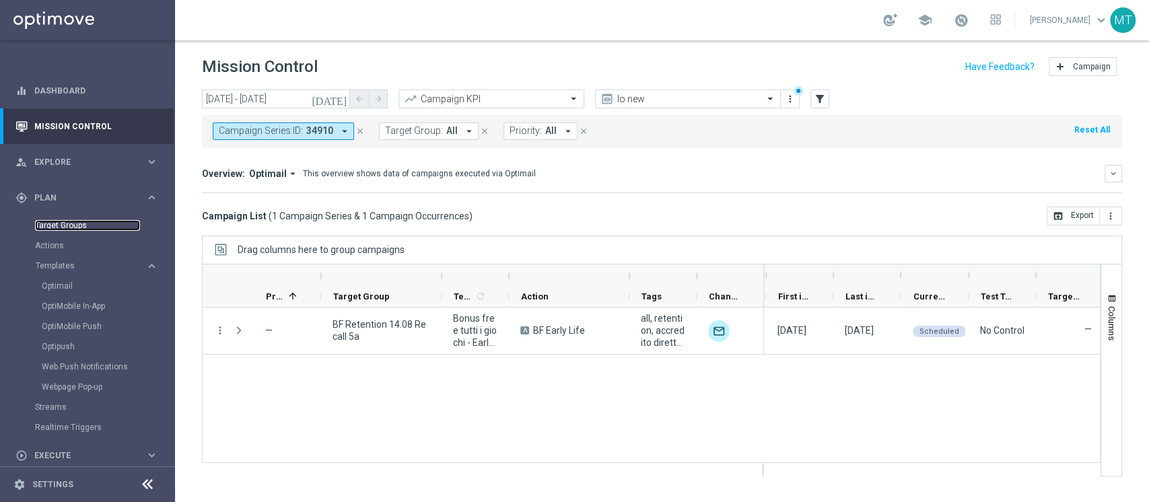
click at [53, 226] on link "Target Groups" at bounding box center [87, 225] width 105 height 11
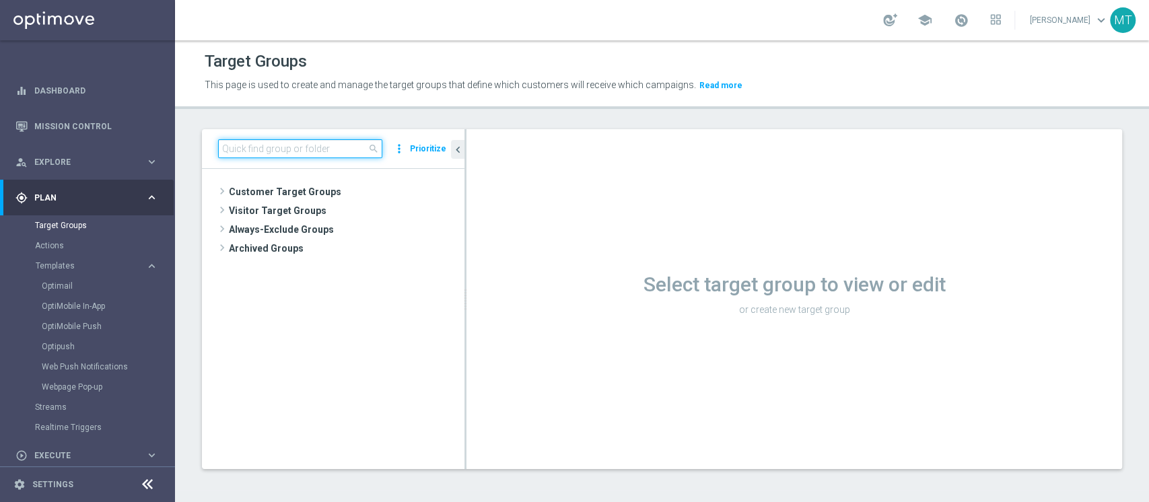
click at [321, 147] on input at bounding box center [300, 148] width 164 height 19
paste input "BF Retention 14.08 Recall 5a"
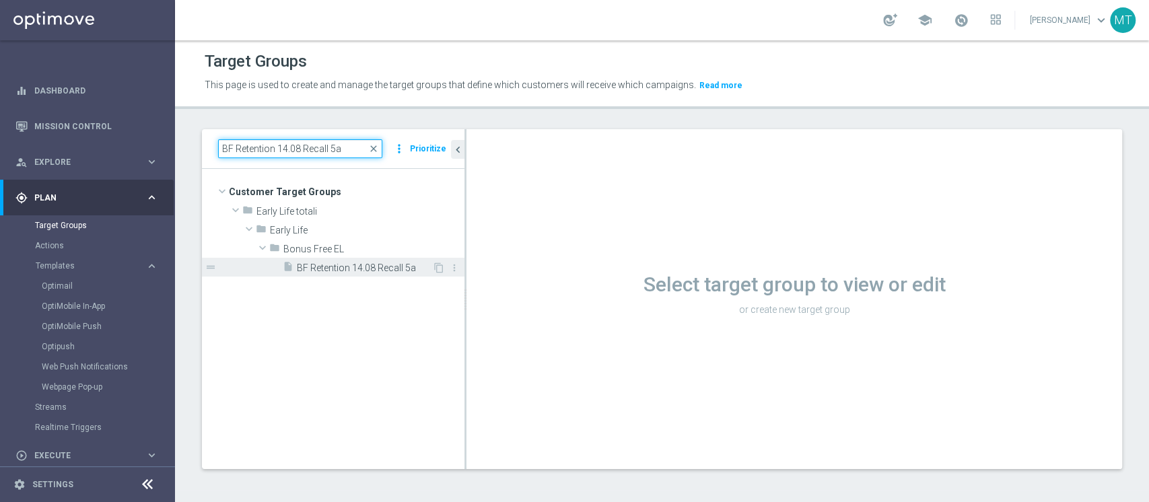
type input "BF Retention 14.08 Recall 5a"
click at [394, 263] on span "BF Retention 14.08 Recall 5a" at bounding box center [364, 268] width 135 height 11
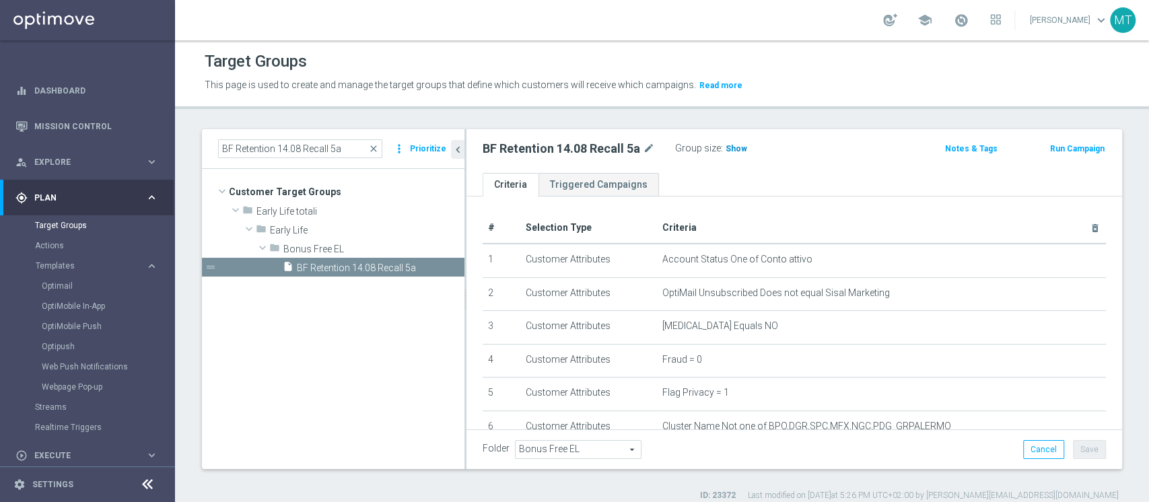
click at [738, 148] on span "Show" at bounding box center [737, 148] width 22 height 9
click at [866, 143] on div "BF Retention 14.08 Recall 5a mode_edit Group size : Show Calculating…" at bounding box center [687, 148] width 429 height 19
click at [742, 141] on h3 "13,258" at bounding box center [741, 151] width 32 height 20
click at [738, 145] on span "13,258" at bounding box center [741, 150] width 28 height 13
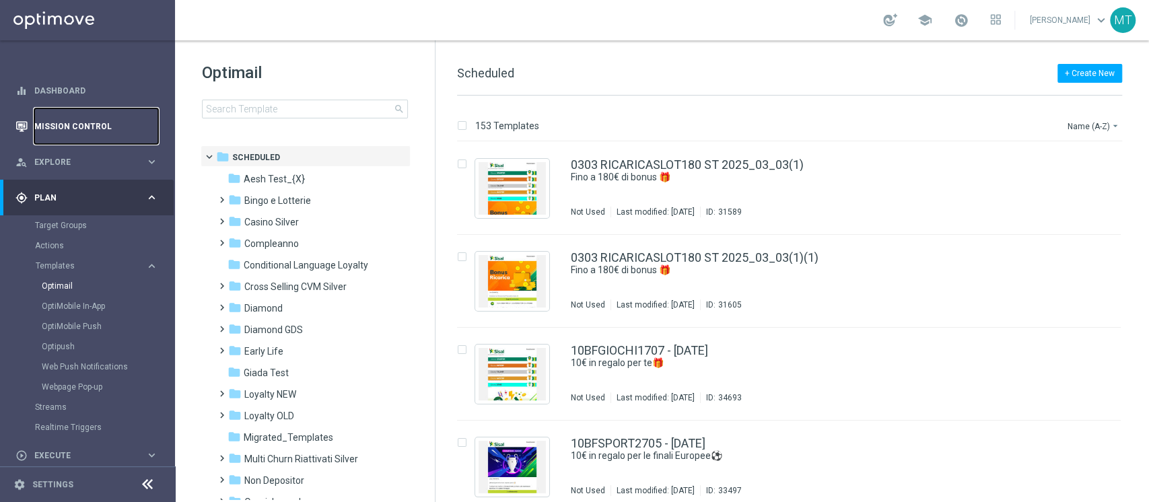
click at [67, 121] on link "Mission Control" at bounding box center [96, 126] width 124 height 36
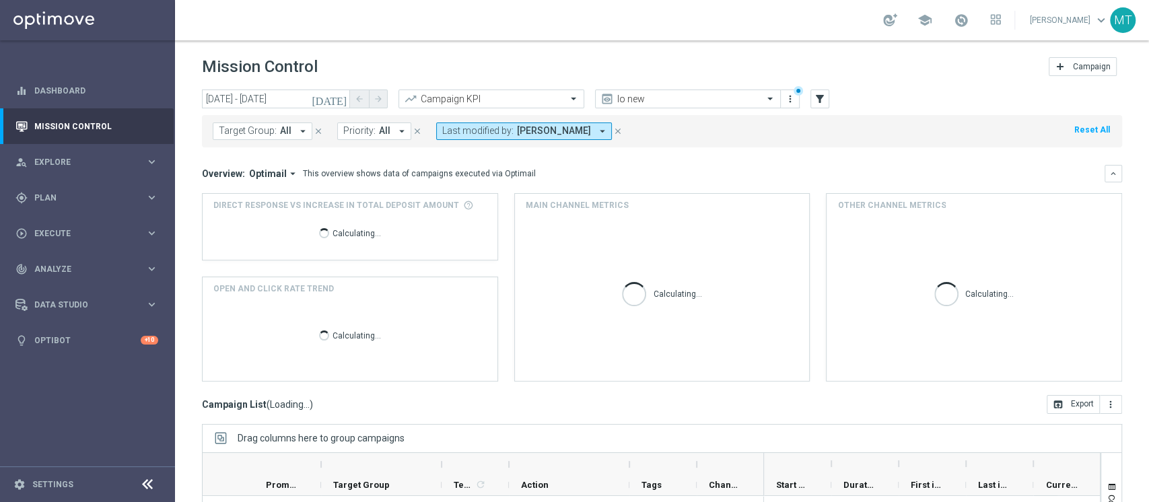
click at [613, 130] on icon "close" at bounding box center [617, 131] width 9 height 9
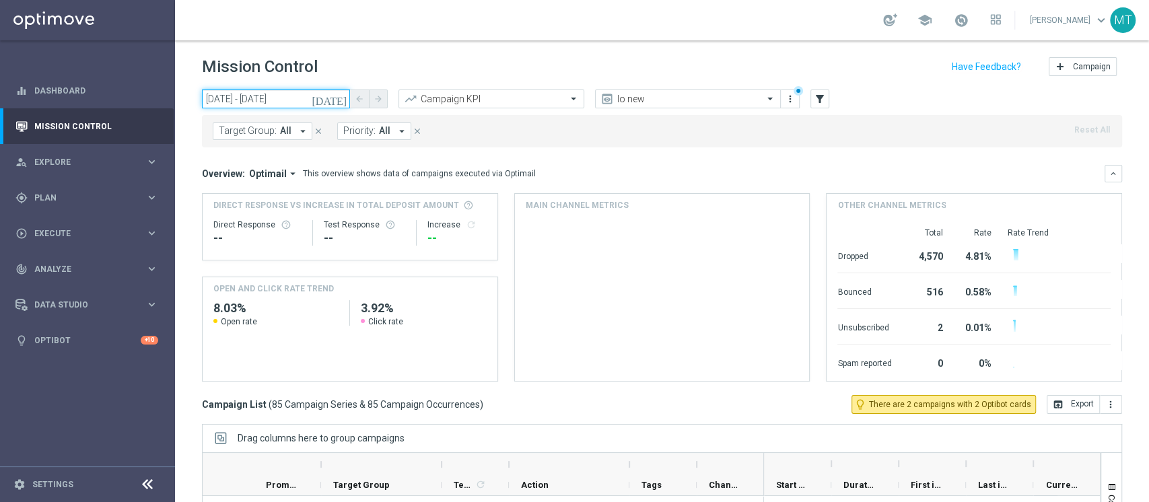
click at [310, 92] on input "14 Aug 2025 - 14 Aug 2025" at bounding box center [276, 99] width 148 height 19
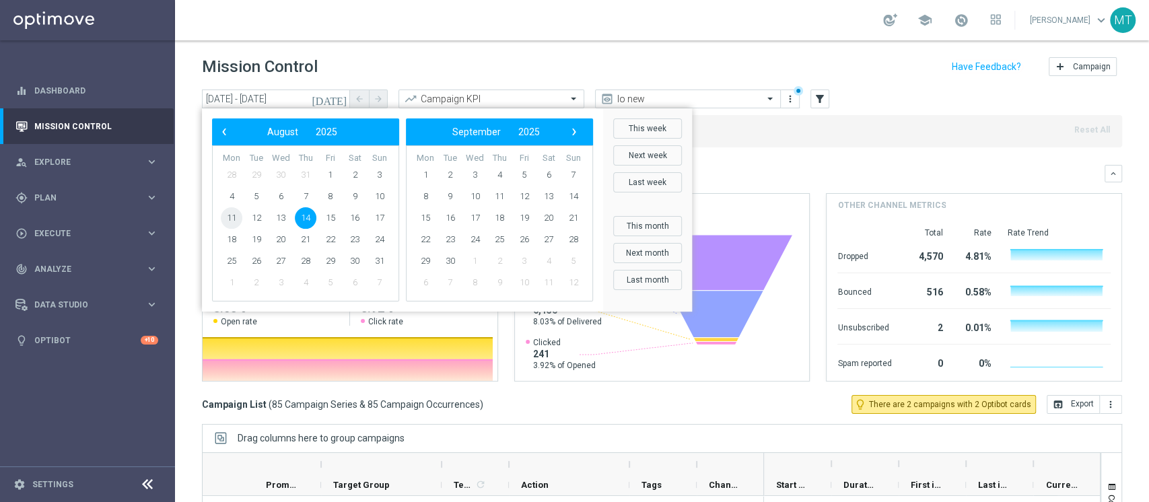
click at [242, 217] on span "11" at bounding box center [232, 218] width 22 height 22
click at [319, 215] on td "15" at bounding box center [330, 218] width 25 height 22
click at [312, 217] on span "14" at bounding box center [306, 218] width 22 height 22
type input "11 Aug 2025 - 14 Aug 2025"
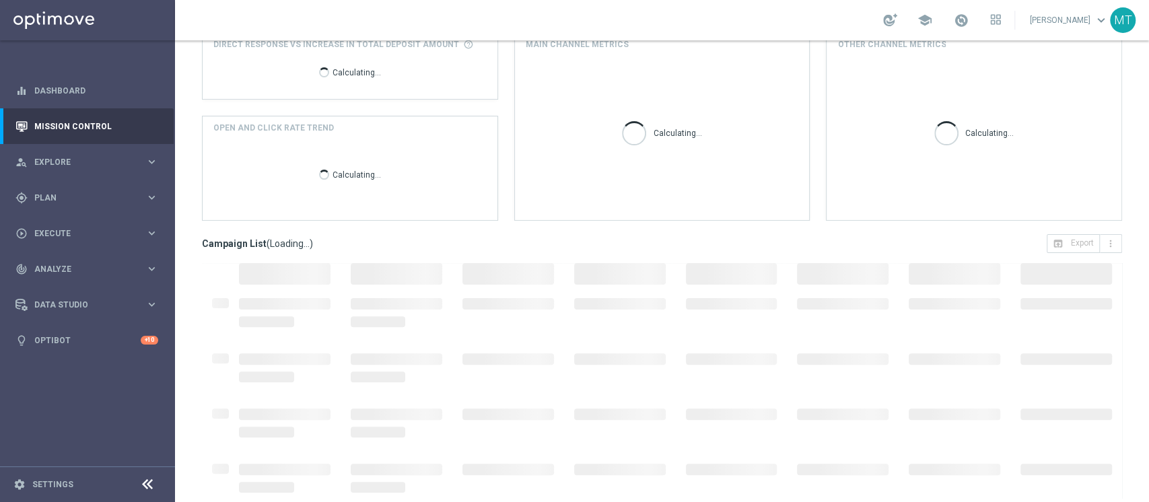
scroll to position [81, 0]
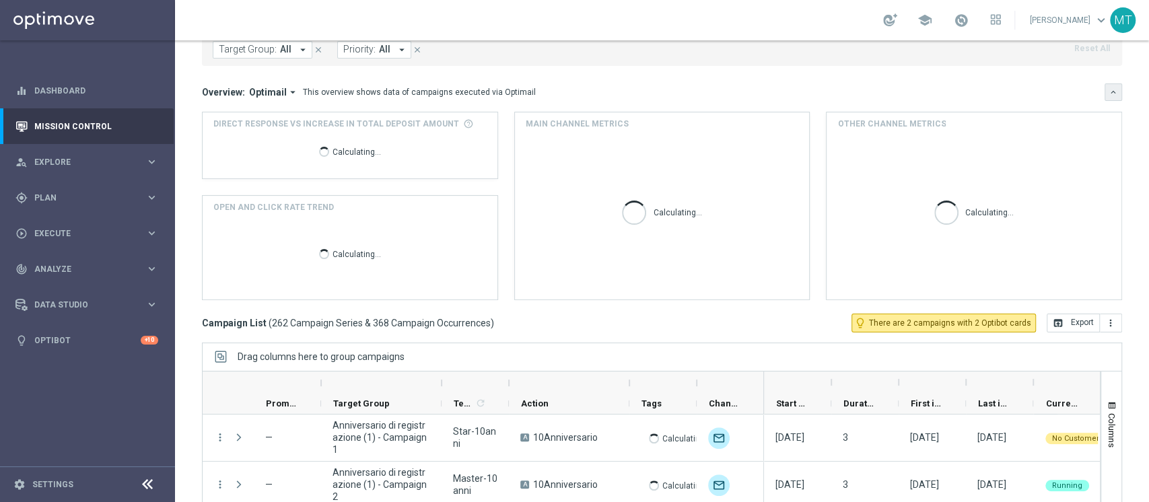
click at [1106, 92] on button "keyboard_arrow_down" at bounding box center [1114, 92] width 18 height 18
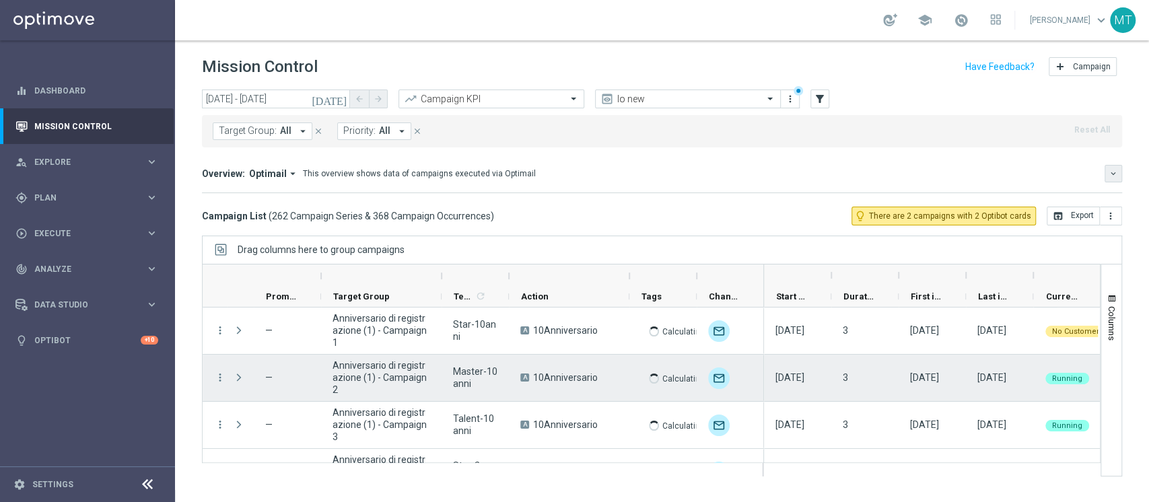
scroll to position [0, 0]
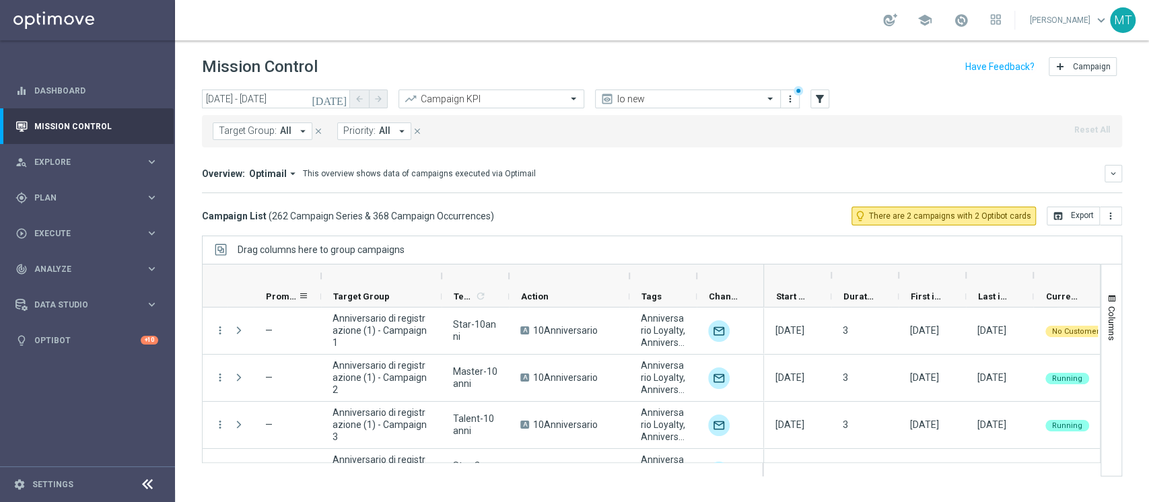
click at [266, 296] on span "Promotions" at bounding box center [282, 297] width 32 height 10
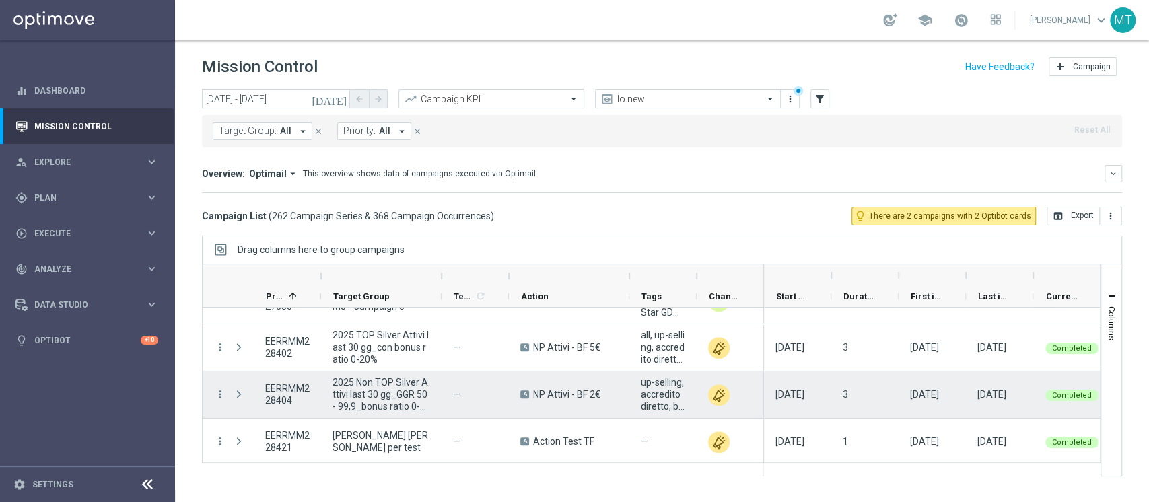
scroll to position [3901, 0]
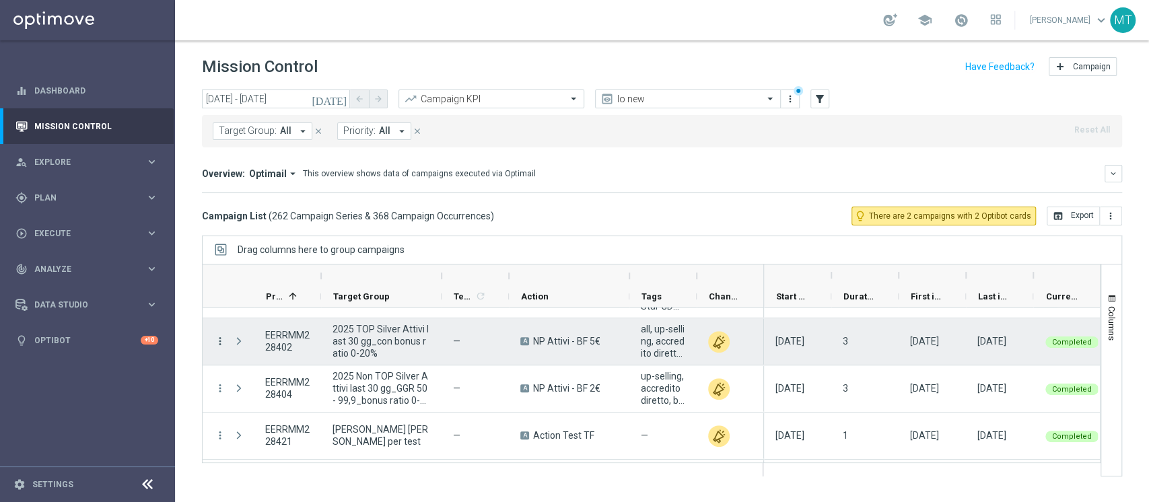
click at [222, 341] on icon "more_vert" at bounding box center [220, 341] width 12 height 12
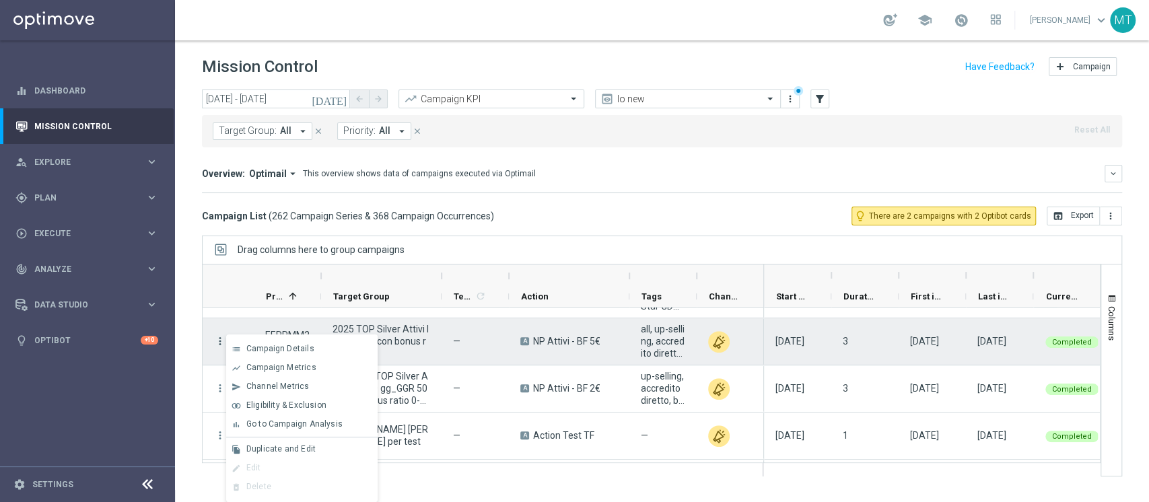
click at [222, 341] on icon "more_vert" at bounding box center [220, 341] width 12 height 12
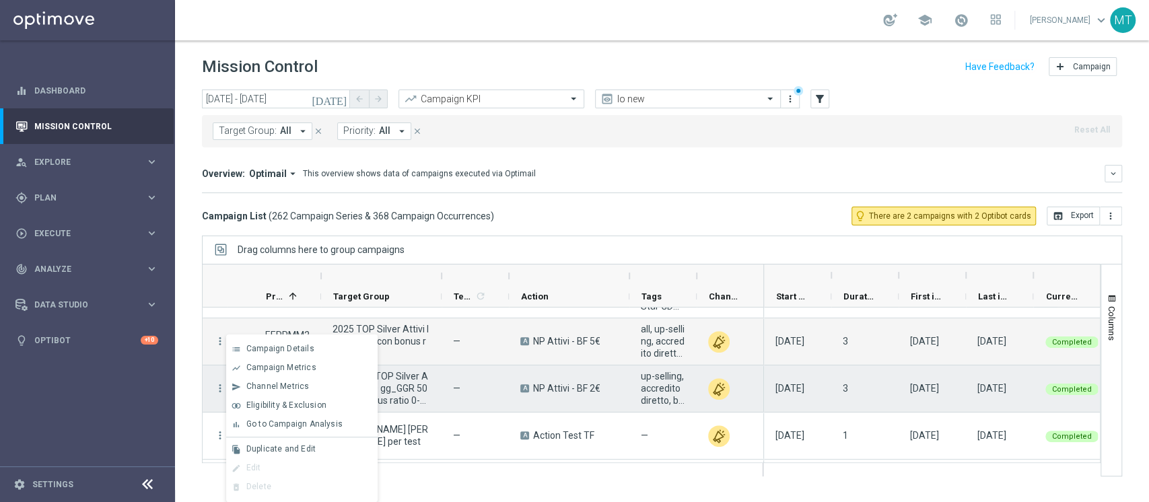
click at [431, 369] on div "2025 Non TOP Silver Attivi last 30 gg_GGR 50 - 99,9_bonus ratio 0-20%" at bounding box center [381, 389] width 121 height 46
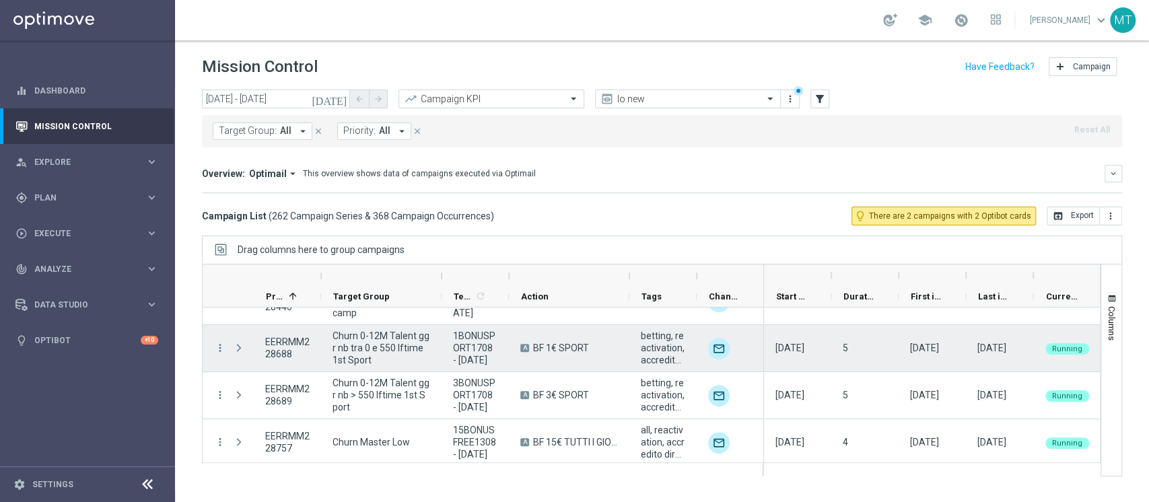
scroll to position [4194, 0]
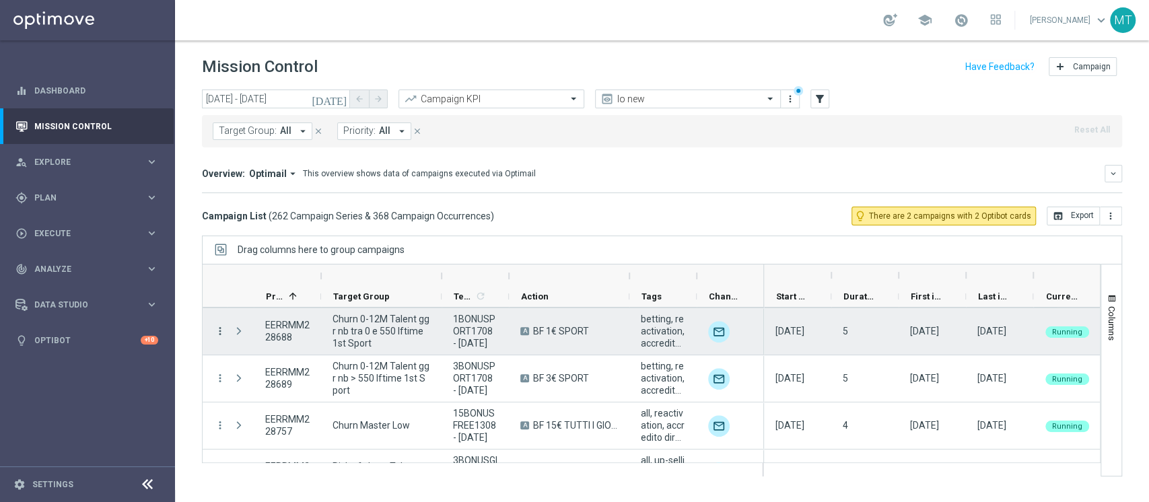
click at [222, 330] on icon "more_vert" at bounding box center [220, 331] width 12 height 12
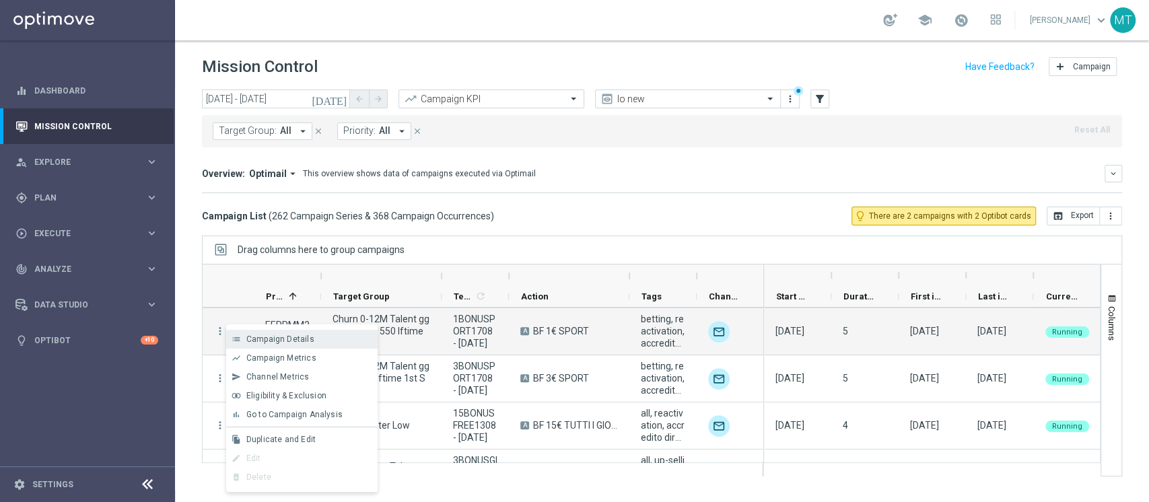
click at [245, 336] on div "list" at bounding box center [236, 339] width 20 height 9
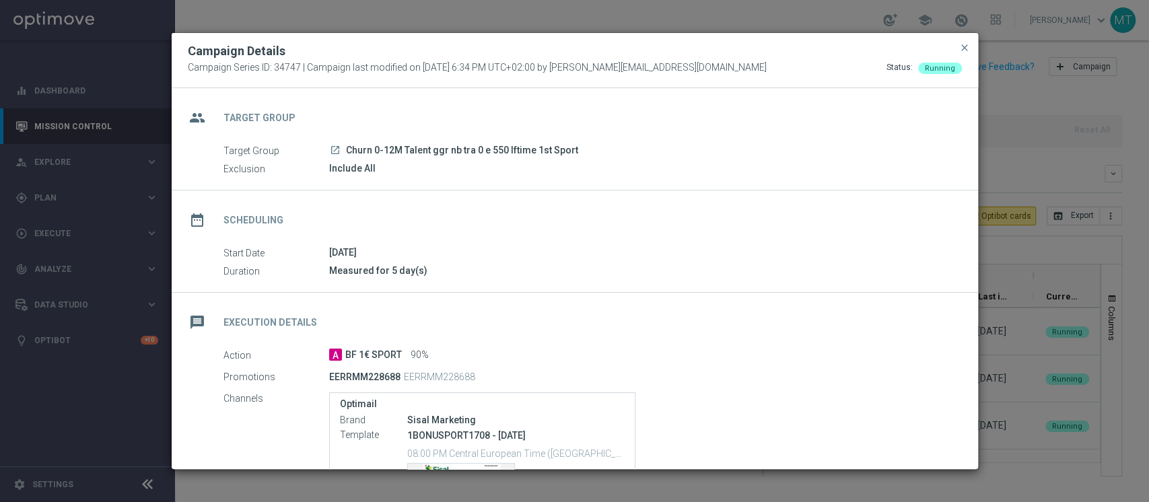
scroll to position [173, 0]
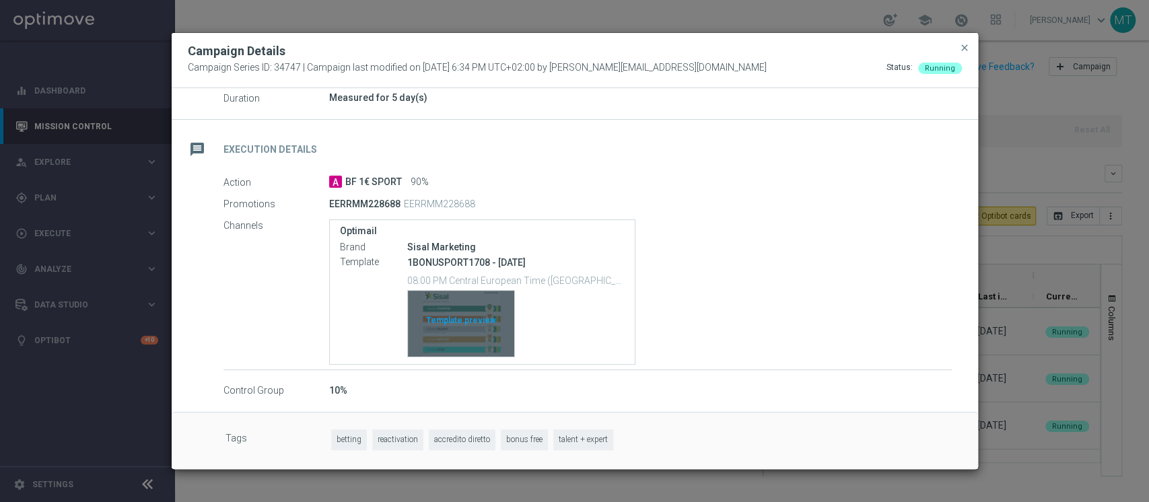
click at [496, 330] on div "Template preview" at bounding box center [461, 324] width 106 height 66
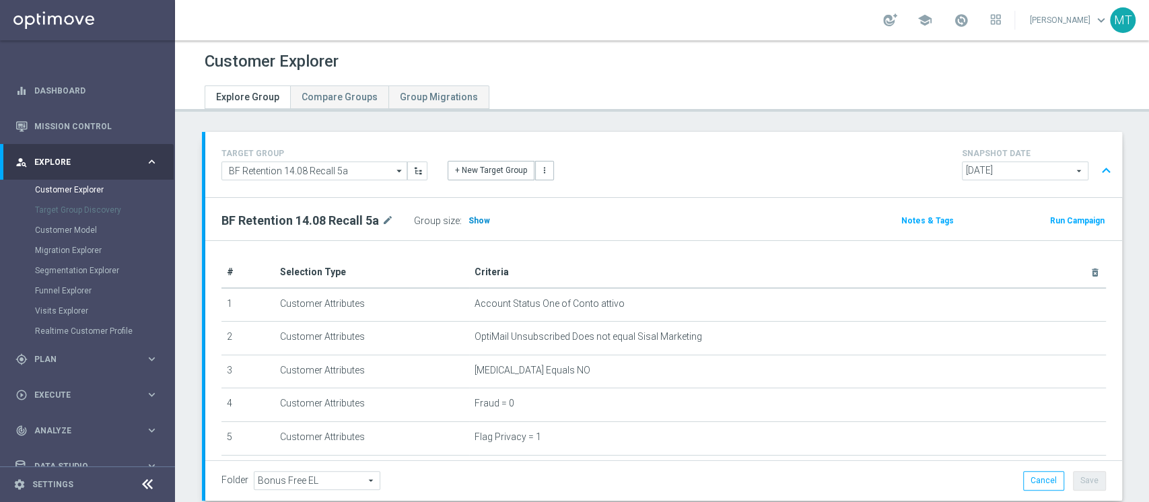
click at [467, 221] on h3 "Show" at bounding box center [479, 220] width 24 height 15
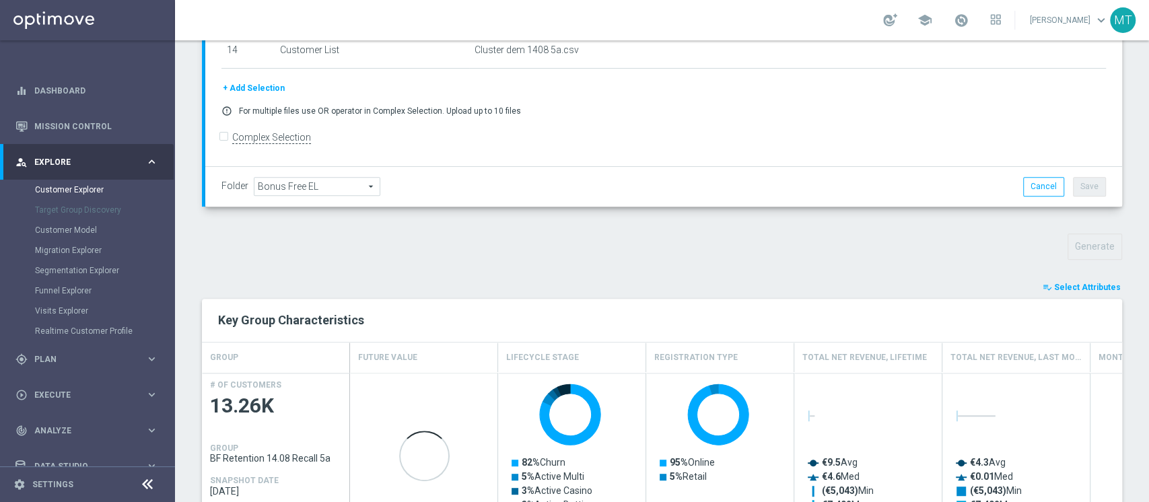
scroll to position [357, 0]
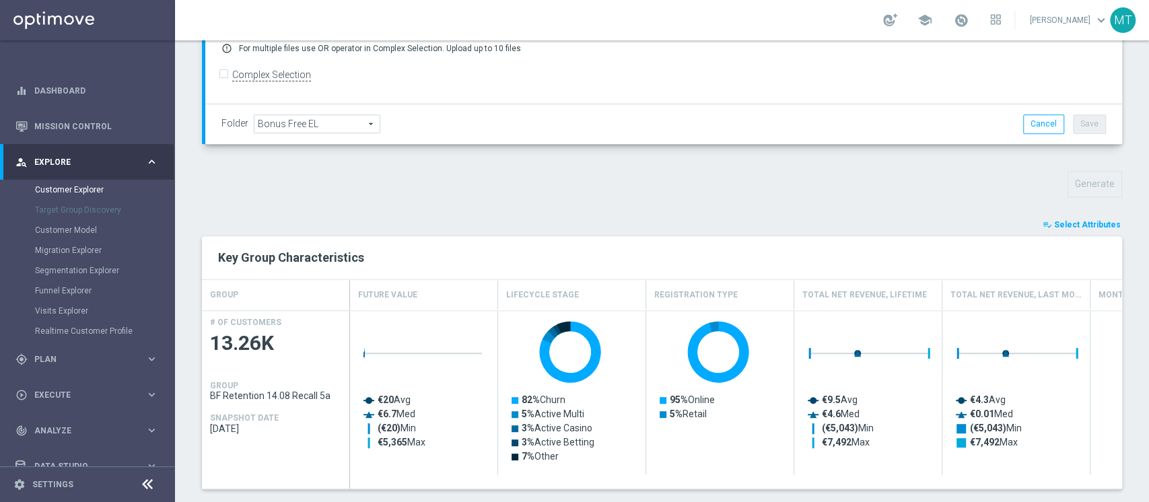
click at [1074, 222] on span "Select Attributes" at bounding box center [1087, 224] width 67 height 9
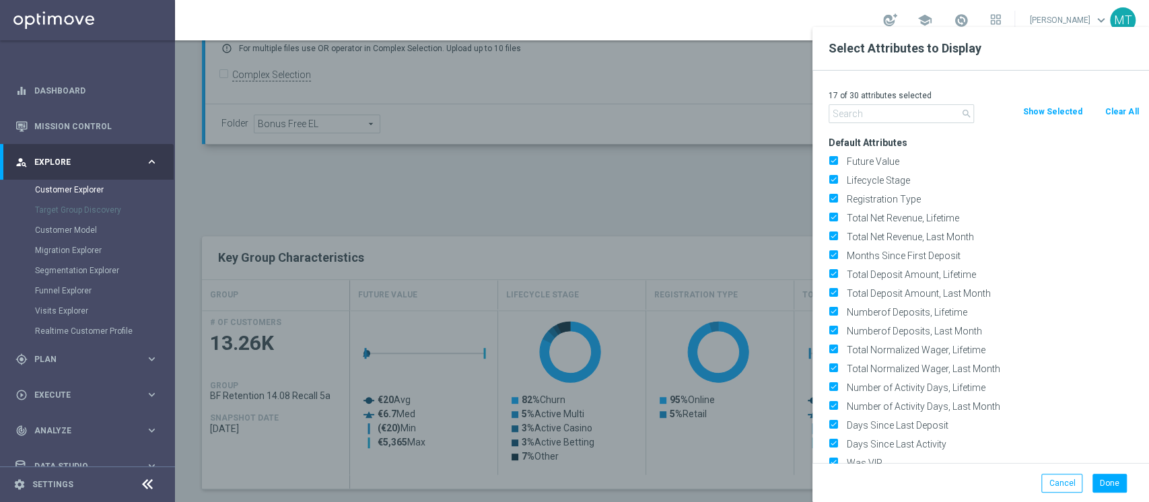
click at [1120, 110] on button "Clear All" at bounding box center [1122, 111] width 36 height 15
checkbox input "false"
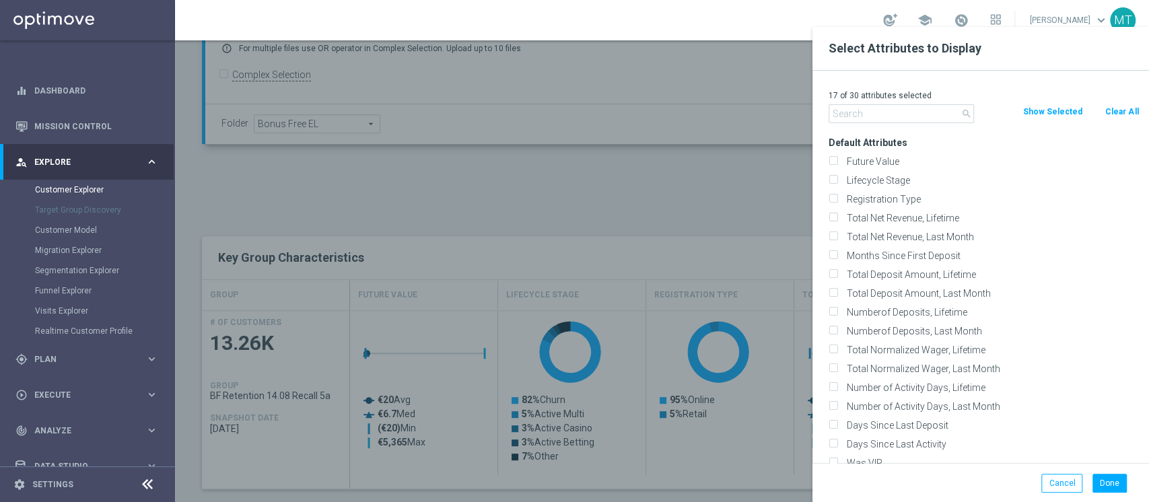
checkbox input "false"
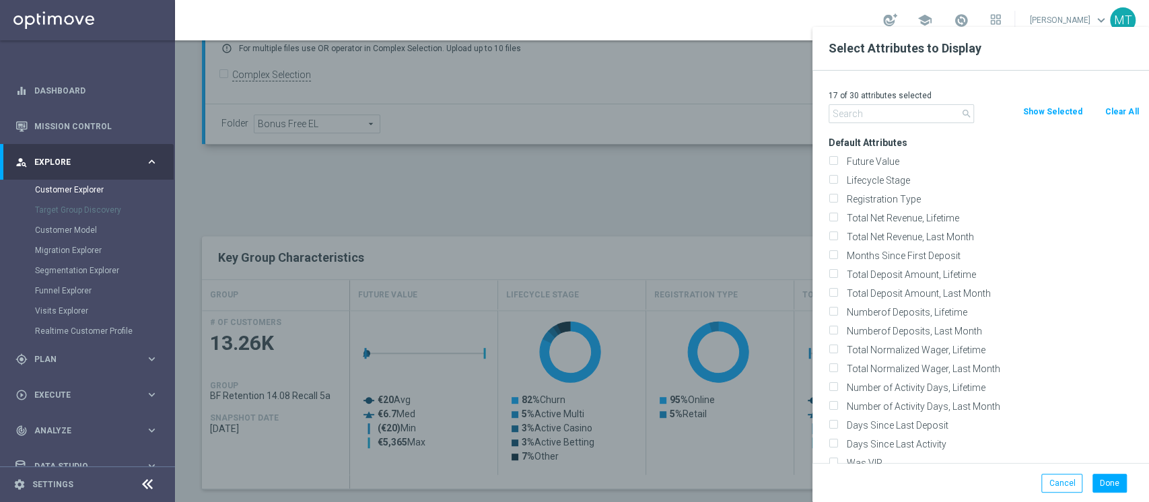
checkbox input "false"
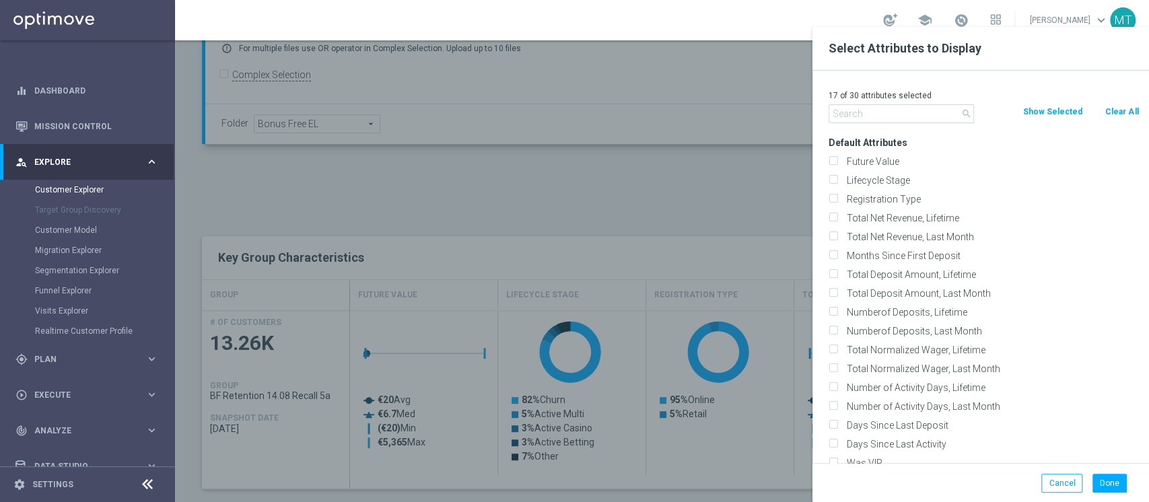
checkbox input "false"
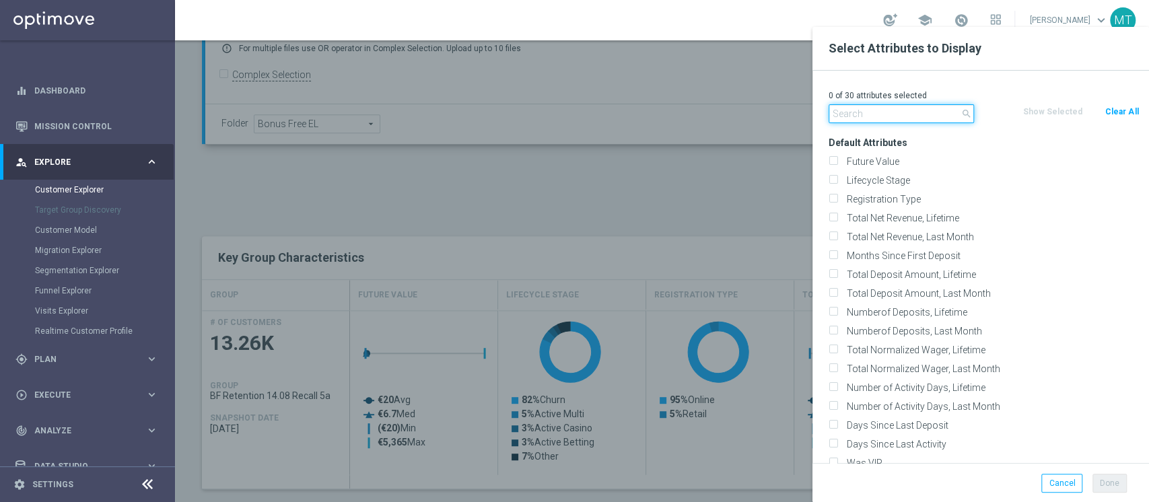
click at [864, 108] on input "text" at bounding box center [901, 113] width 145 height 19
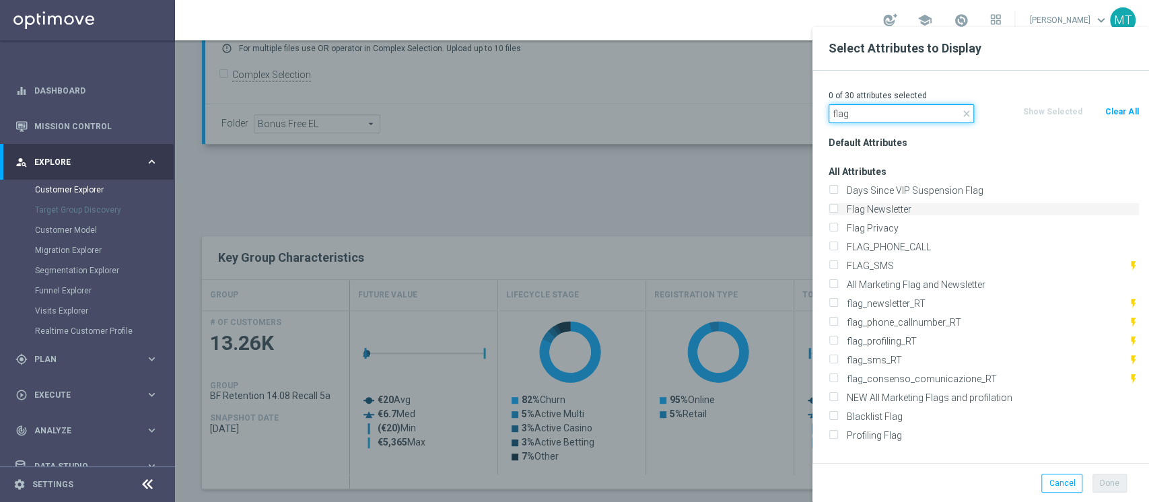
type input "flag"
click at [867, 209] on label "Flag Newsletter" at bounding box center [990, 209] width 297 height 12
click at [838, 209] on input "Flag Newsletter" at bounding box center [833, 211] width 9 height 9
checkbox input "true"
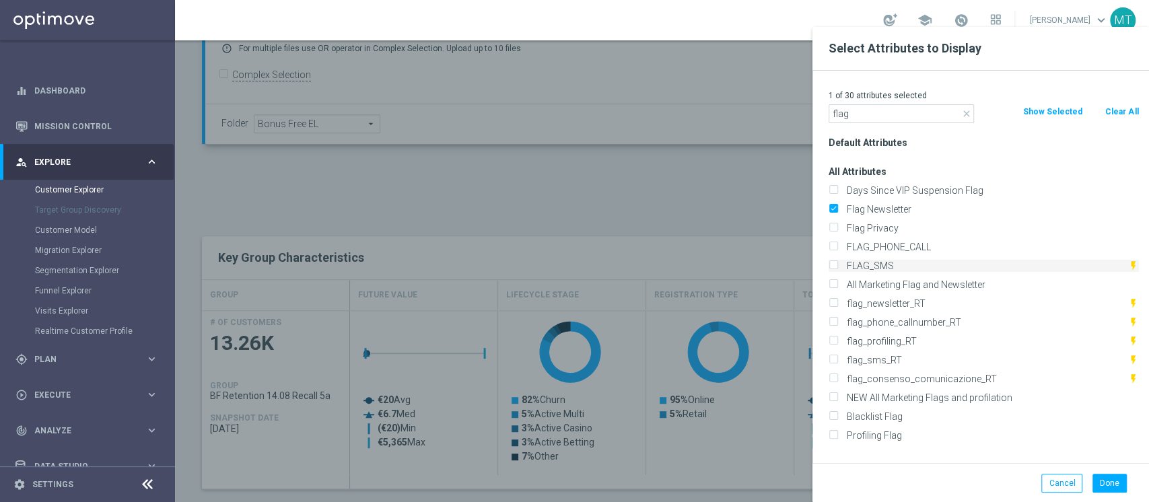
click at [860, 262] on label "FLAG_SMS" at bounding box center [985, 266] width 286 height 12
click at [838, 263] on input "FLAG_SMS" at bounding box center [833, 267] width 9 height 9
checkbox input "true"
click at [883, 439] on label "Profiling Flag" at bounding box center [990, 436] width 297 height 12
click at [838, 439] on input "Profiling Flag" at bounding box center [833, 437] width 9 height 9
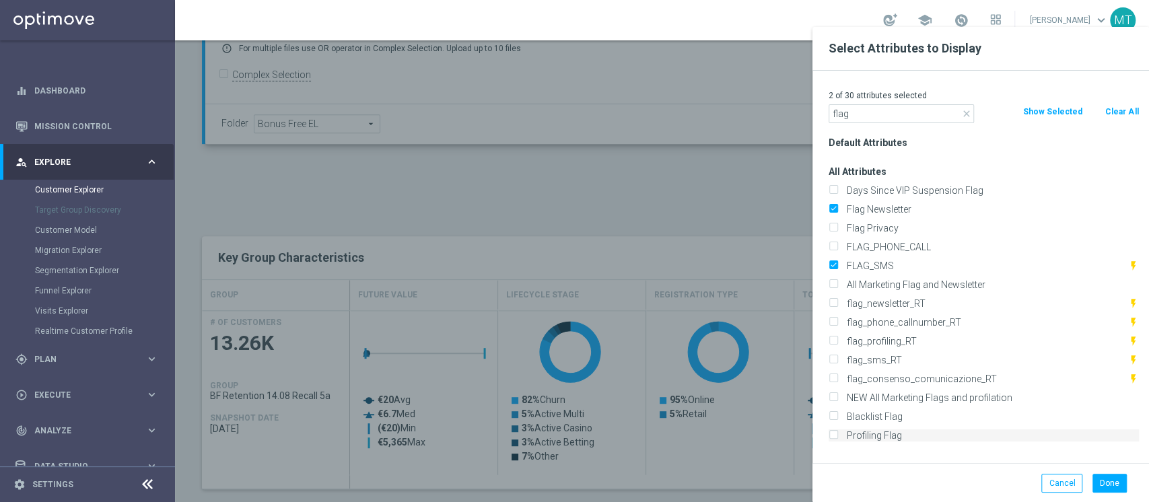
checkbox input "true"
click at [1104, 476] on button "Done" at bounding box center [1110, 483] width 34 height 19
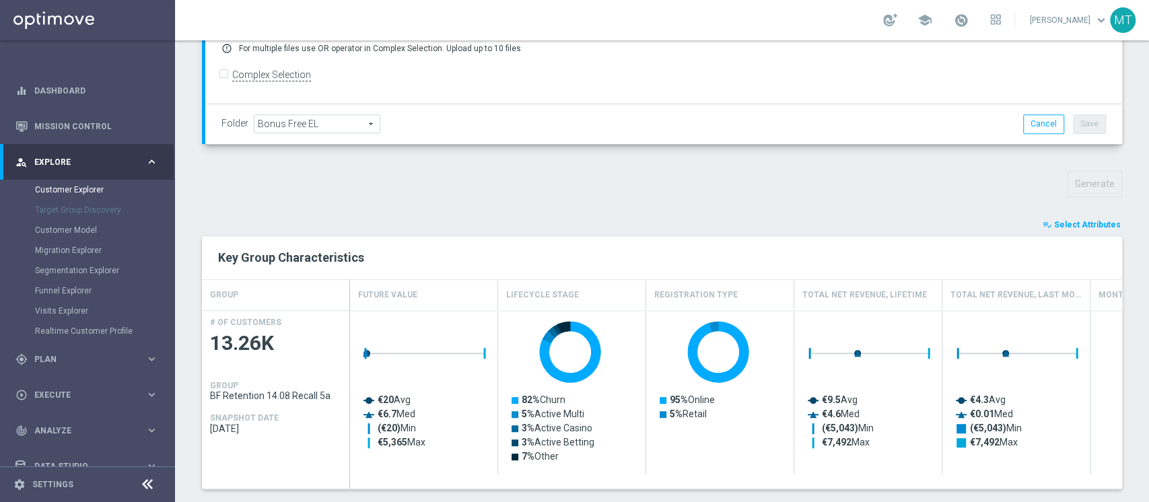
type input "Search"
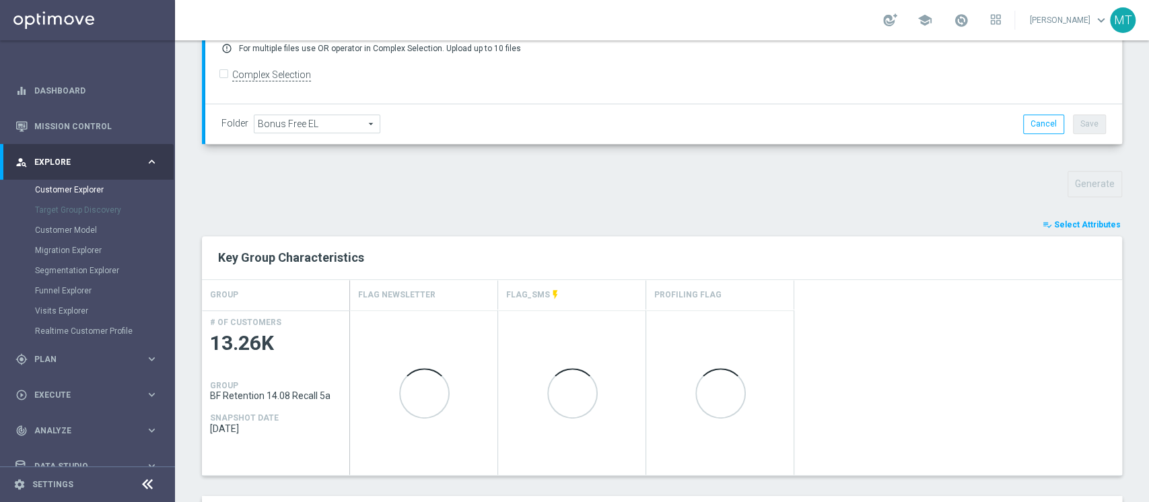
click at [1083, 220] on span "Select Attributes" at bounding box center [1087, 224] width 67 height 9
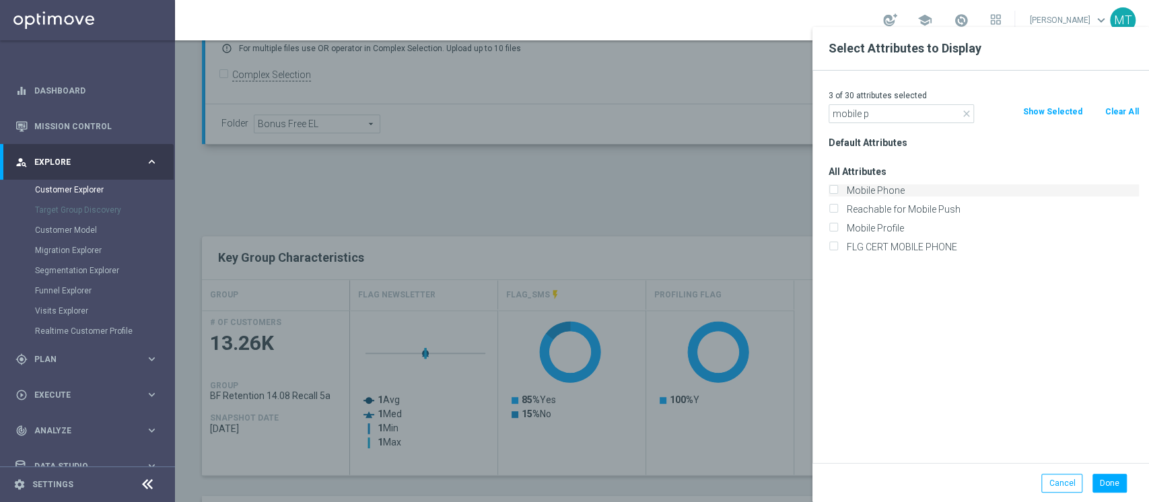
type input "mobile p"
click at [873, 191] on label "Mobile Phone" at bounding box center [990, 191] width 297 height 12
click at [838, 191] on input "Mobile Phone" at bounding box center [833, 192] width 9 height 9
checkbox input "true"
click at [1099, 484] on button "Done" at bounding box center [1110, 483] width 34 height 19
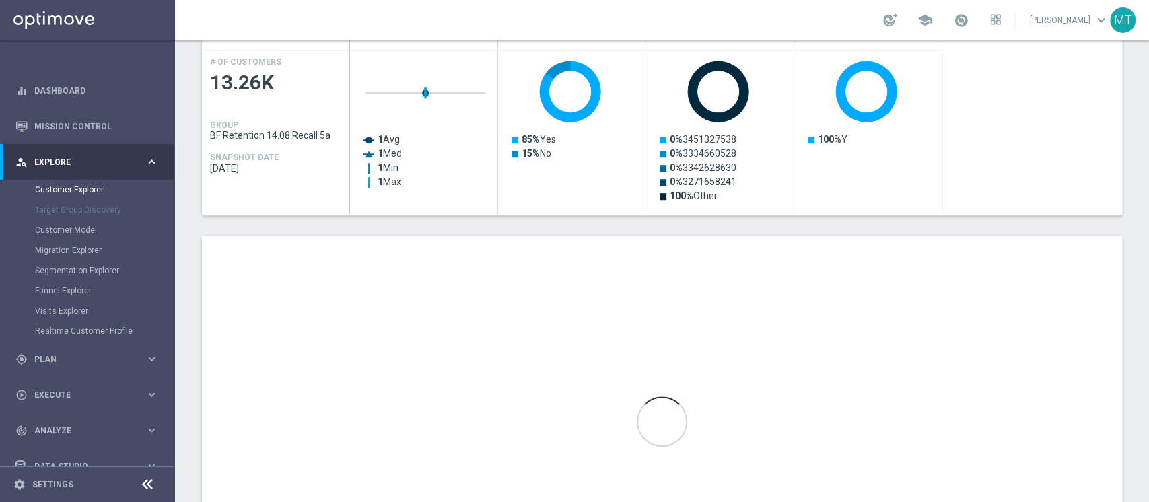
scroll to position [617, 0]
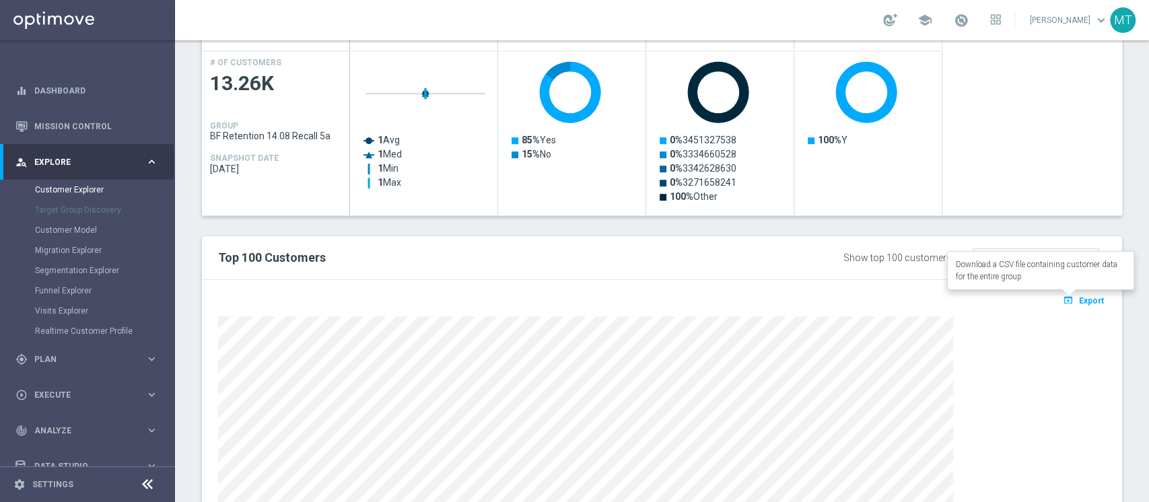
click at [1079, 300] on span "Export" at bounding box center [1091, 300] width 25 height 9
